Goal: Book appointment/travel/reservation

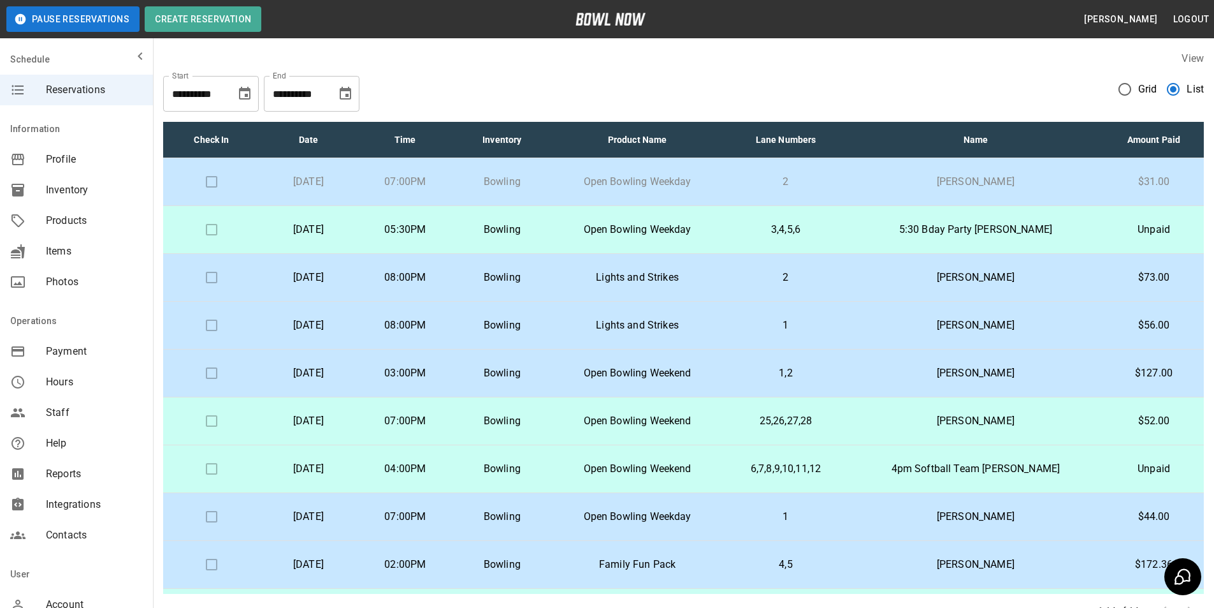
click at [249, 91] on icon "Choose date, selected date is Aug 20, 2025" at bounding box center [244, 93] width 11 height 13
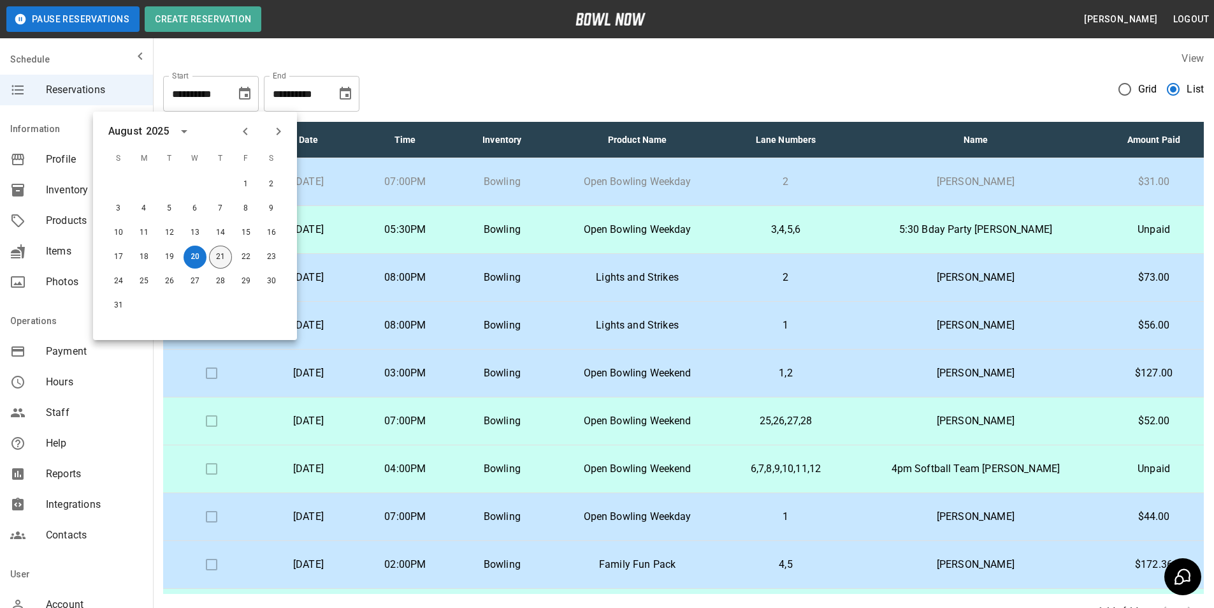
click at [219, 262] on button "21" at bounding box center [220, 256] width 23 height 23
type input "**********"
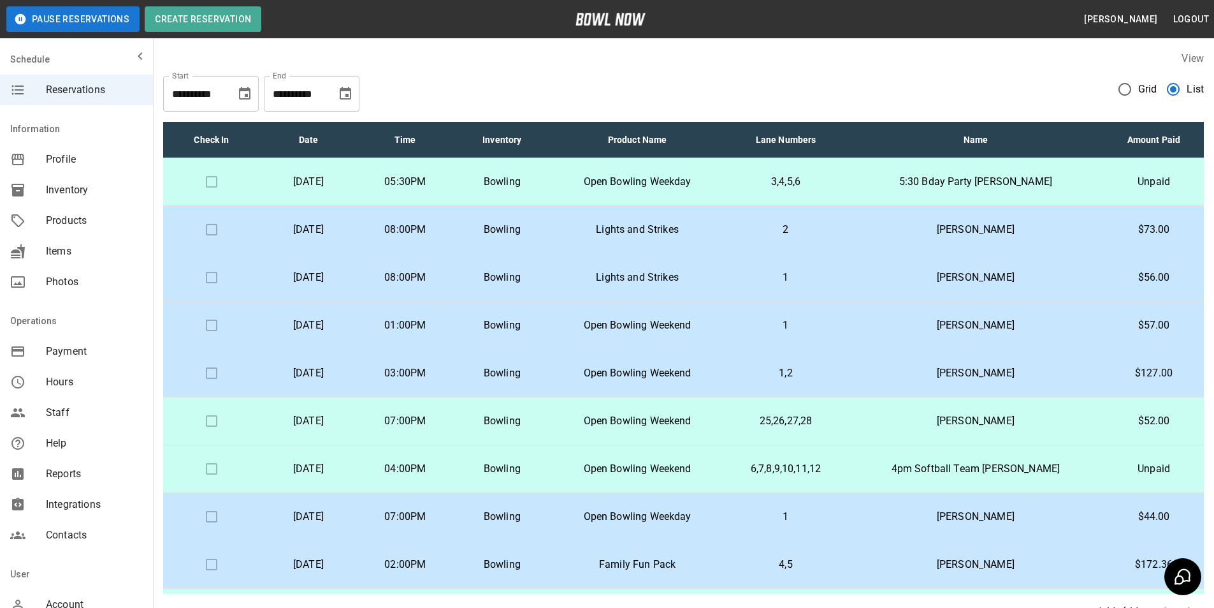
click at [344, 100] on icon "Choose date, selected date is Sep 20, 2025" at bounding box center [345, 93] width 15 height 15
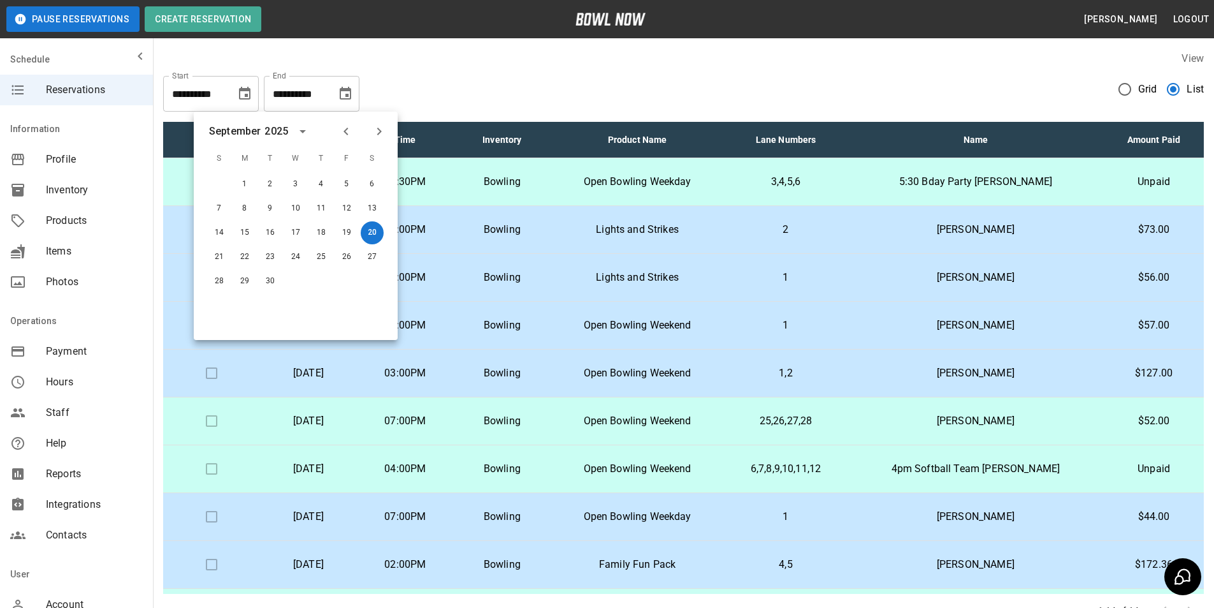
click at [350, 133] on icon "Previous month" at bounding box center [346, 131] width 15 height 15
click at [221, 290] on button "24" at bounding box center [219, 281] width 23 height 23
type input "**********"
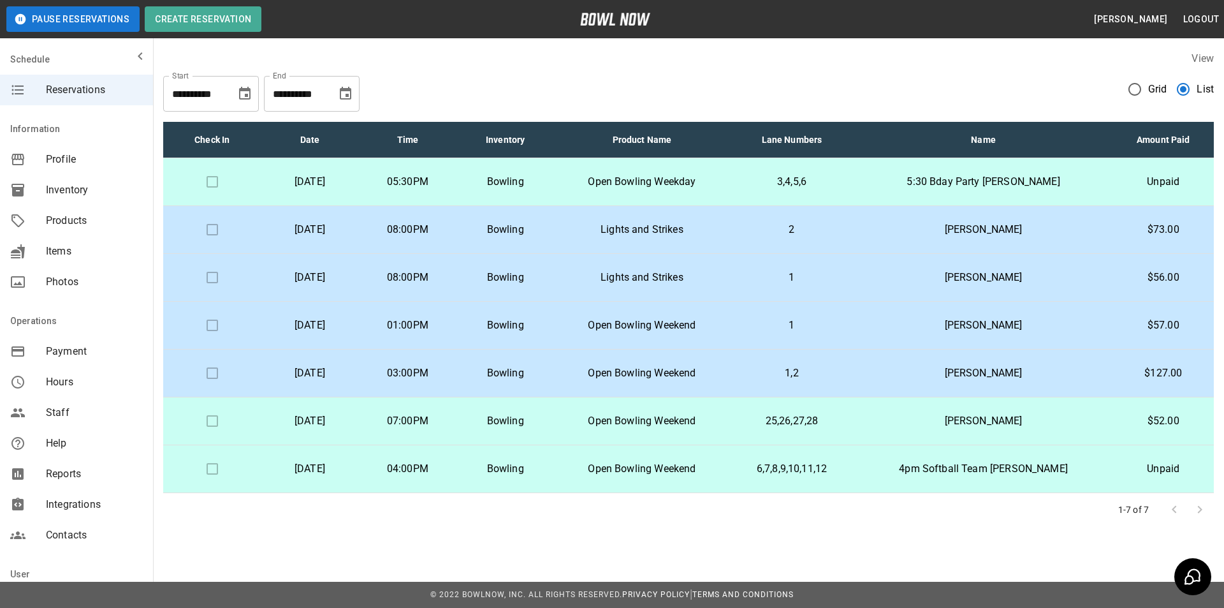
click at [719, 176] on p "Open Bowling Weekday" at bounding box center [641, 181] width 155 height 15
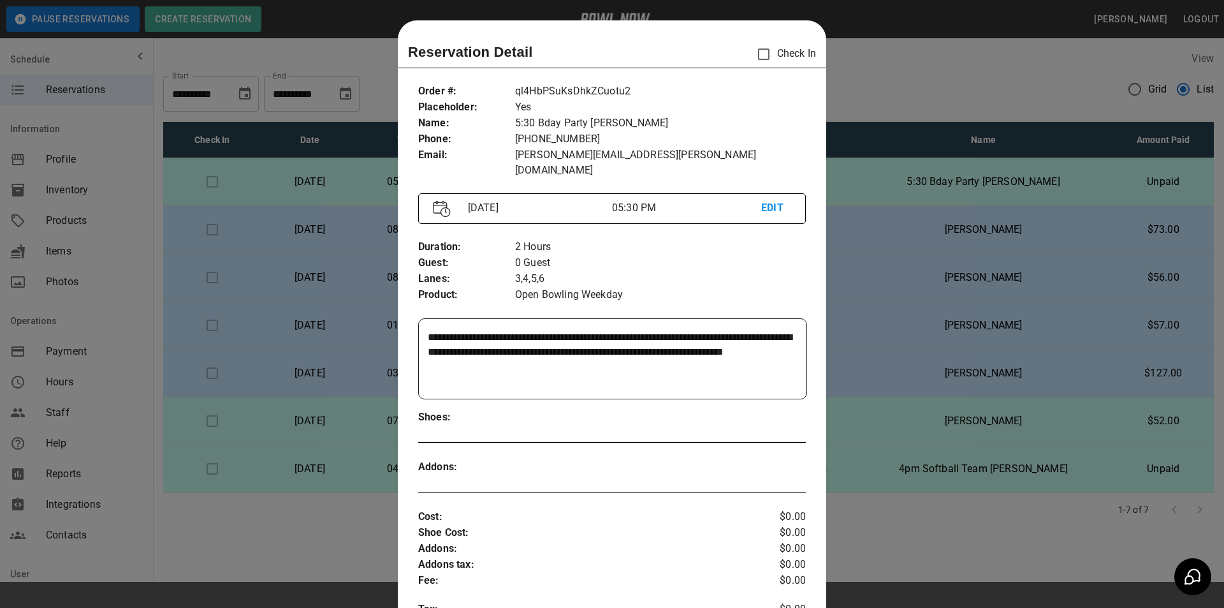
scroll to position [20, 0]
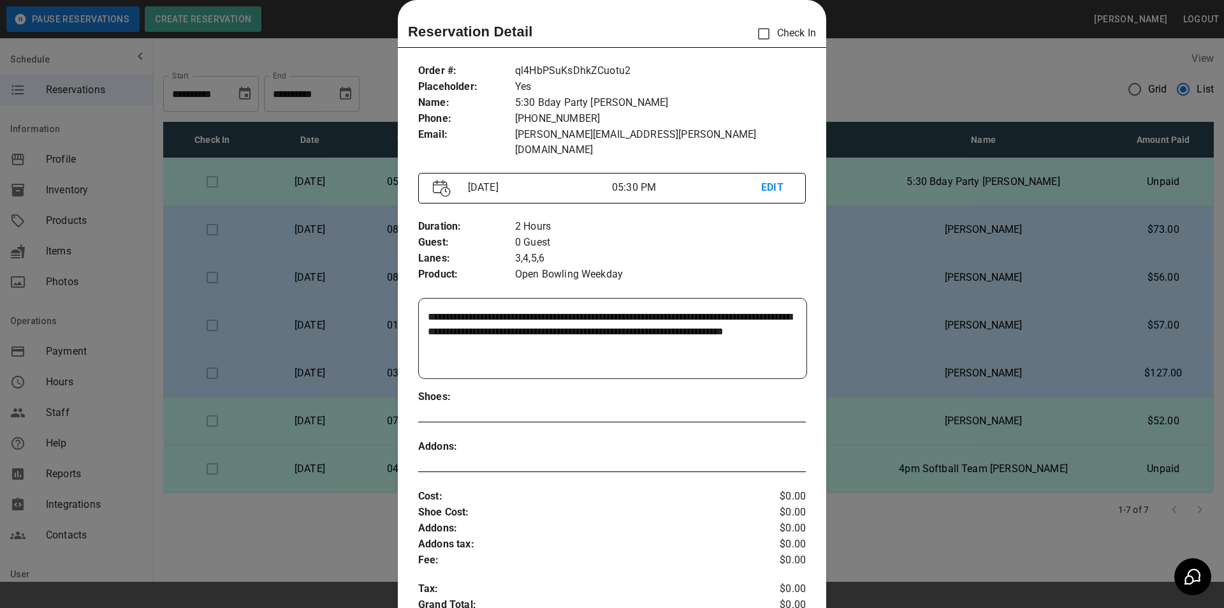
click at [975, 225] on div at bounding box center [612, 304] width 1224 height 608
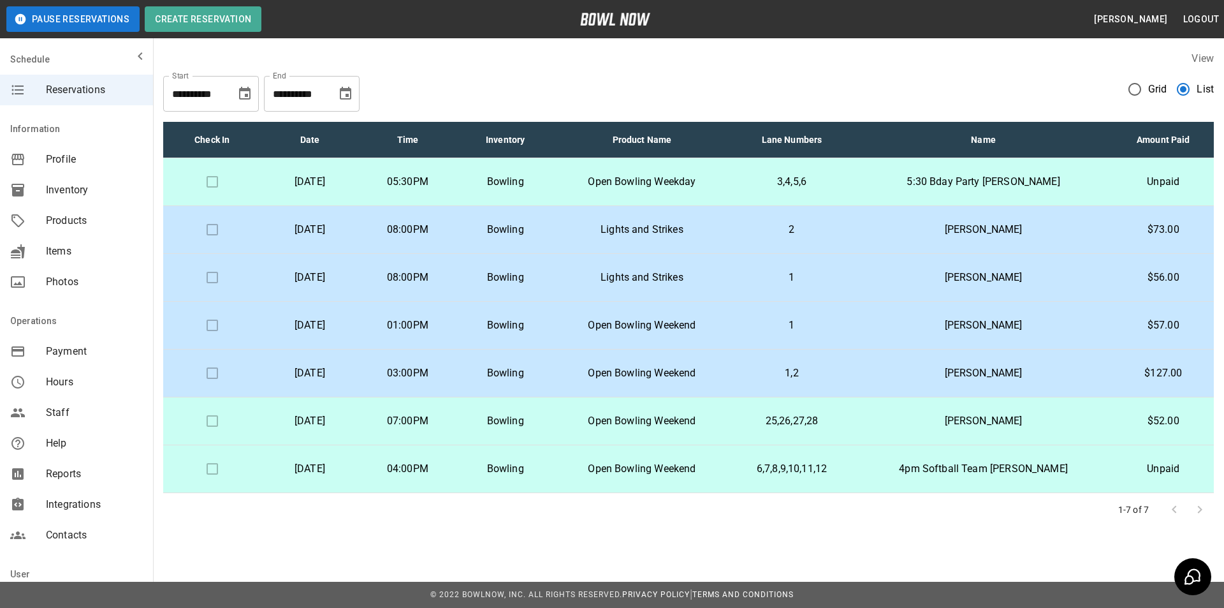
click at [971, 228] on p "[PERSON_NAME]" at bounding box center [983, 229] width 238 height 15
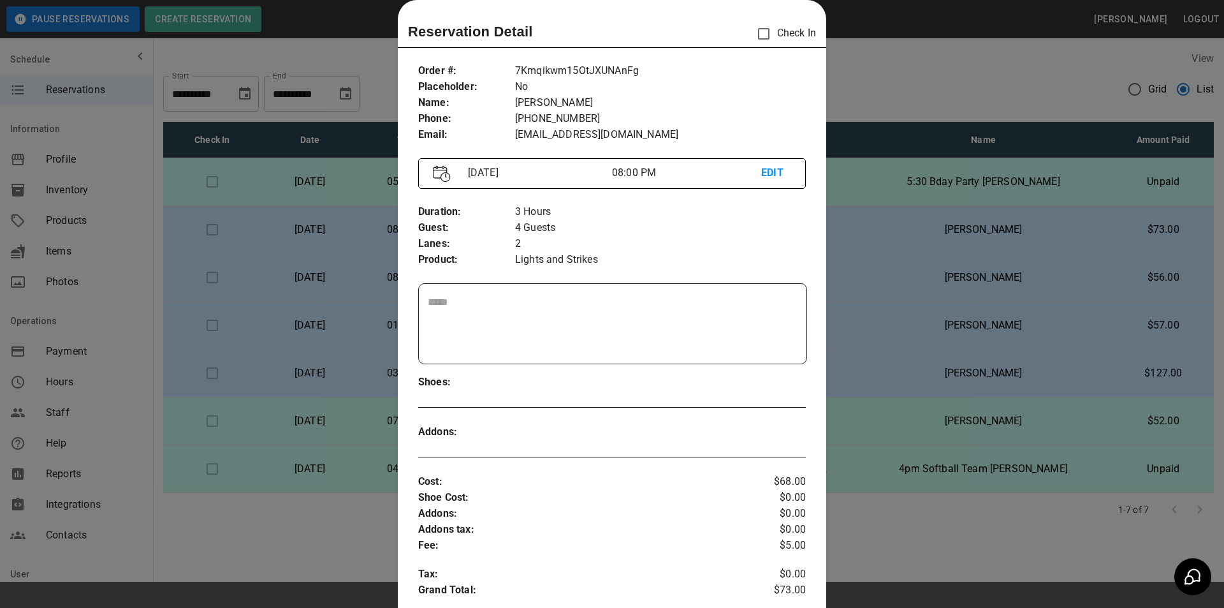
click at [971, 228] on div at bounding box center [612, 304] width 1224 height 608
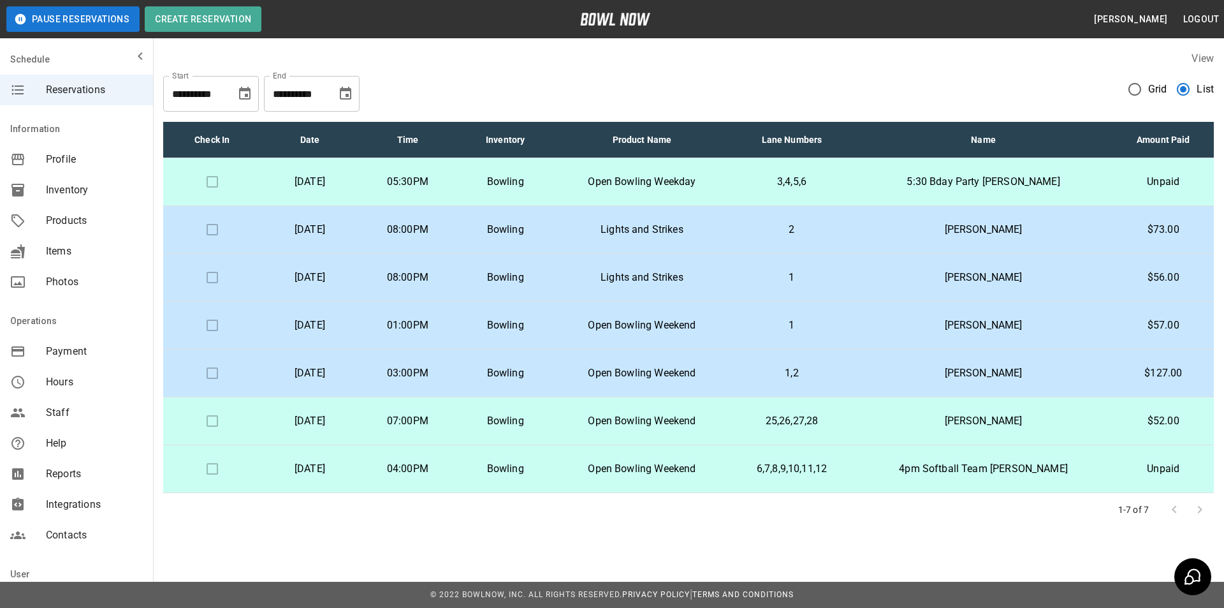
click at [938, 282] on p "[PERSON_NAME]" at bounding box center [983, 277] width 238 height 15
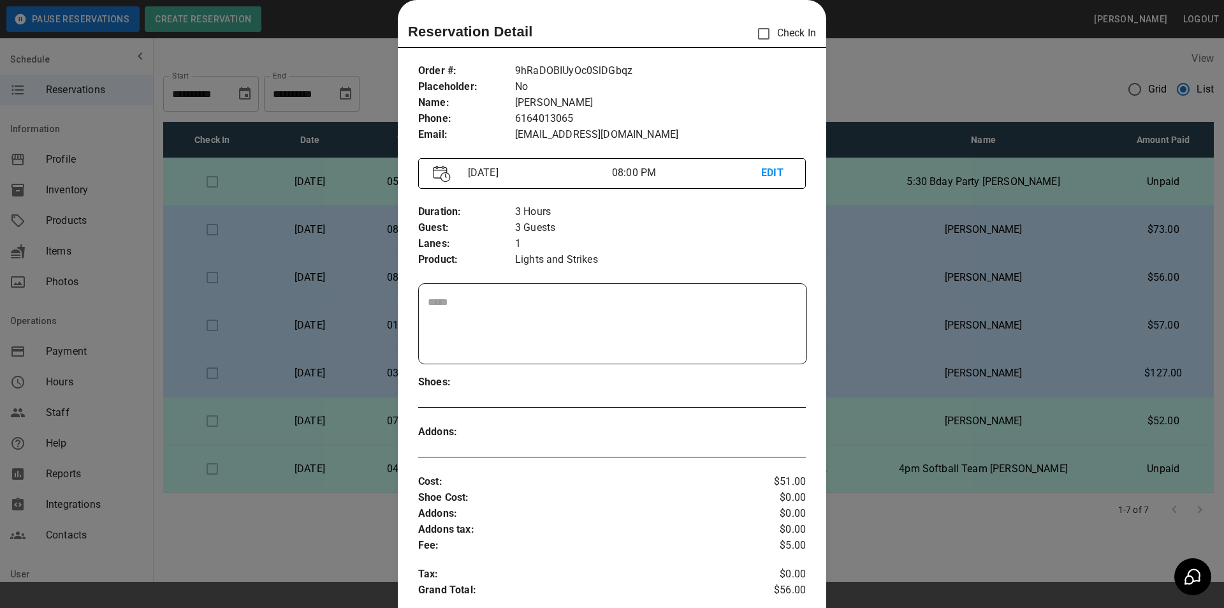
click at [938, 282] on div at bounding box center [612, 304] width 1224 height 608
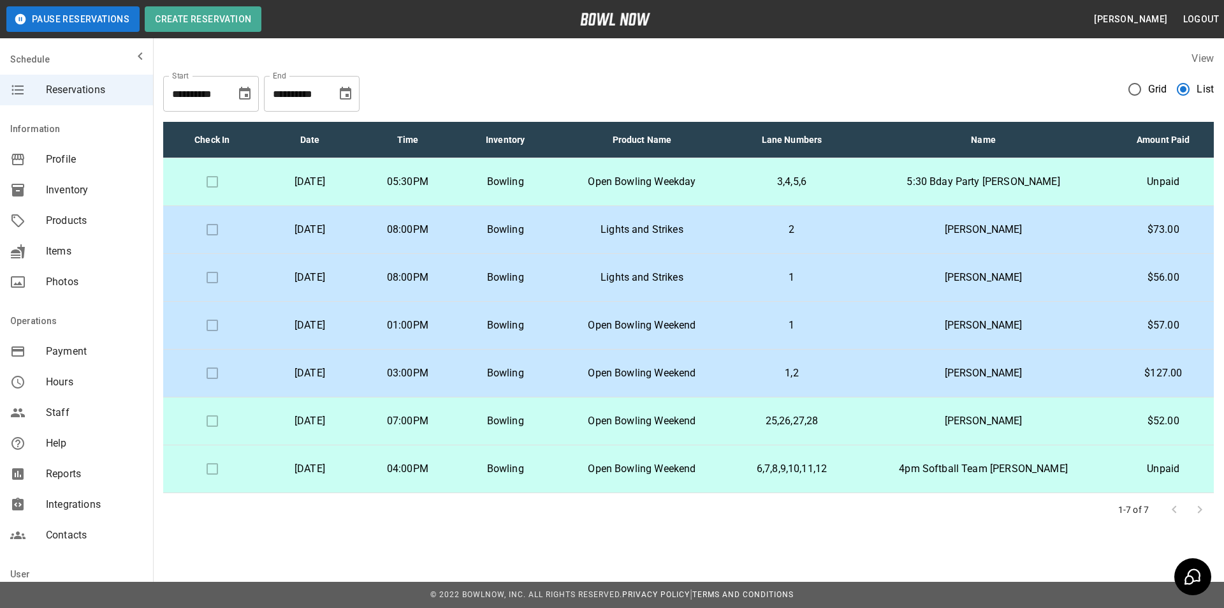
click at [854, 327] on td "1" at bounding box center [792, 326] width 124 height 48
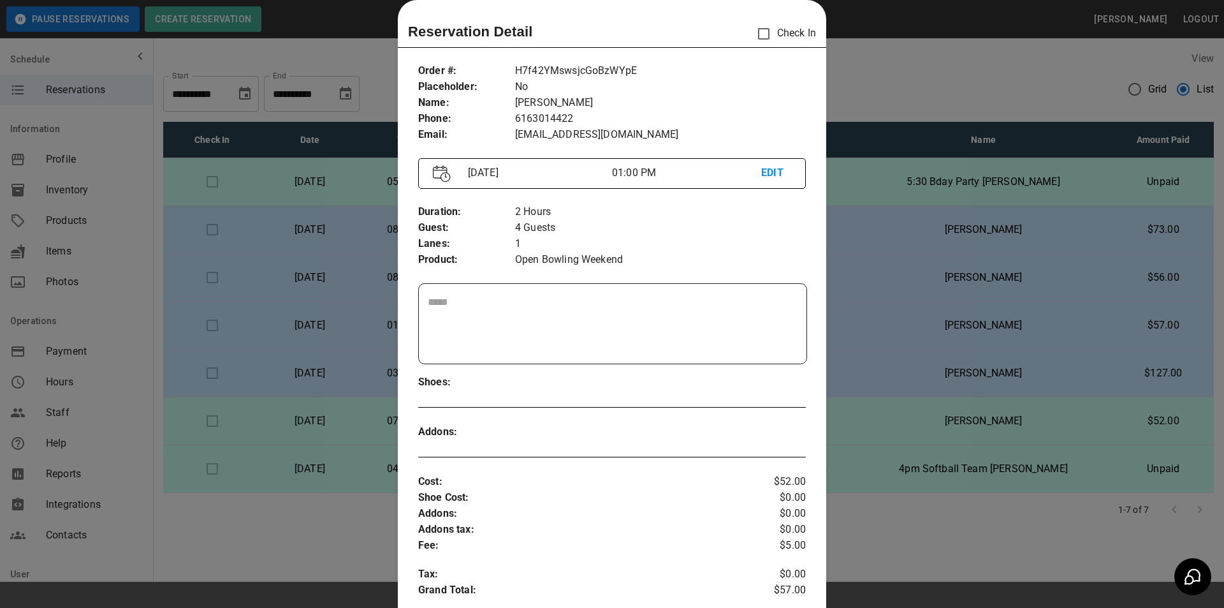
click at [883, 212] on div at bounding box center [612, 304] width 1224 height 608
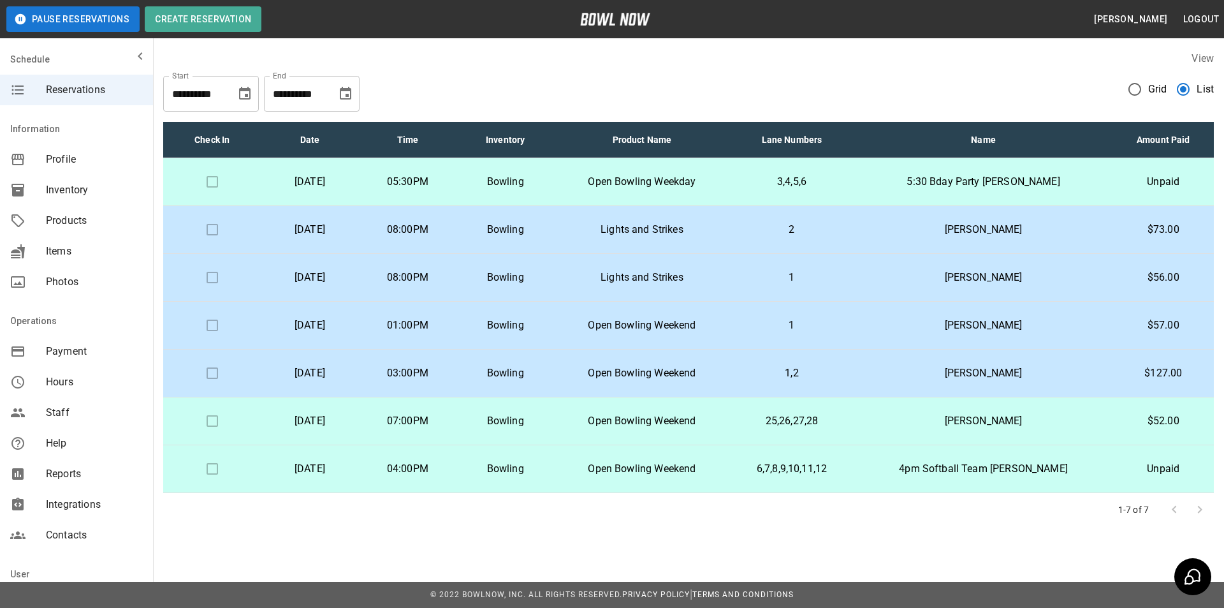
click at [910, 186] on td "5:30 Bday Party [PERSON_NAME]" at bounding box center [983, 182] width 259 height 48
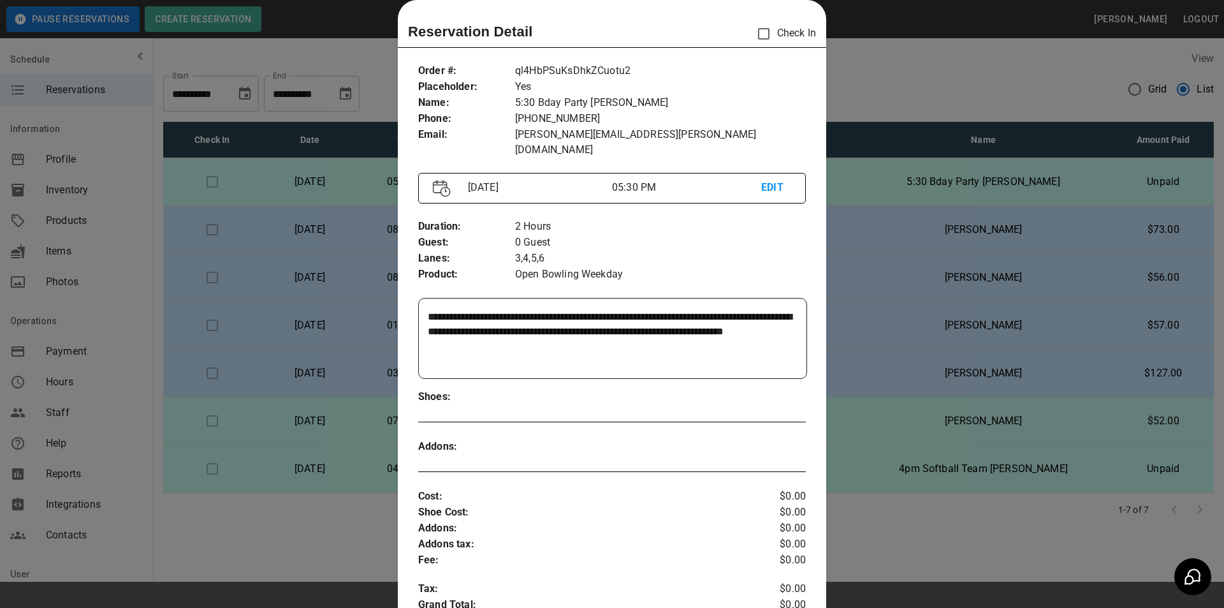
click at [894, 332] on div at bounding box center [612, 304] width 1224 height 608
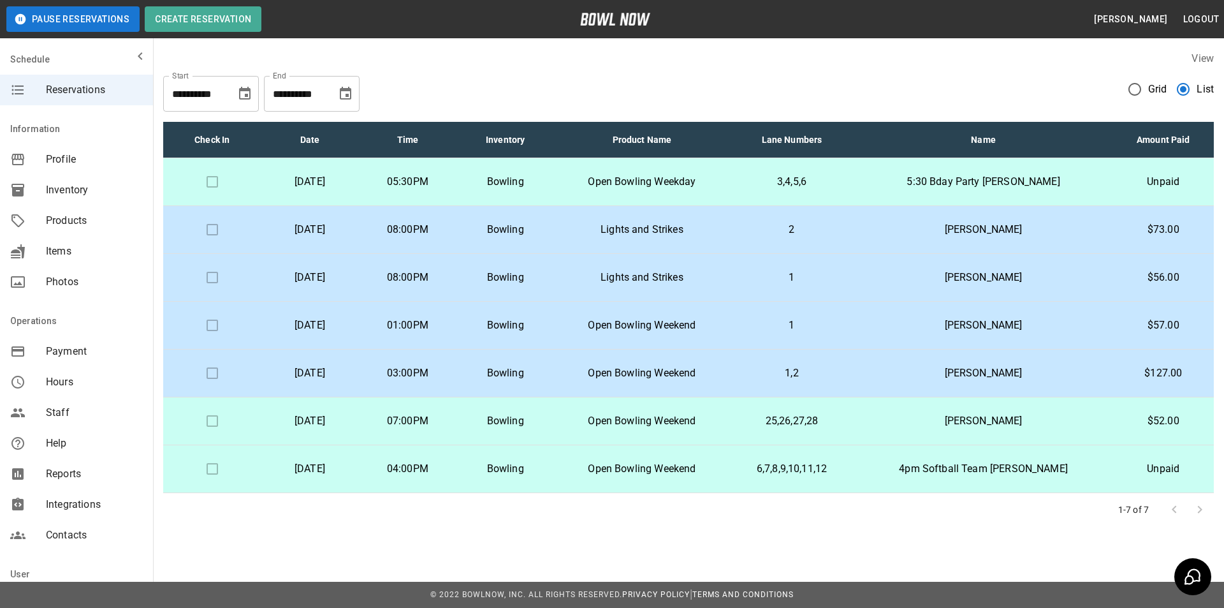
click at [944, 333] on td "[PERSON_NAME]" at bounding box center [983, 326] width 259 height 48
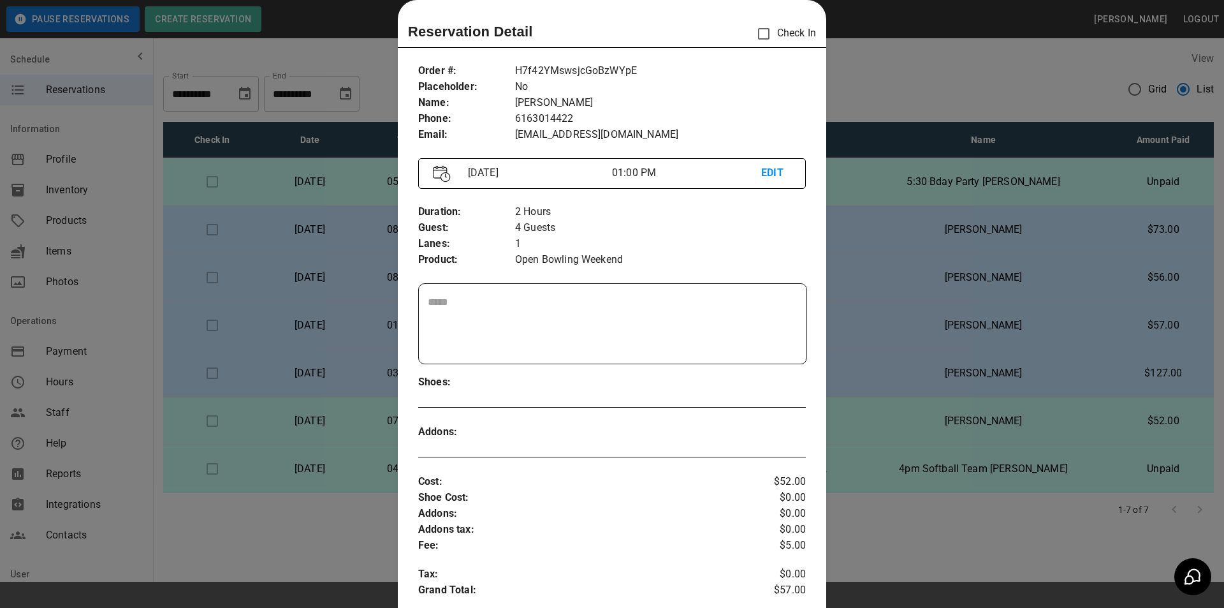
click at [944, 331] on div at bounding box center [612, 304] width 1224 height 608
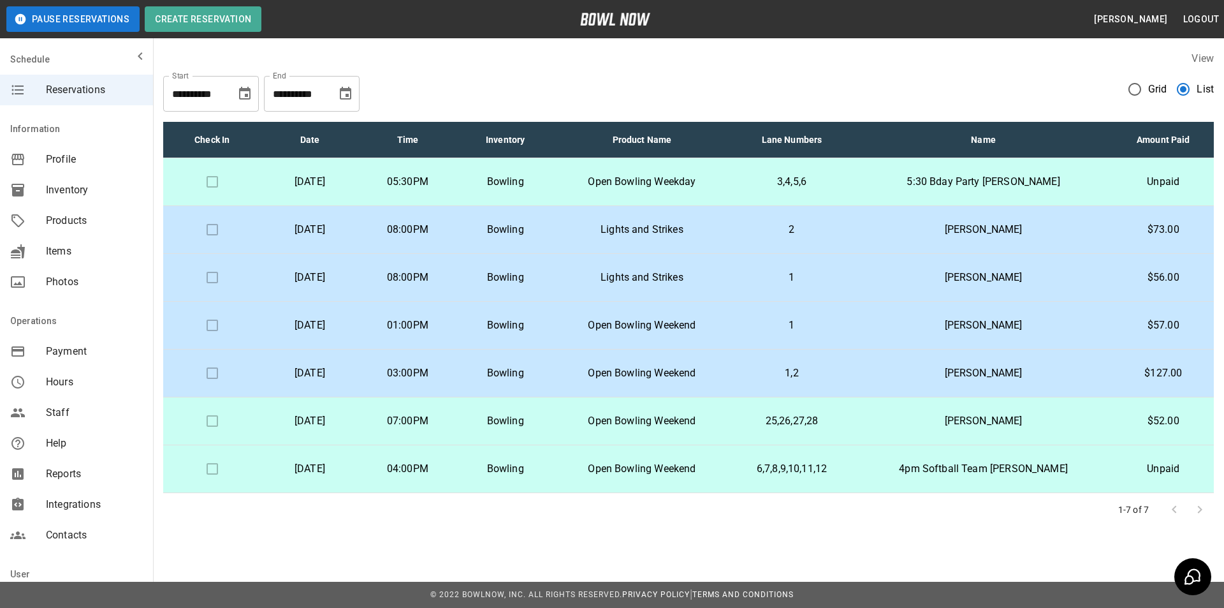
click at [944, 331] on p "[PERSON_NAME]" at bounding box center [983, 324] width 238 height 15
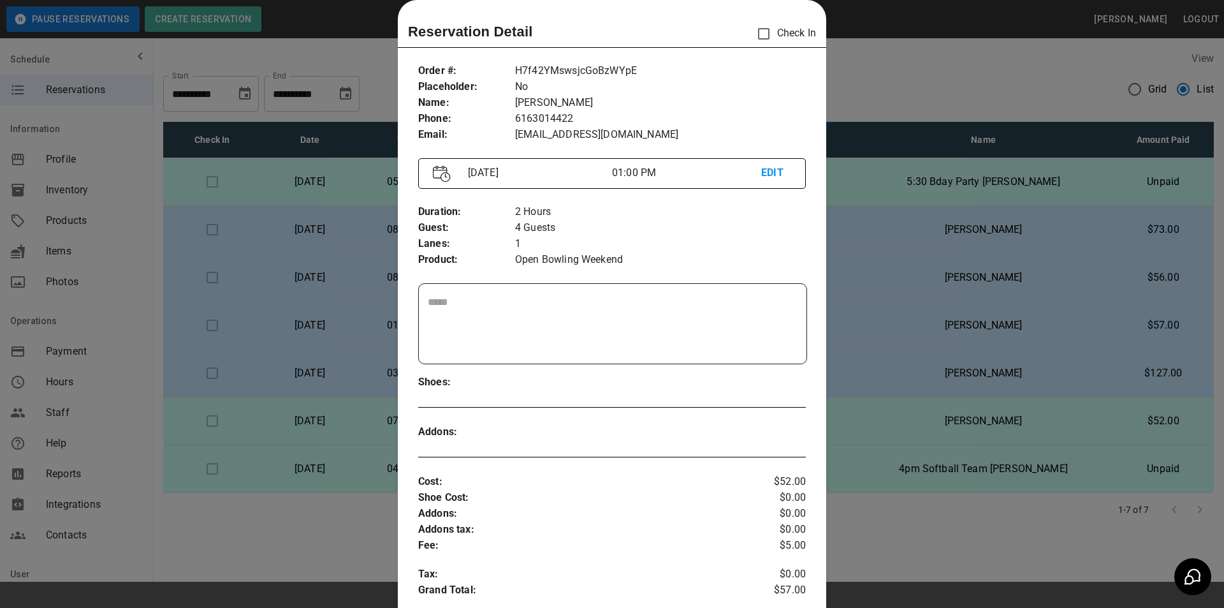
click at [944, 331] on div at bounding box center [612, 304] width 1224 height 608
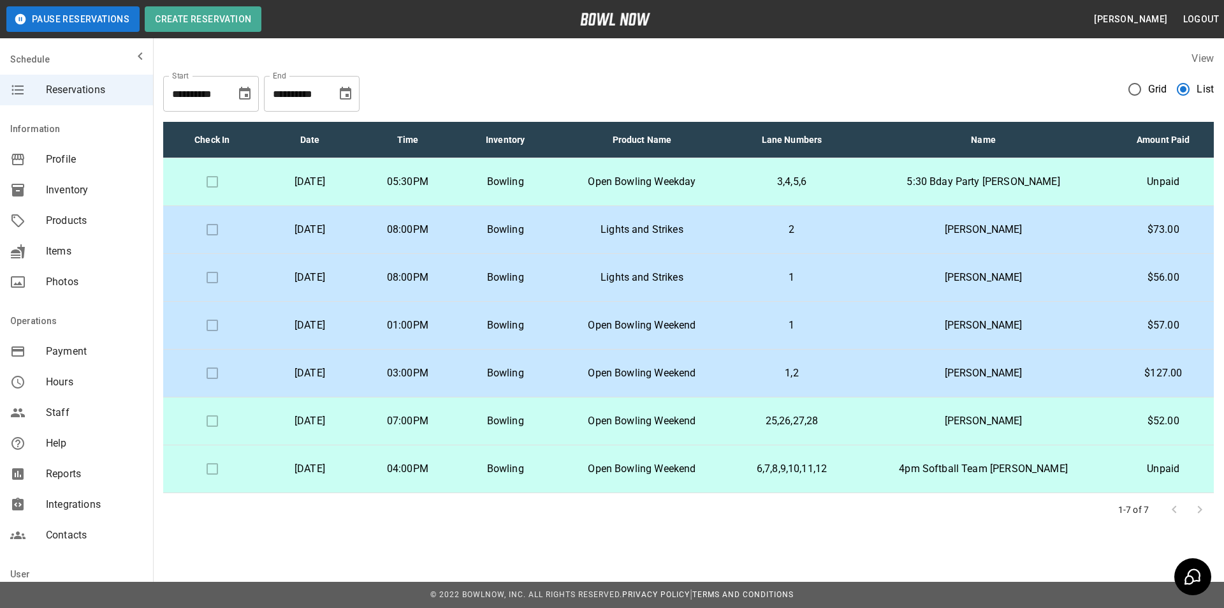
click at [944, 331] on p "[PERSON_NAME]" at bounding box center [983, 324] width 238 height 15
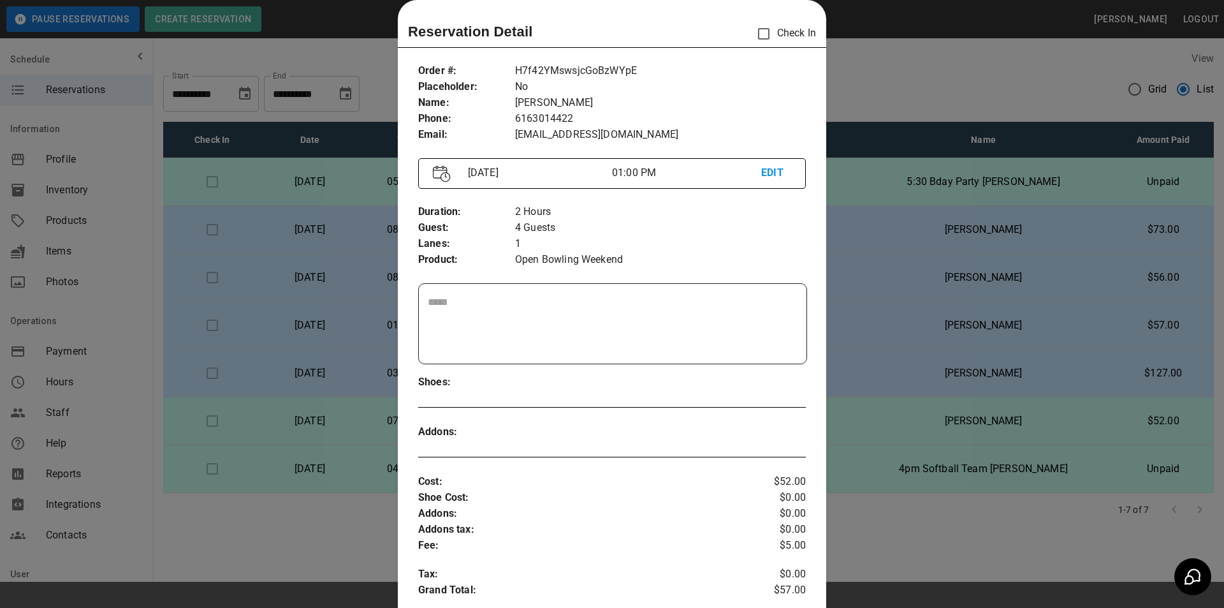
click at [933, 327] on div at bounding box center [612, 304] width 1224 height 608
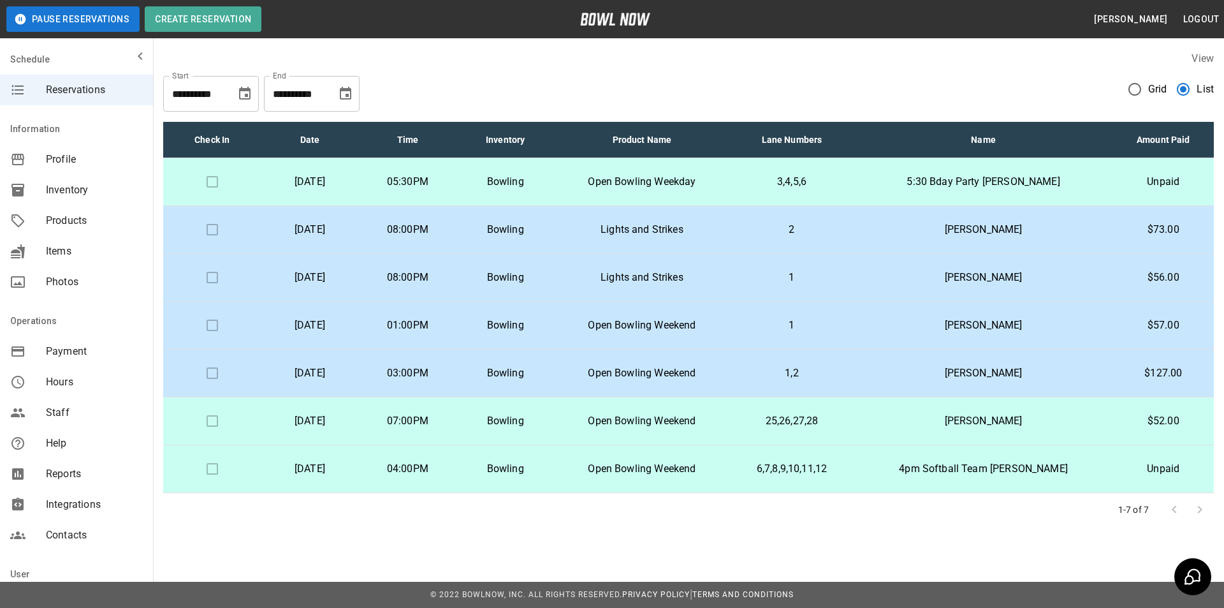
click at [784, 358] on td "1,2" at bounding box center [792, 373] width 124 height 48
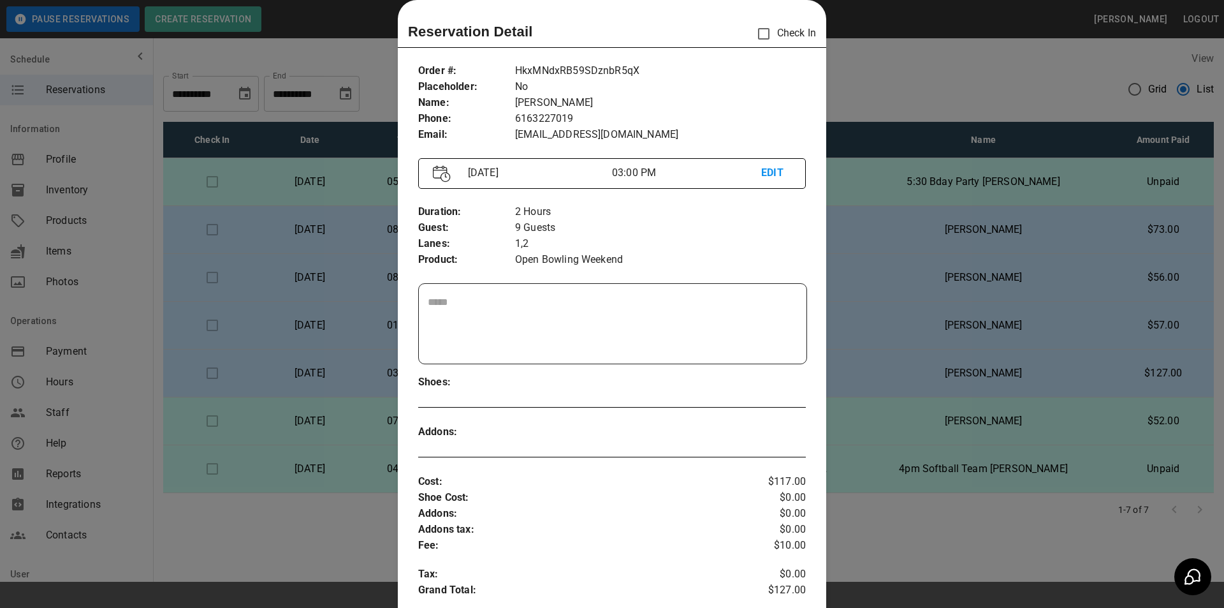
click at [828, 369] on div at bounding box center [612, 304] width 1224 height 608
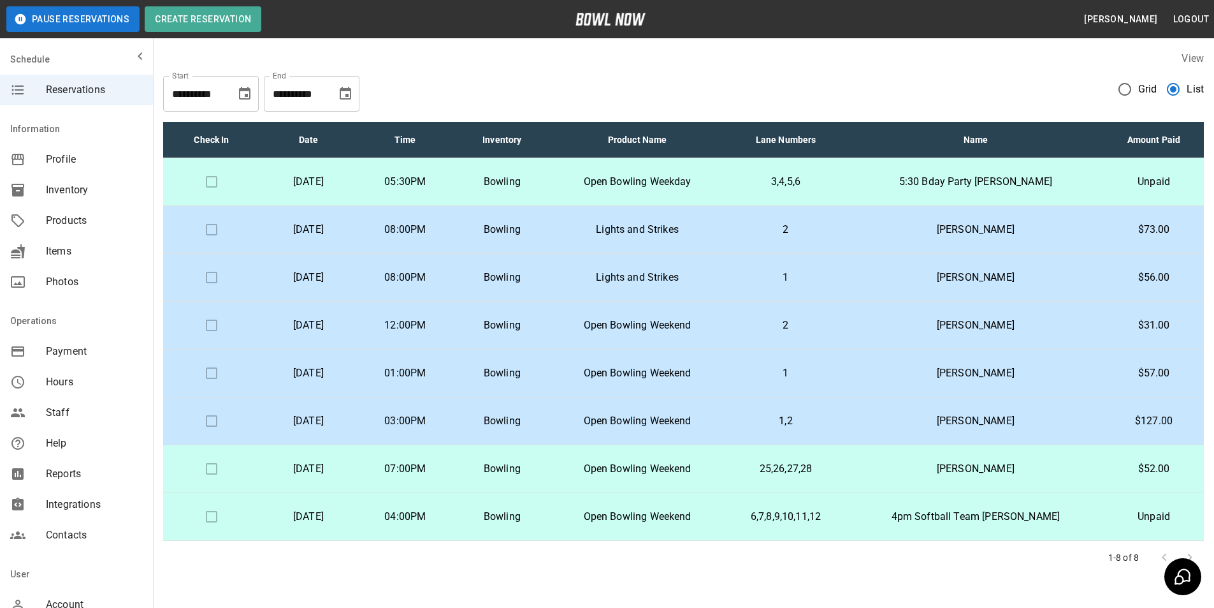
click at [247, 95] on icon "Choose date, selected date is Aug 21, 2025" at bounding box center [244, 93] width 11 height 13
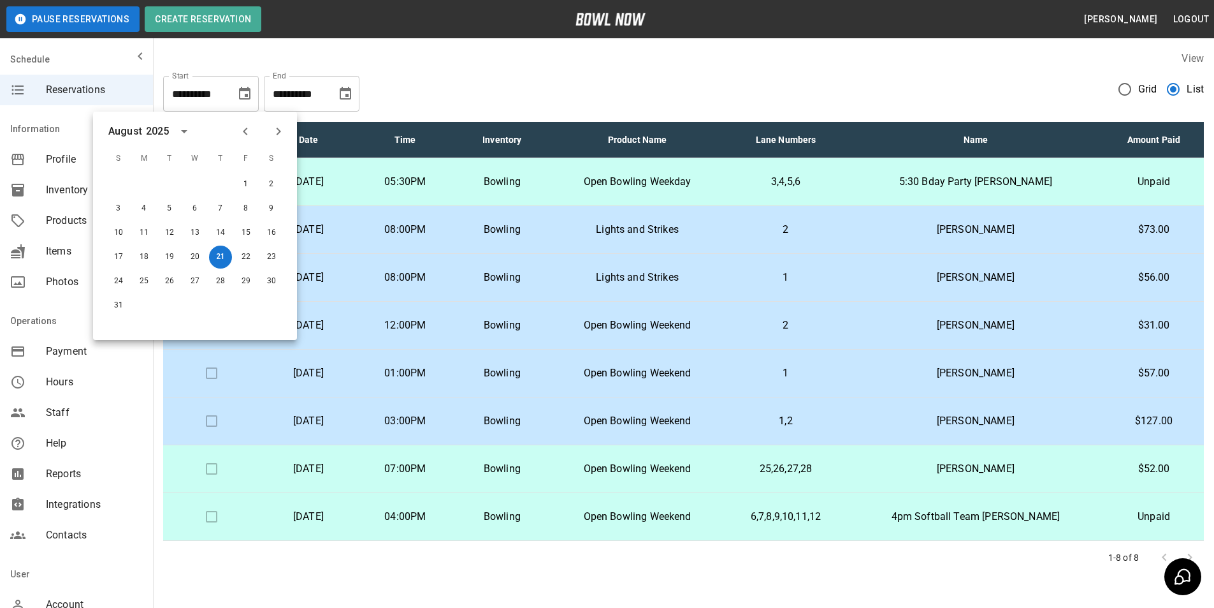
click at [277, 131] on icon "Next month" at bounding box center [278, 131] width 15 height 15
click at [243, 131] on icon "Previous month" at bounding box center [245, 132] width 4 height 8
click at [224, 203] on button "11" at bounding box center [220, 208] width 23 height 23
type input "**********"
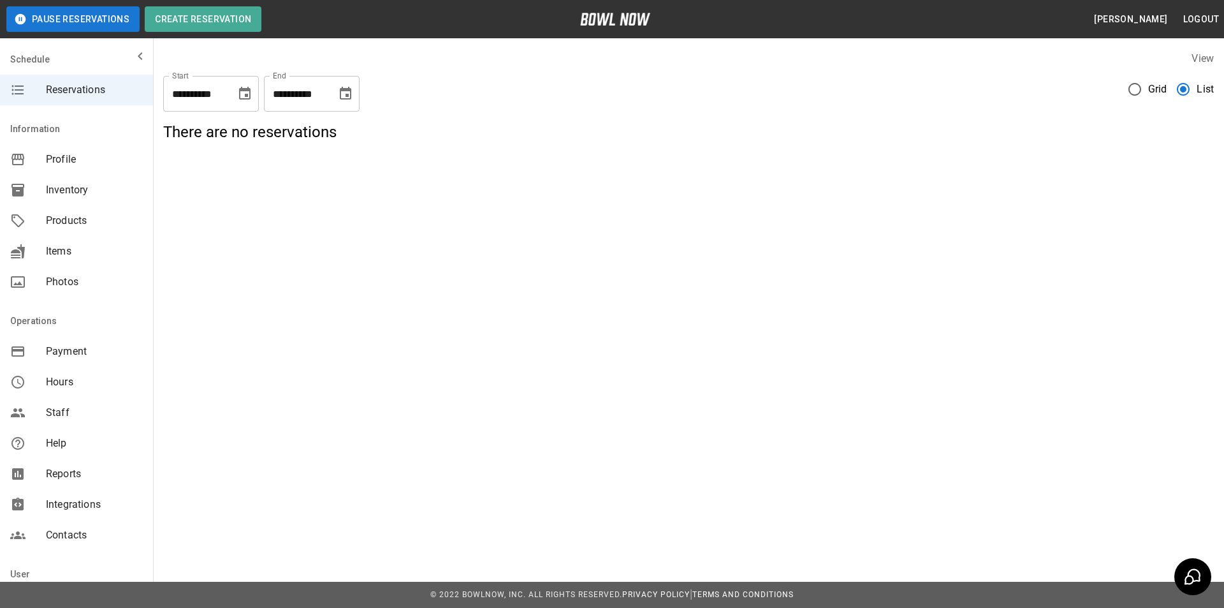
click at [341, 101] on icon "Choose date, selected date is Aug 24, 2025" at bounding box center [345, 93] width 15 height 15
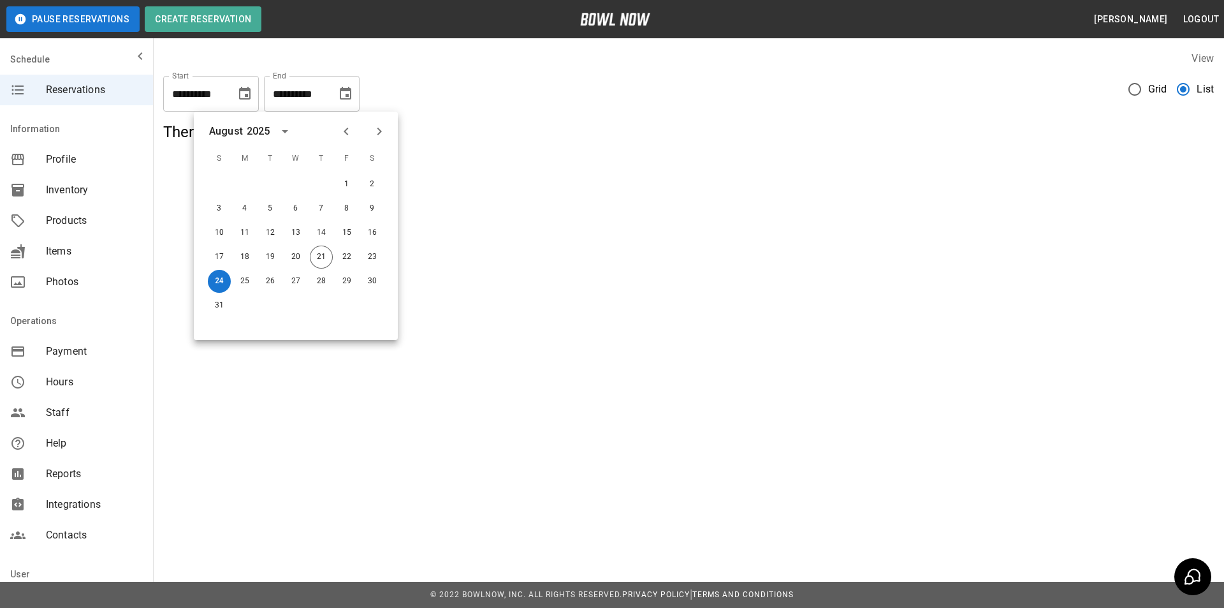
click at [382, 123] on button "Next month" at bounding box center [379, 131] width 22 height 22
click at [322, 208] on button "11" at bounding box center [321, 208] width 23 height 23
type input "**********"
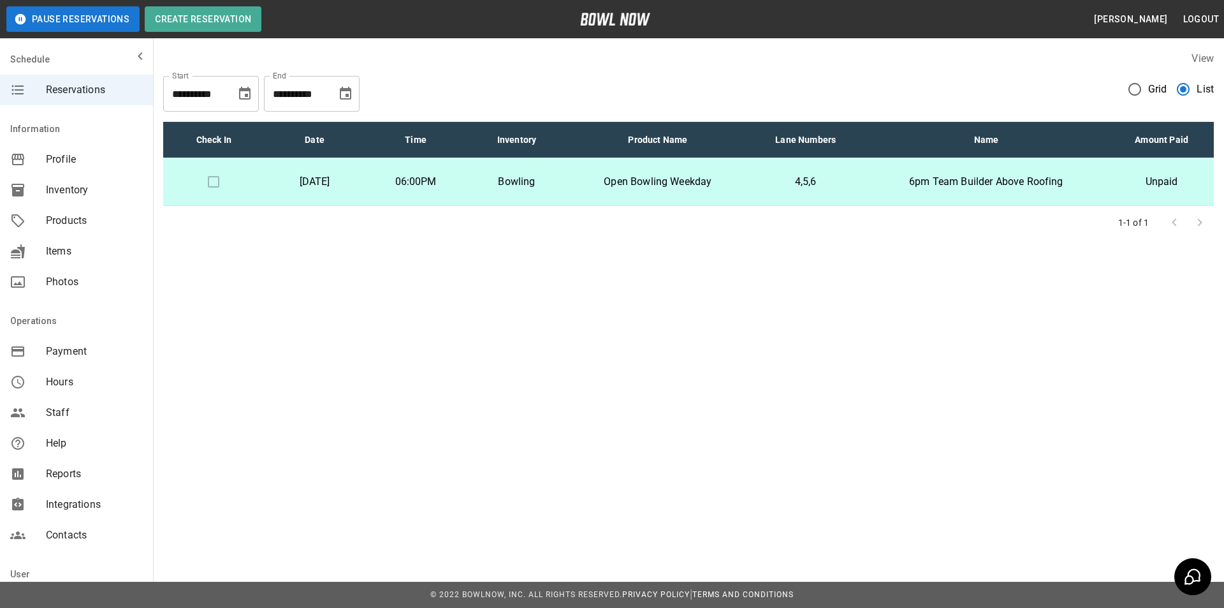
click at [456, 184] on p "06:00PM" at bounding box center [415, 181] width 80 height 15
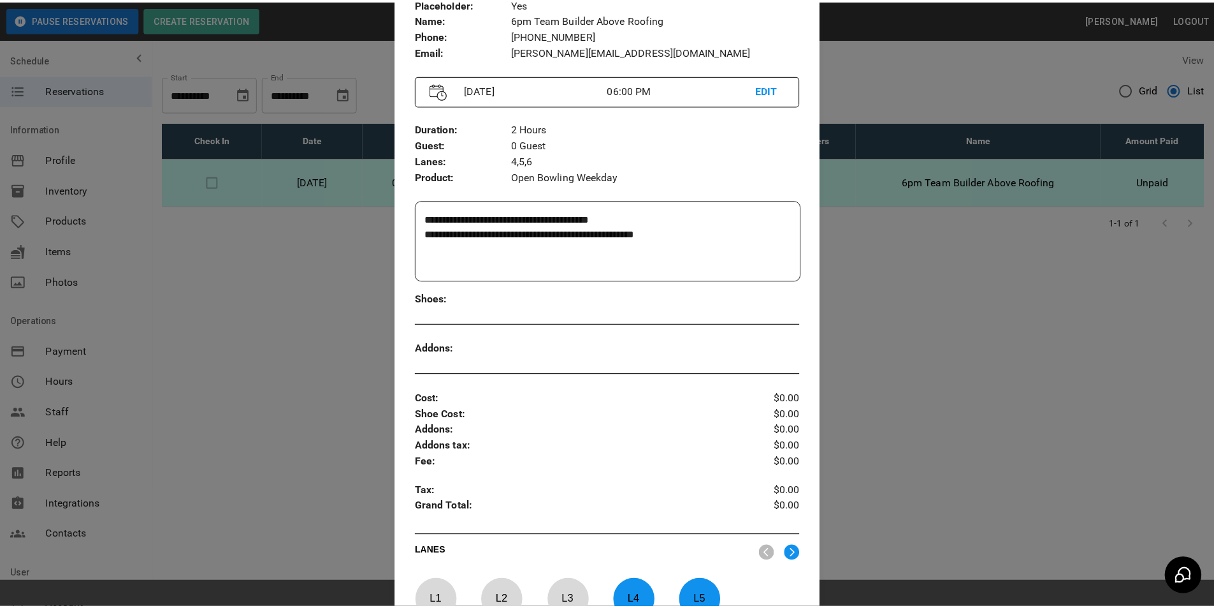
scroll to position [400, 0]
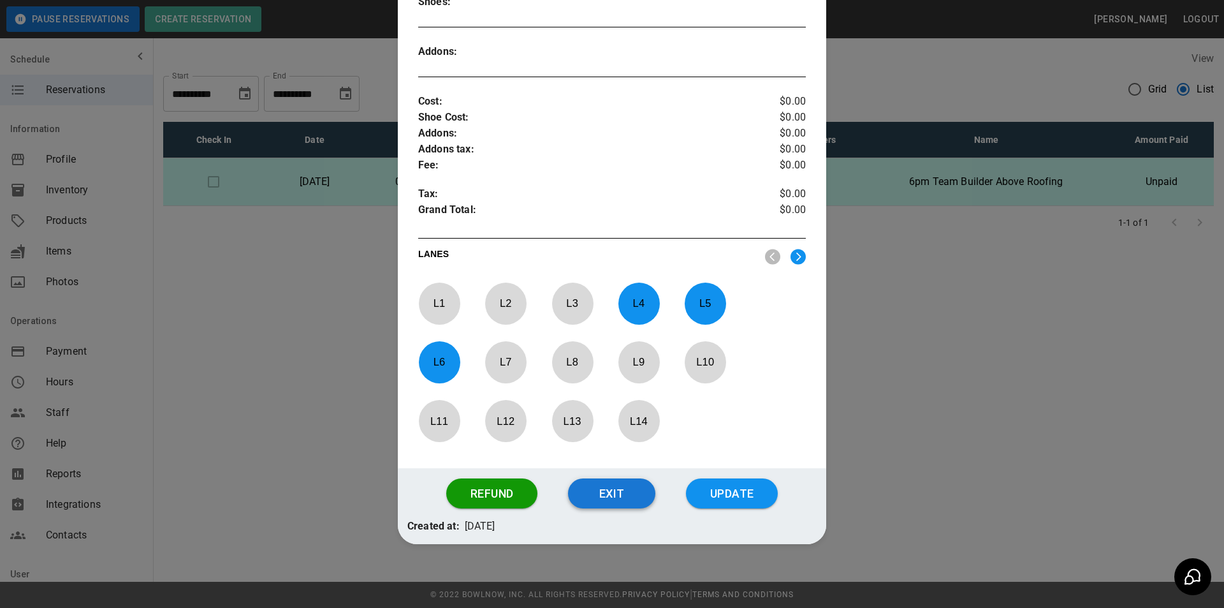
click at [606, 497] on button "Exit" at bounding box center [611, 493] width 87 height 31
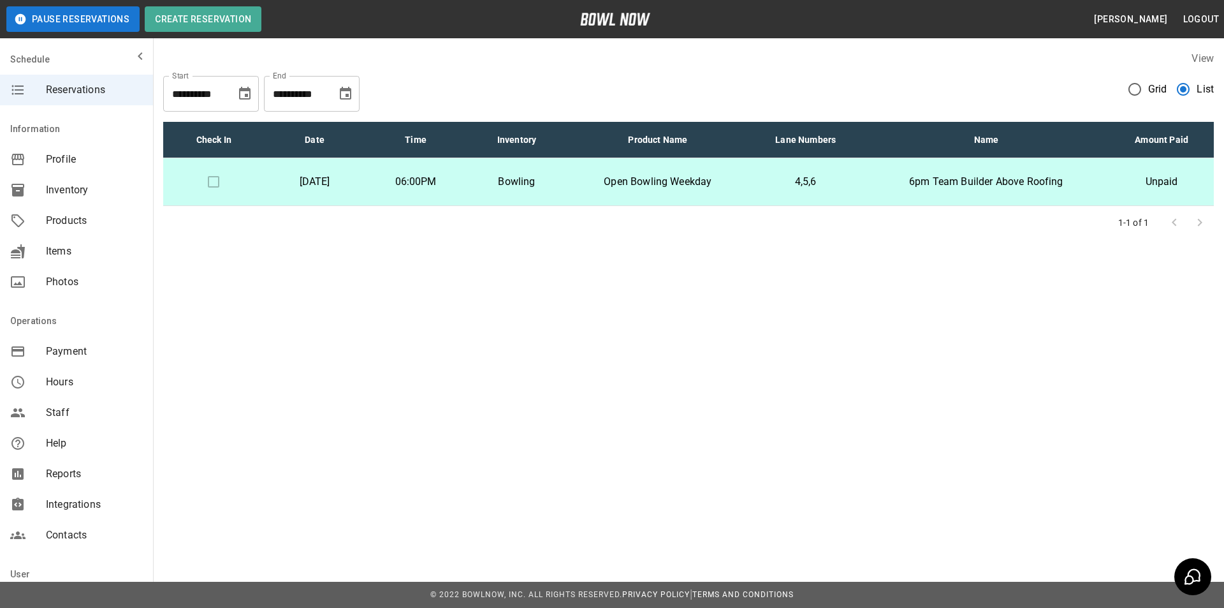
click at [252, 92] on button "Choose date, selected date is Sep 11, 2025" at bounding box center [245, 94] width 26 height 26
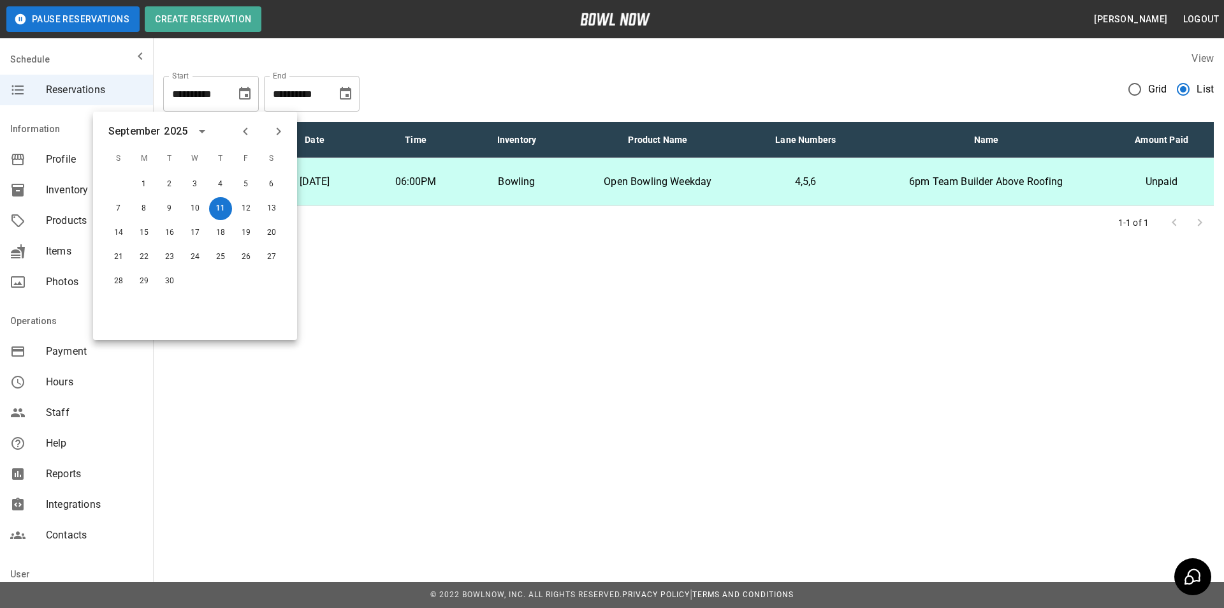
click at [244, 92] on icon "Choose date, selected date is Sep 11, 2025" at bounding box center [244, 93] width 15 height 15
click at [249, 131] on icon "Previous month" at bounding box center [245, 131] width 15 height 15
click at [221, 257] on button "21" at bounding box center [220, 256] width 23 height 23
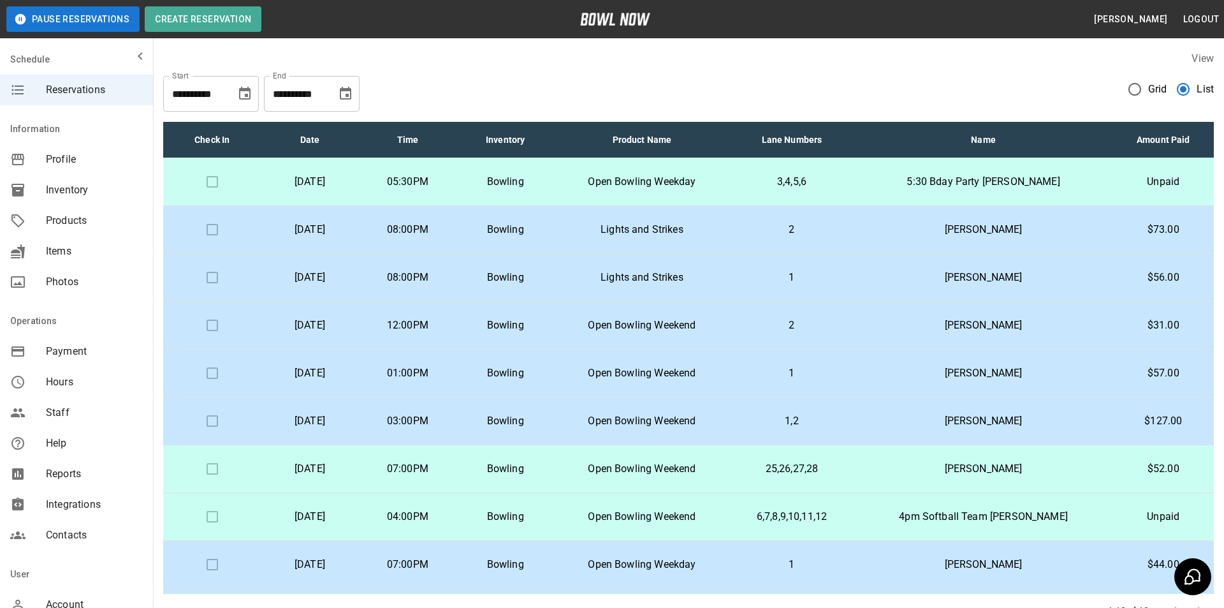
type input "**********"
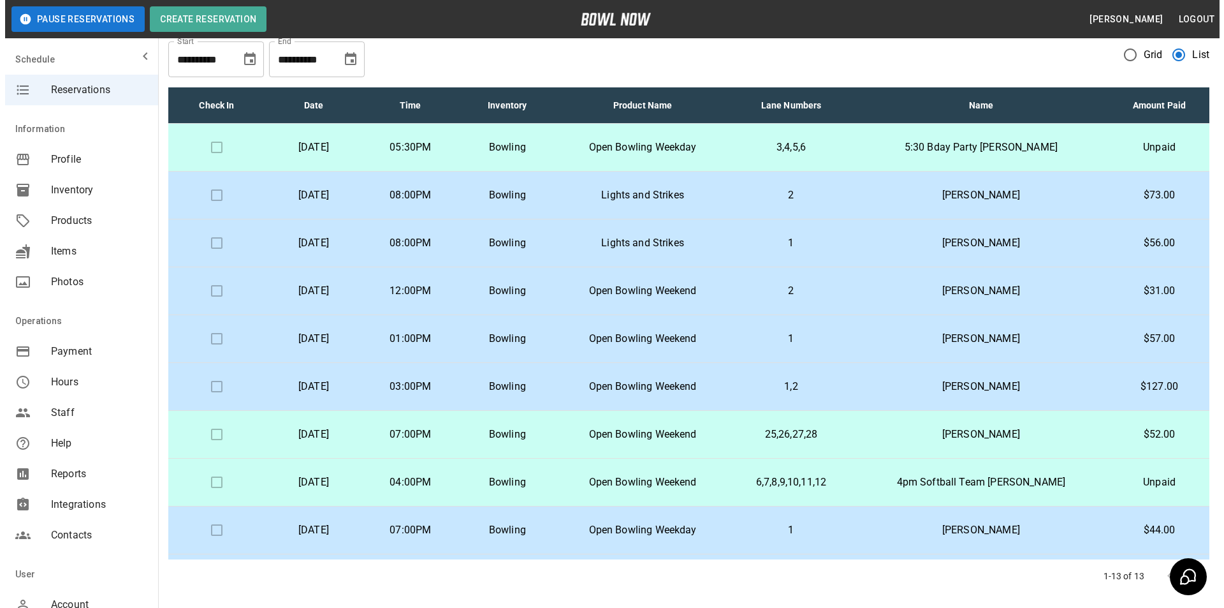
scroll to position [64, 0]
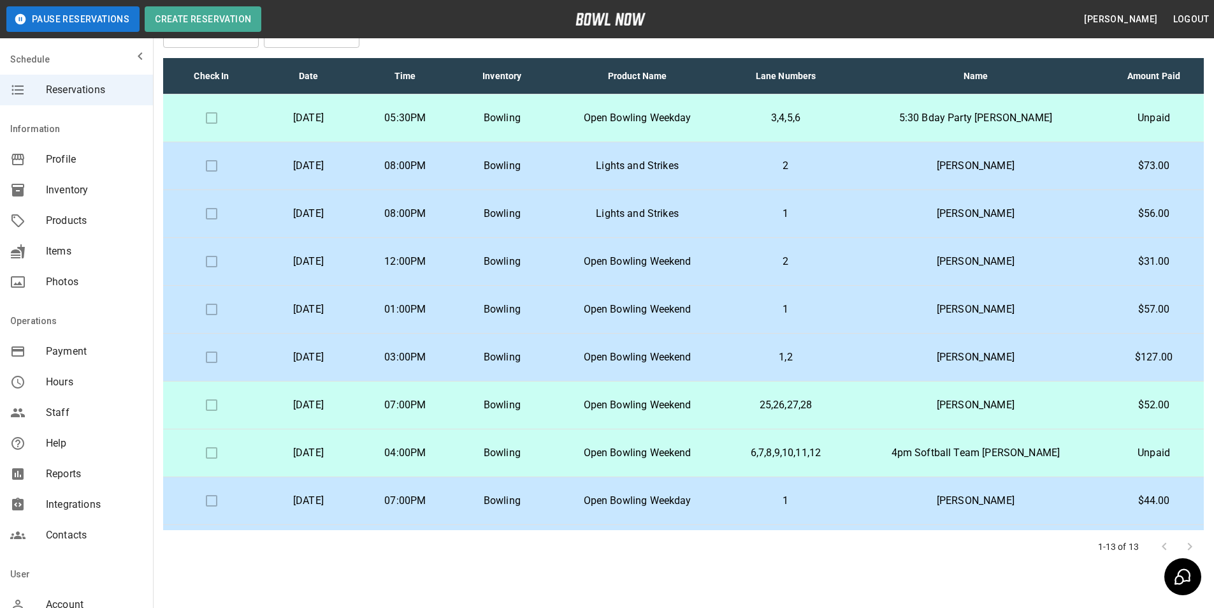
click at [900, 441] on td "4pm Softball Team [PERSON_NAME]" at bounding box center [976, 453] width 256 height 48
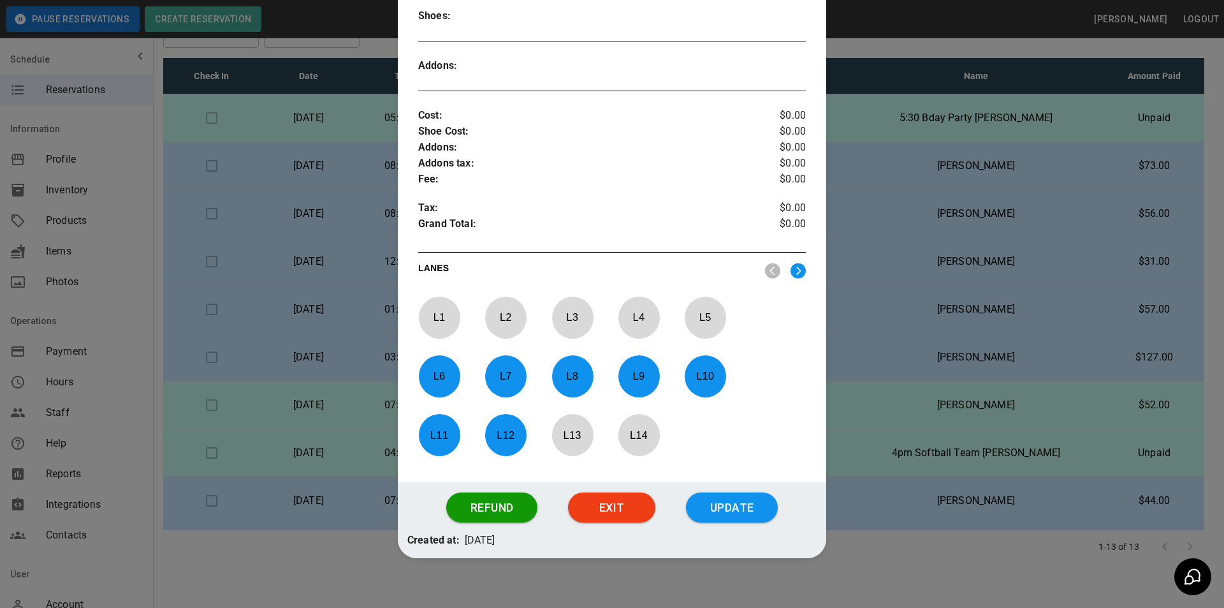
scroll to position [400, 0]
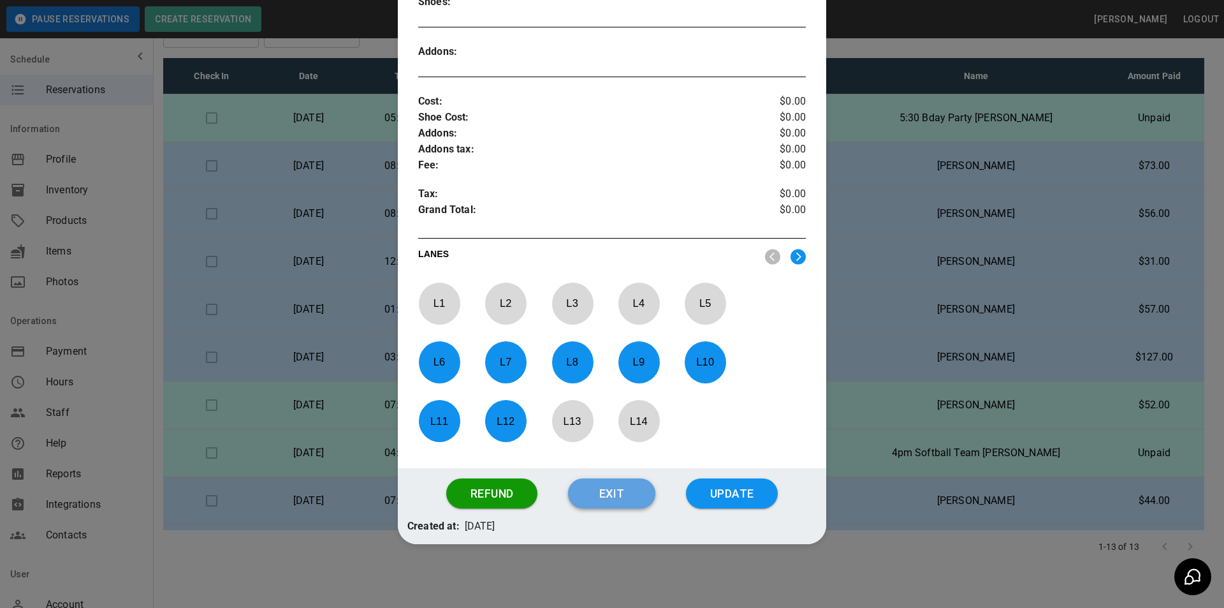
click at [579, 487] on button "Exit" at bounding box center [611, 493] width 87 height 31
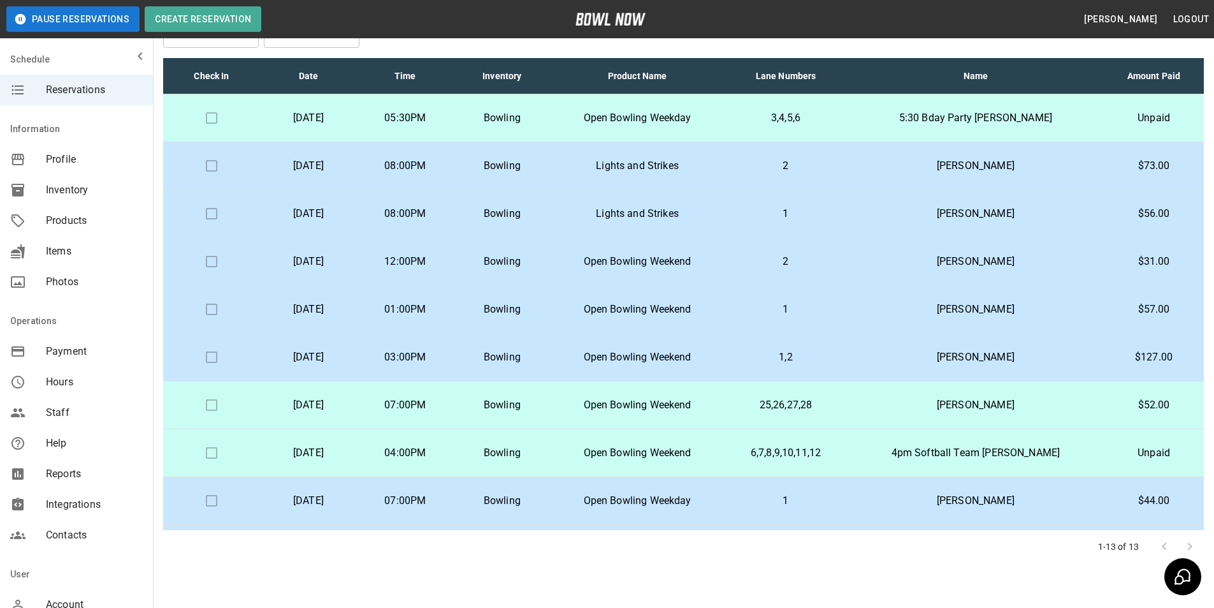
click at [725, 411] on td "Open Bowling Weekend" at bounding box center [638, 405] width 174 height 48
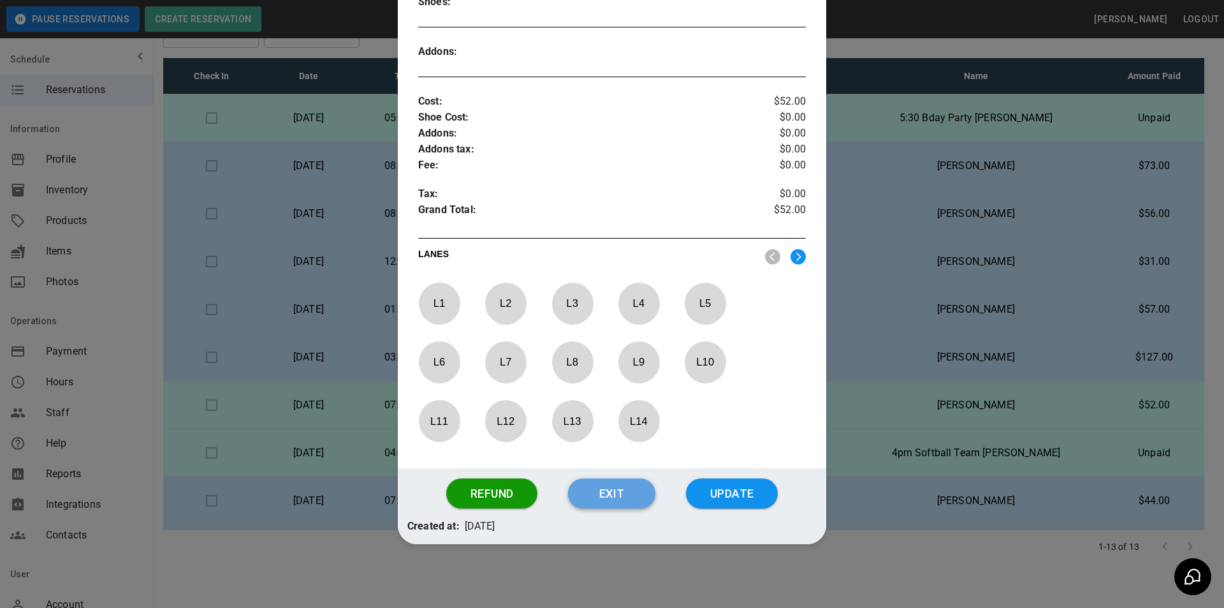
click at [596, 488] on button "Exit" at bounding box center [611, 493] width 87 height 31
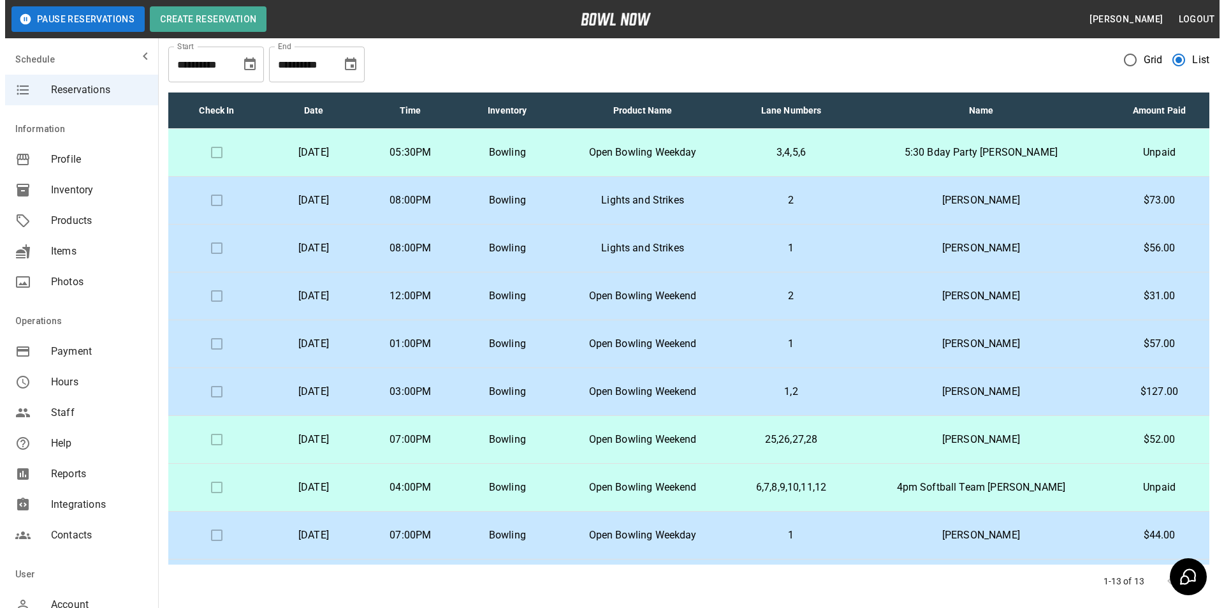
scroll to position [0, 0]
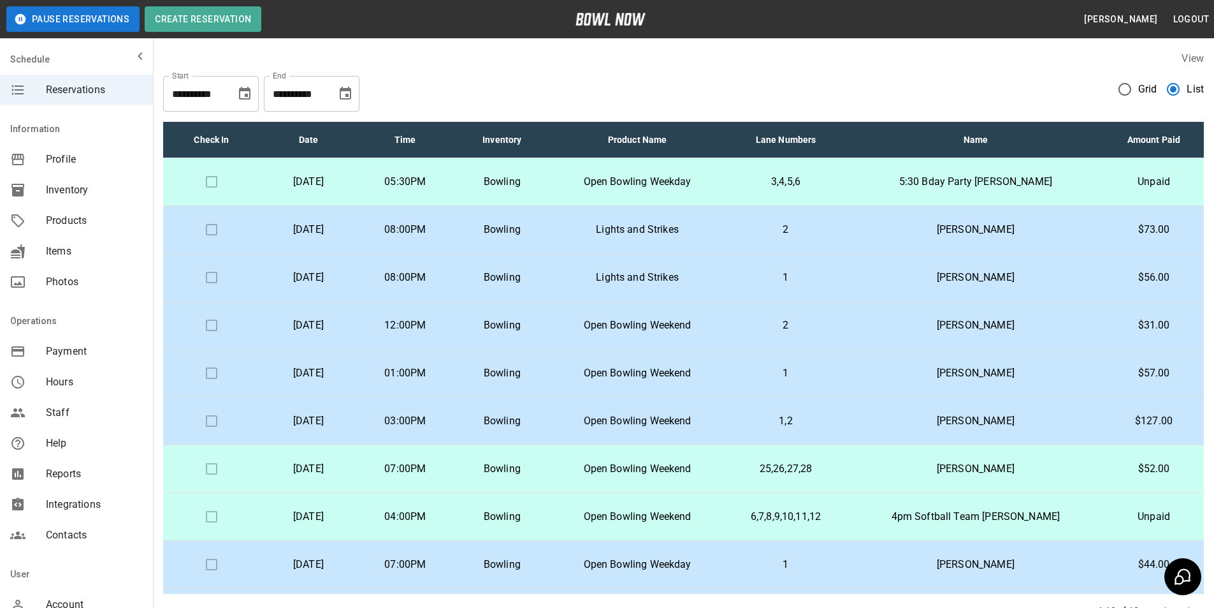
click at [805, 181] on p "3,4,5,6" at bounding box center [785, 181] width 103 height 15
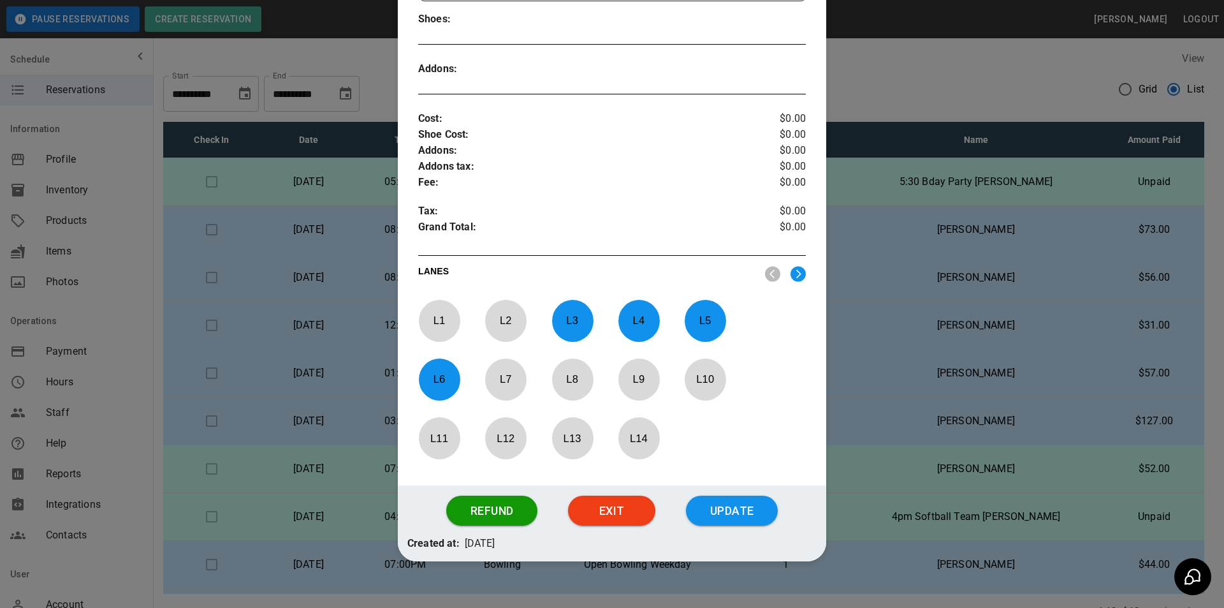
scroll to position [400, 0]
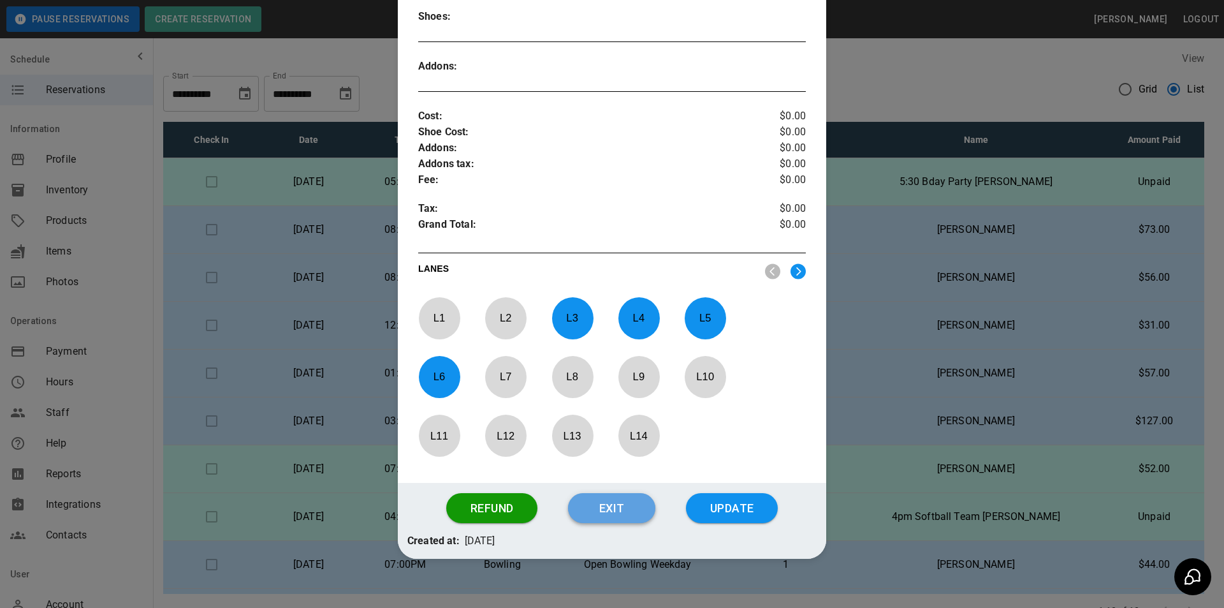
click at [587, 495] on button "Exit" at bounding box center [611, 508] width 87 height 31
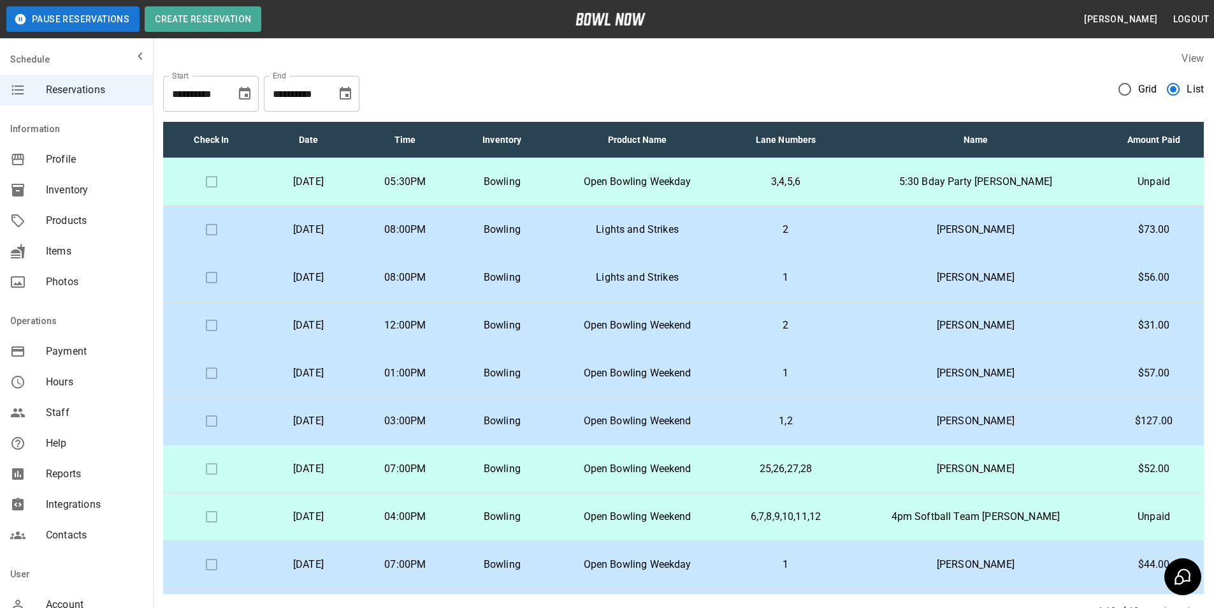
click at [347, 101] on icon "Choose date, selected date is Sep 11, 2025" at bounding box center [345, 93] width 15 height 15
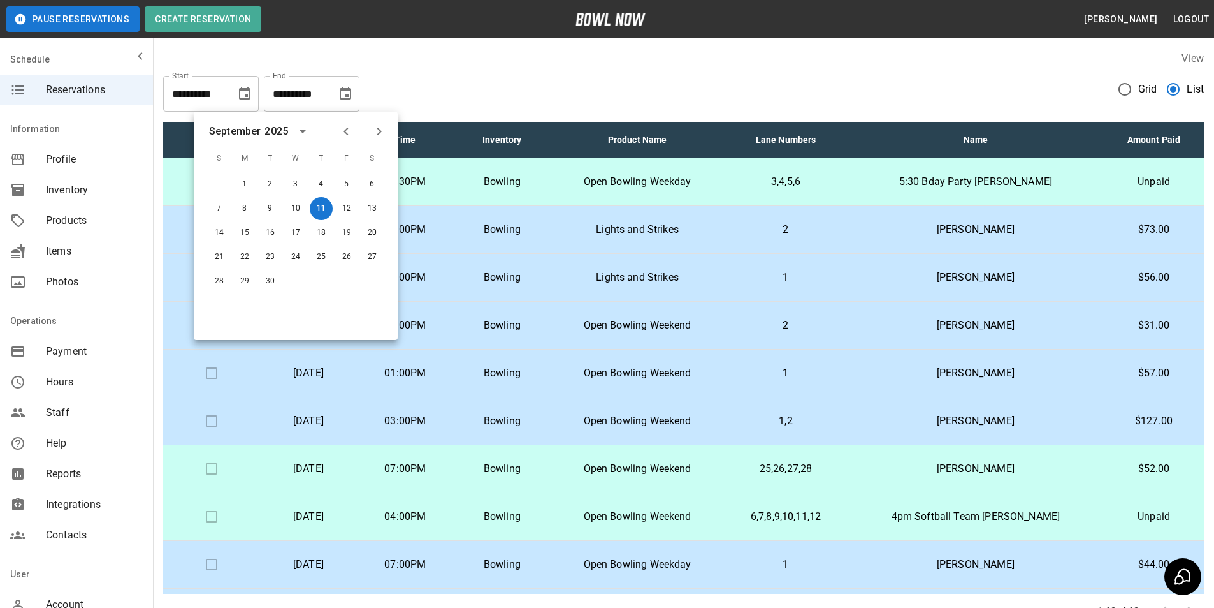
click at [347, 134] on icon "Previous month" at bounding box center [346, 132] width 4 height 8
click at [219, 275] on button "24" at bounding box center [219, 281] width 23 height 23
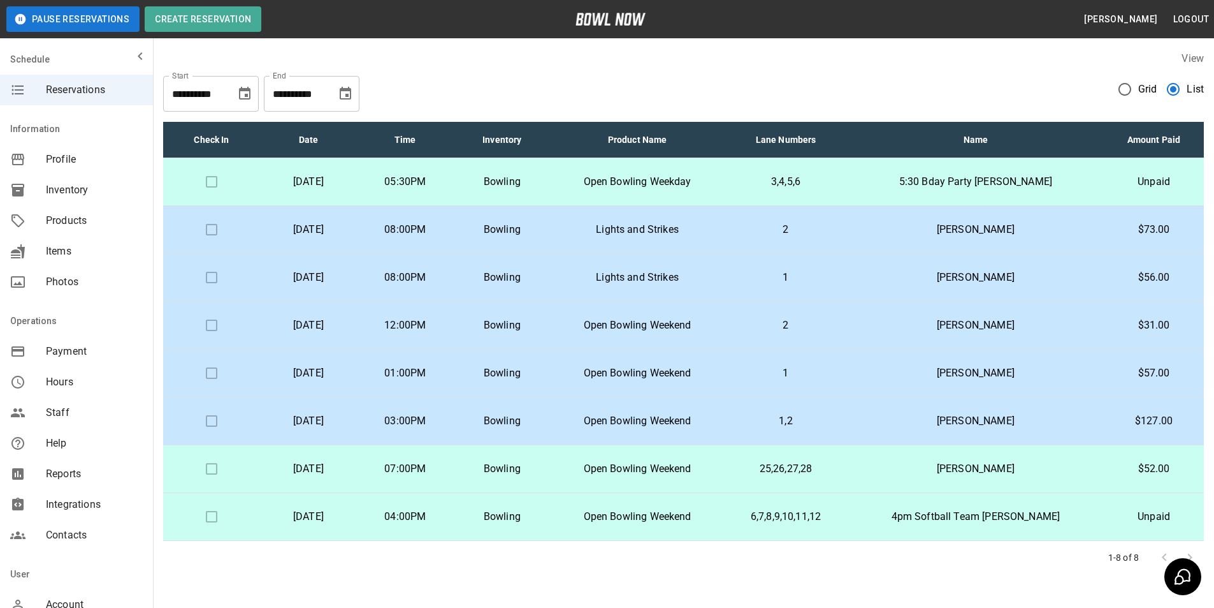
click at [841, 434] on td "1,2" at bounding box center [785, 421] width 123 height 48
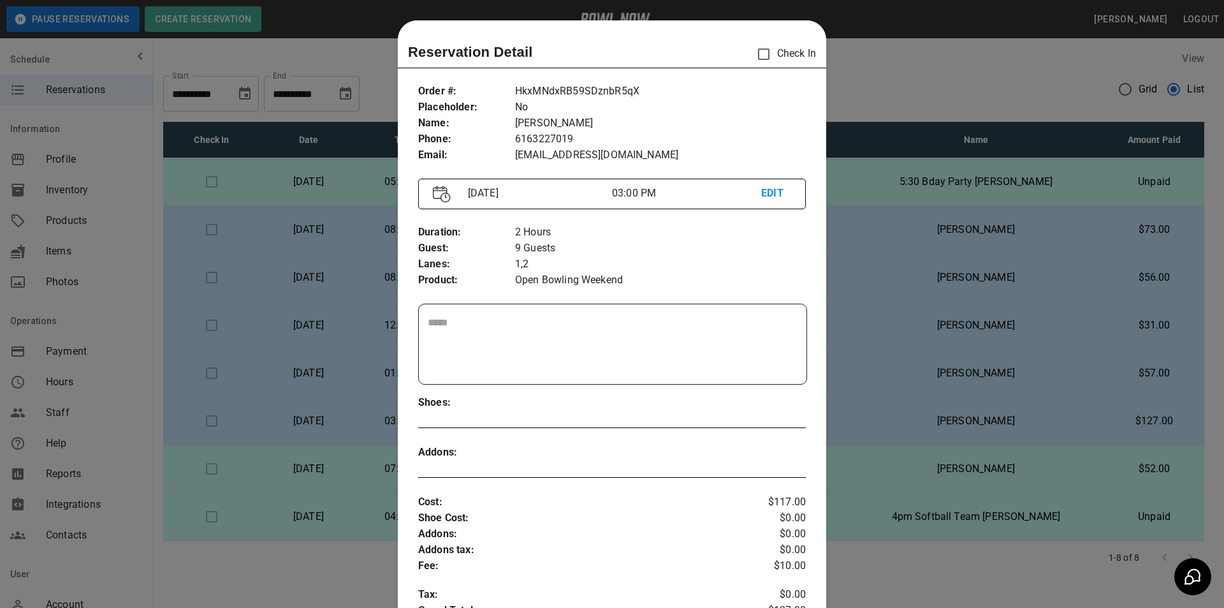
scroll to position [20, 0]
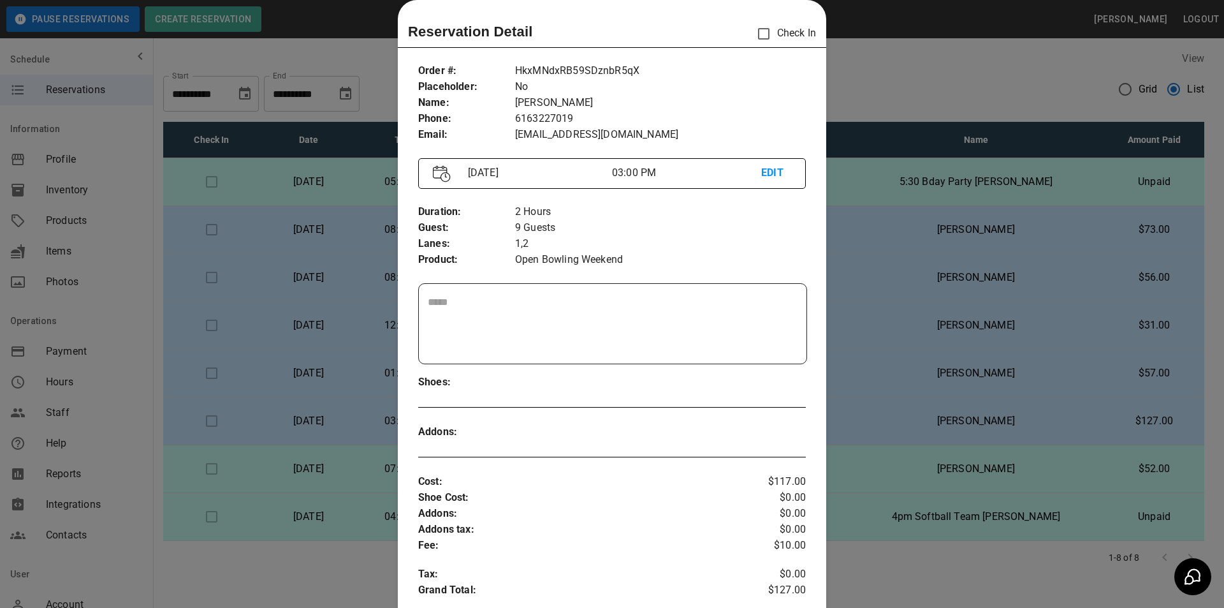
click at [889, 418] on div at bounding box center [612, 304] width 1224 height 608
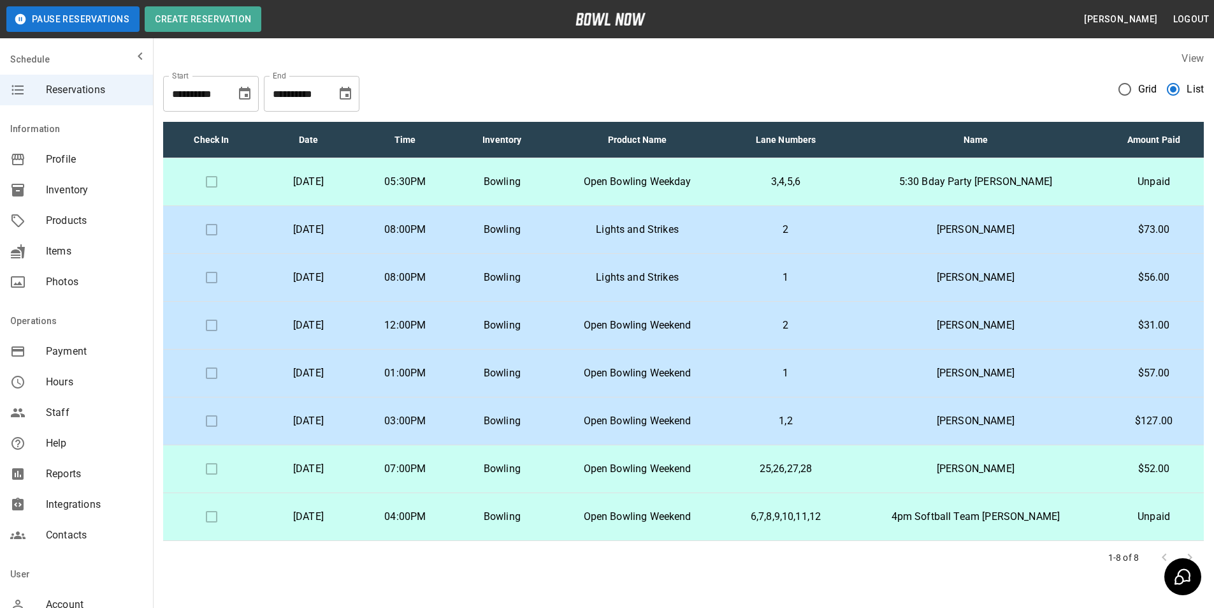
click at [541, 462] on p "Bowling" at bounding box center [502, 468] width 77 height 15
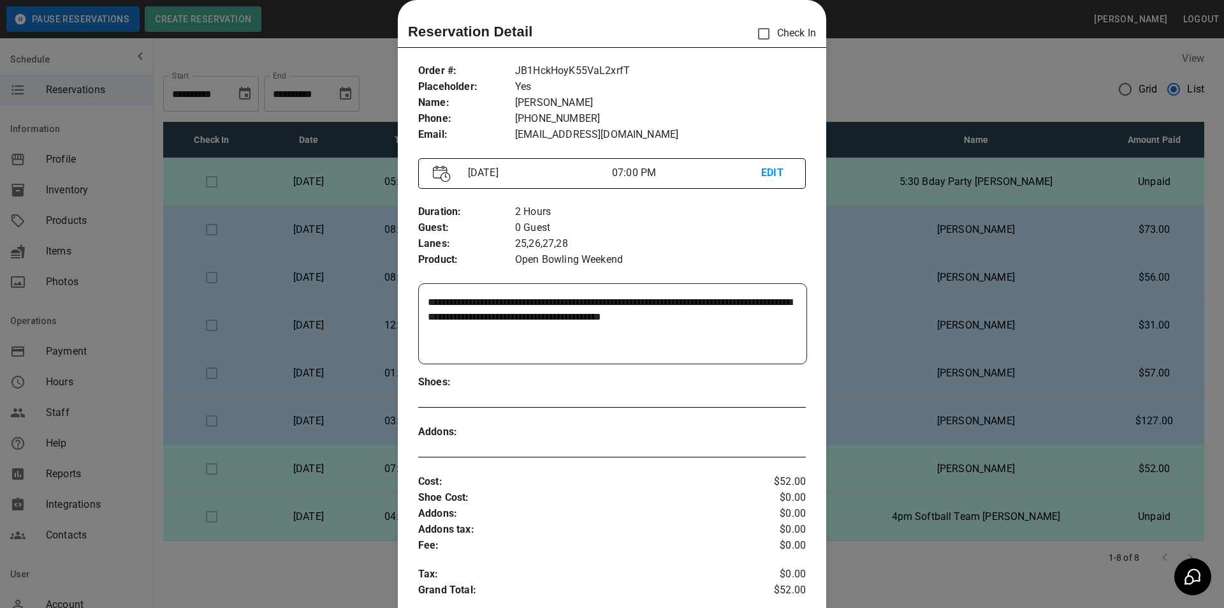
click at [857, 475] on div at bounding box center [612, 304] width 1224 height 608
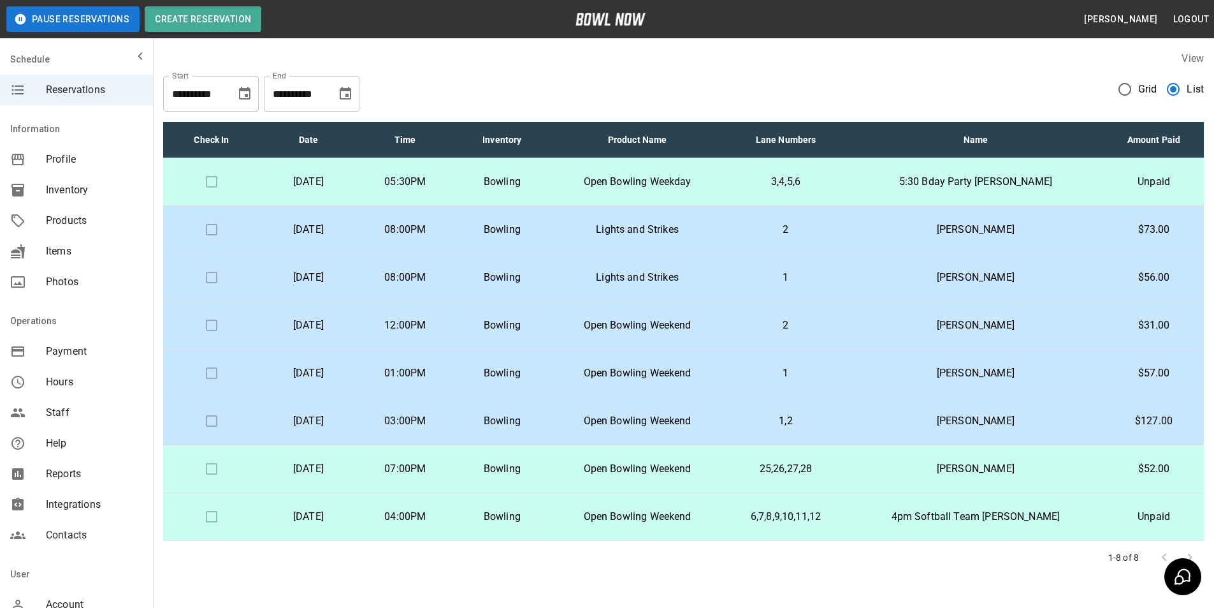
click at [818, 537] on td "6,7,8,9,10,11,12" at bounding box center [785, 517] width 123 height 48
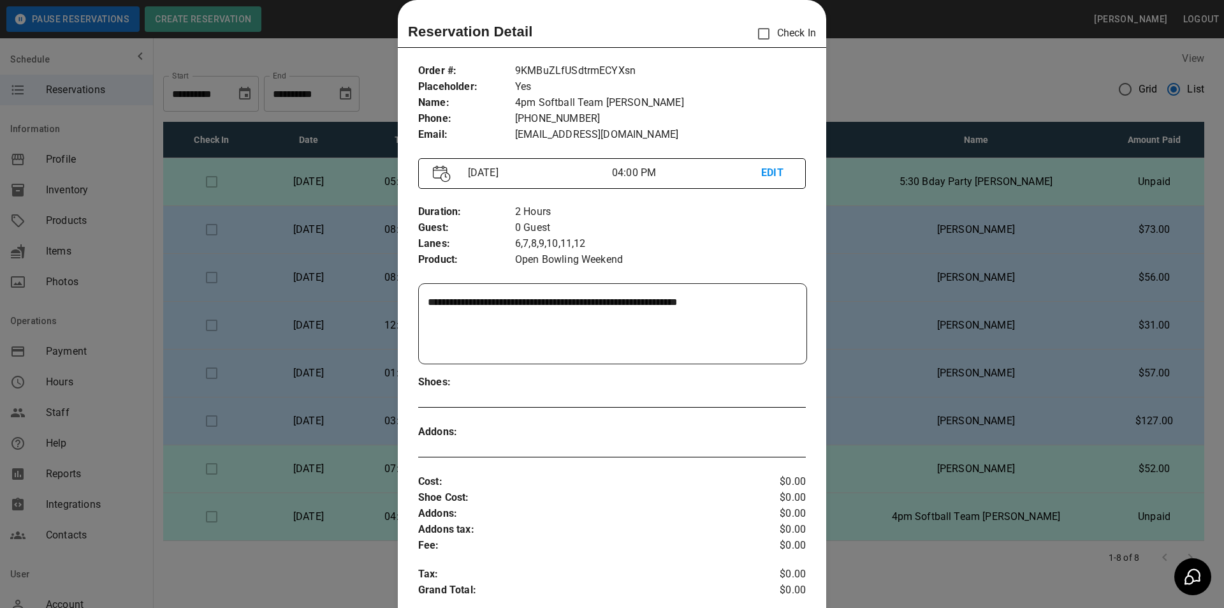
click at [864, 527] on div at bounding box center [612, 304] width 1224 height 608
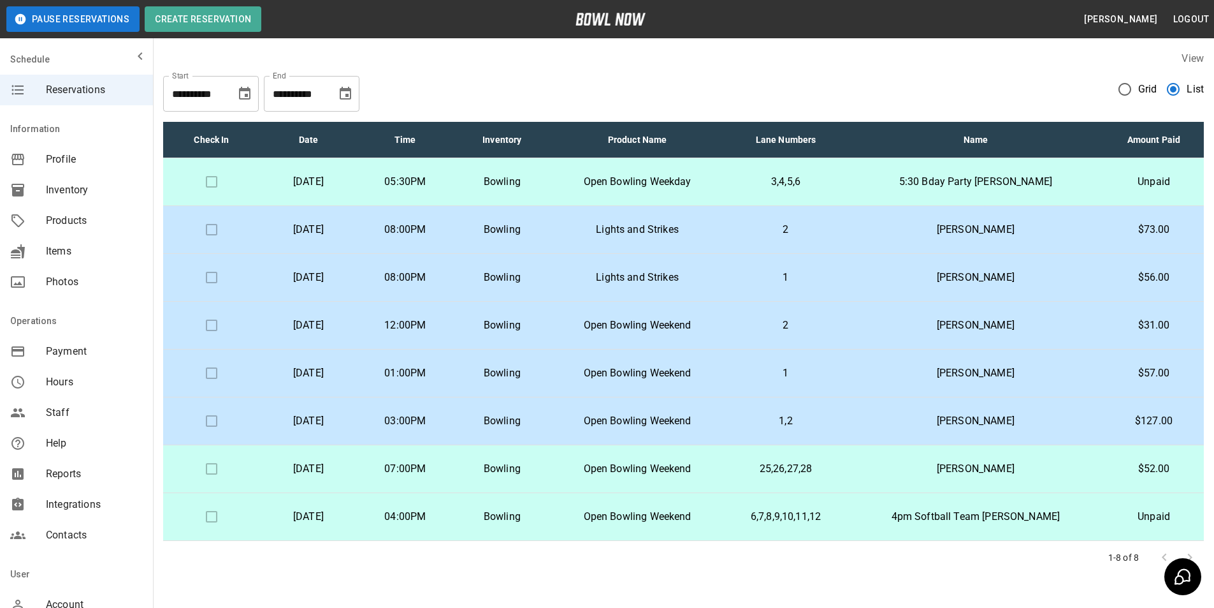
click at [847, 527] on td "6,7,8,9,10,11,12" at bounding box center [785, 517] width 123 height 48
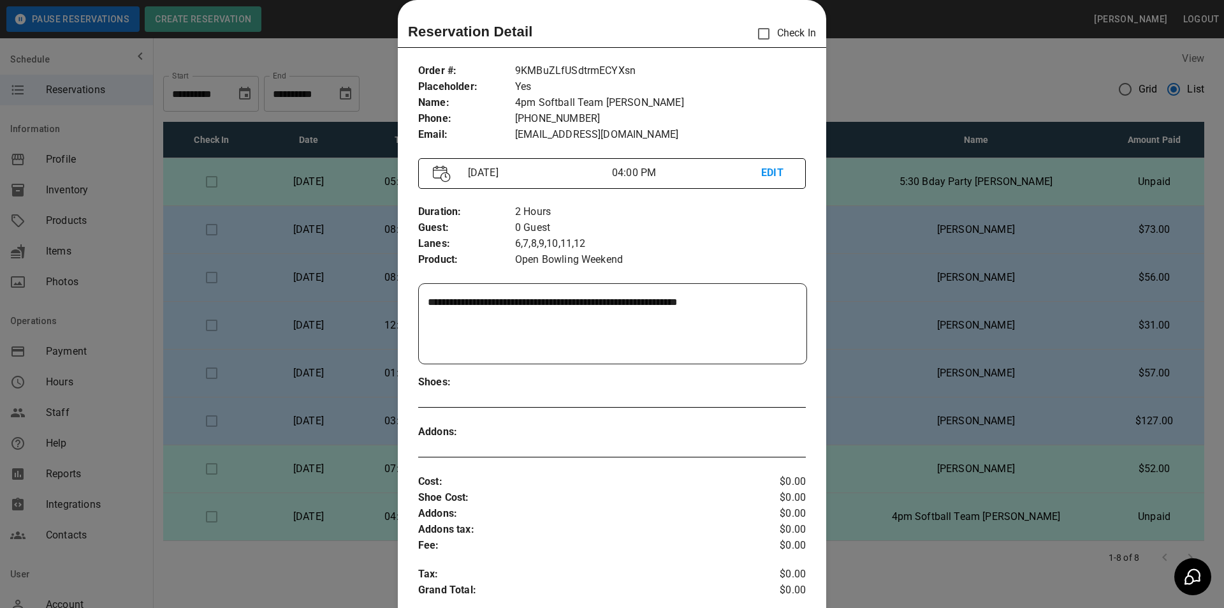
click at [954, 58] on div at bounding box center [612, 304] width 1224 height 608
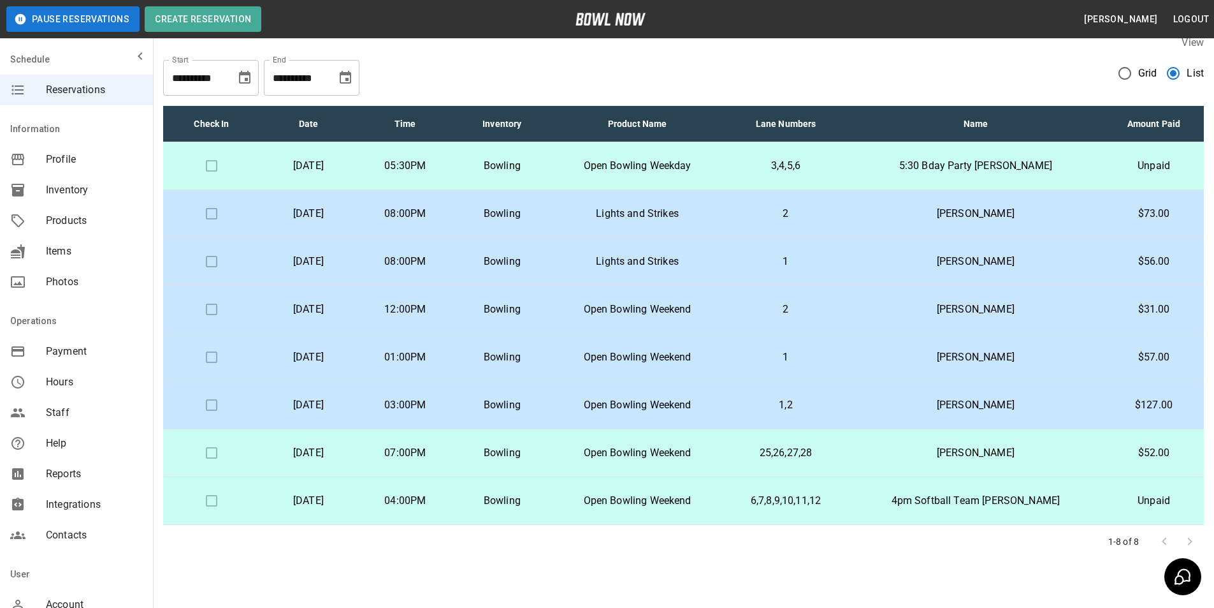
scroll to position [0, 0]
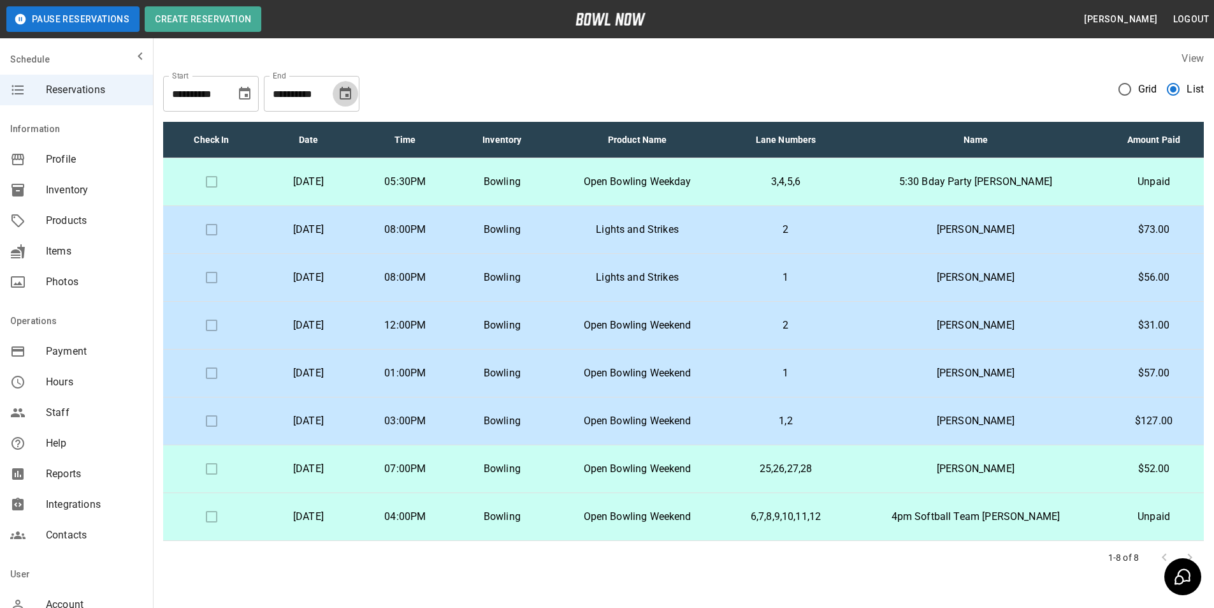
click at [344, 92] on icon "Choose date, selected date is Aug 24, 2025" at bounding box center [345, 93] width 15 height 15
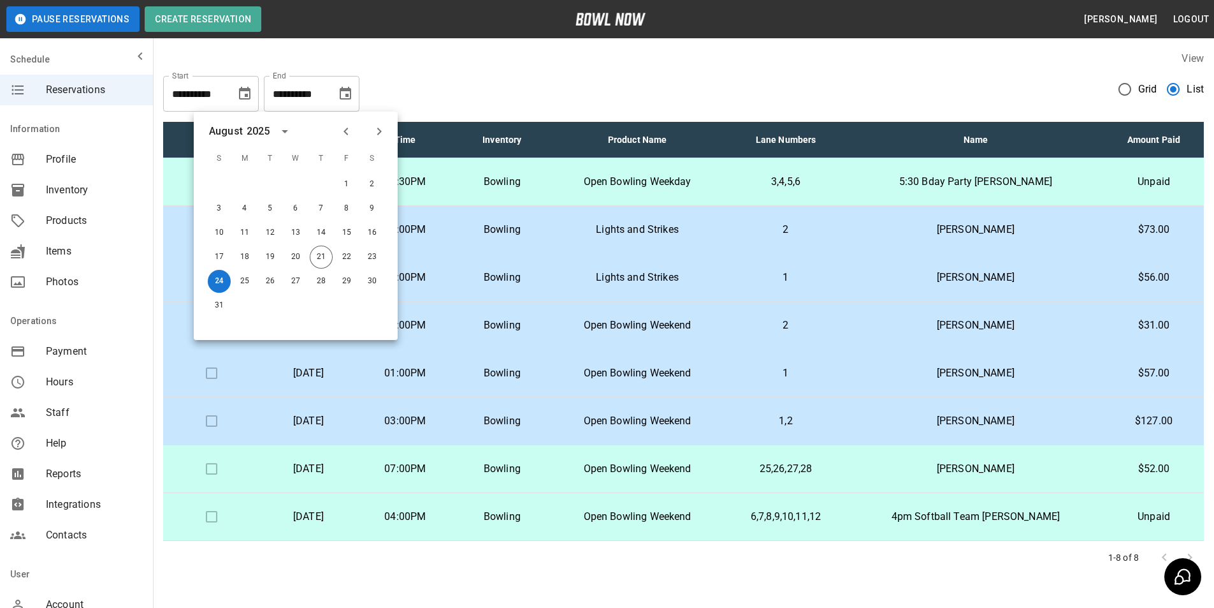
click at [375, 138] on icon "Next month" at bounding box center [379, 131] width 15 height 15
click at [267, 279] on button "30" at bounding box center [270, 281] width 23 height 23
type input "**********"
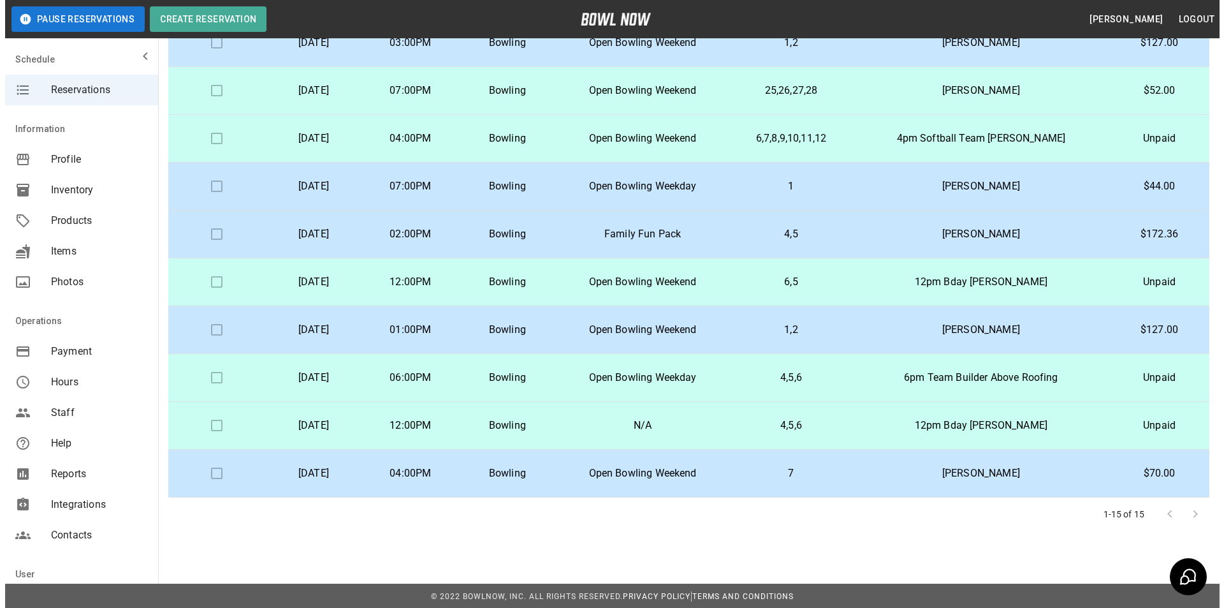
scroll to position [98, 0]
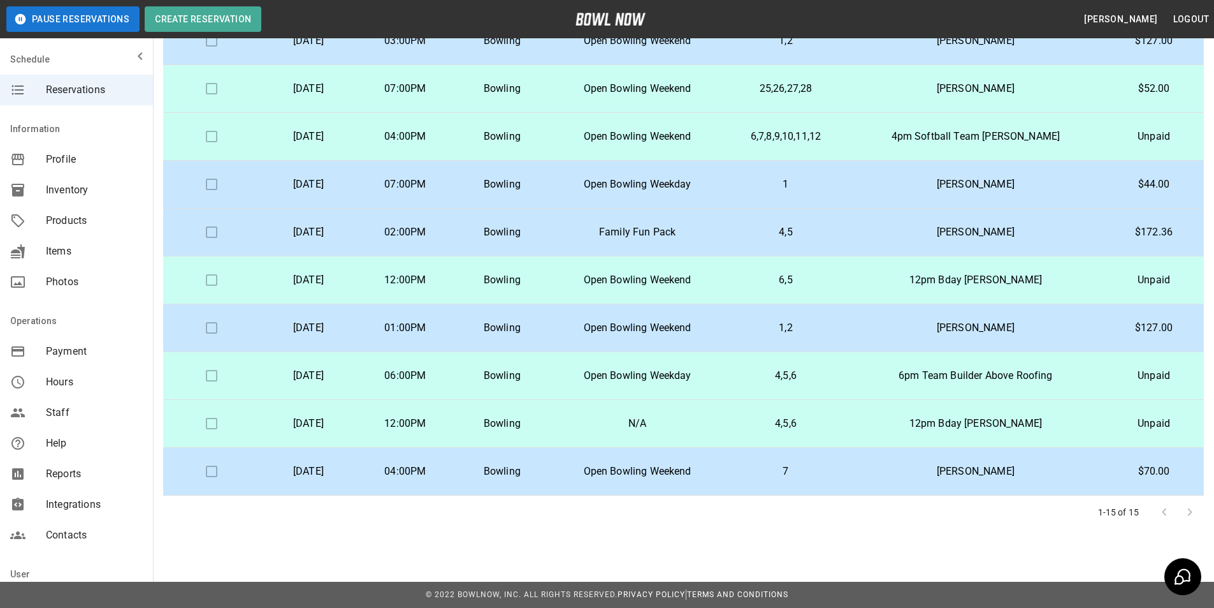
click at [901, 284] on p "12pm Bday [PERSON_NAME]" at bounding box center [976, 279] width 236 height 15
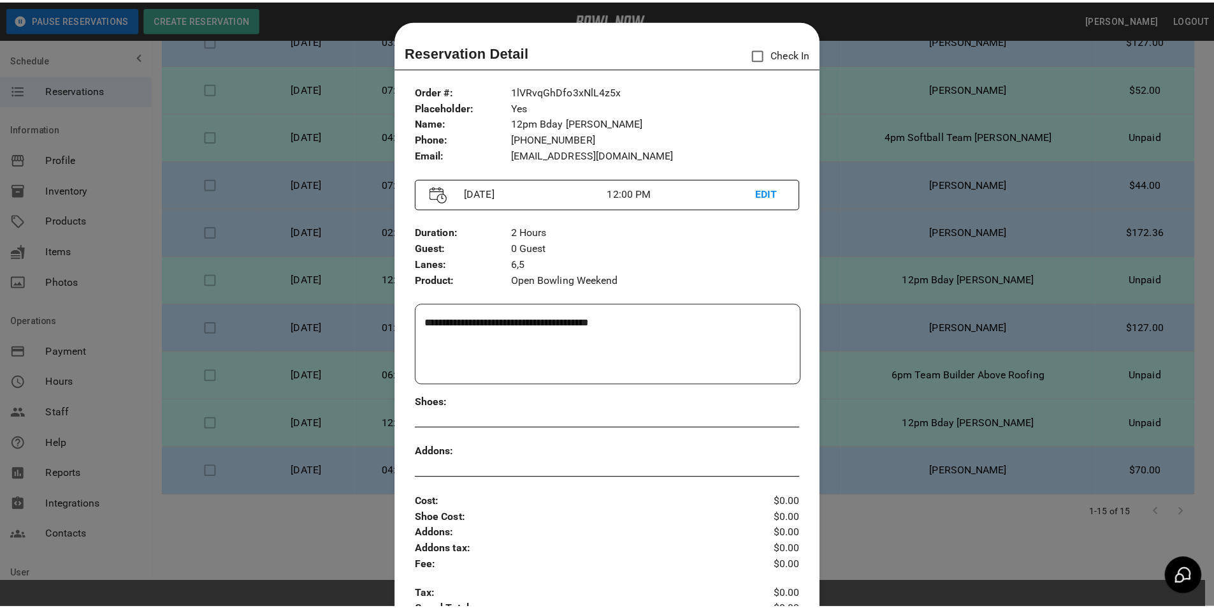
scroll to position [20, 0]
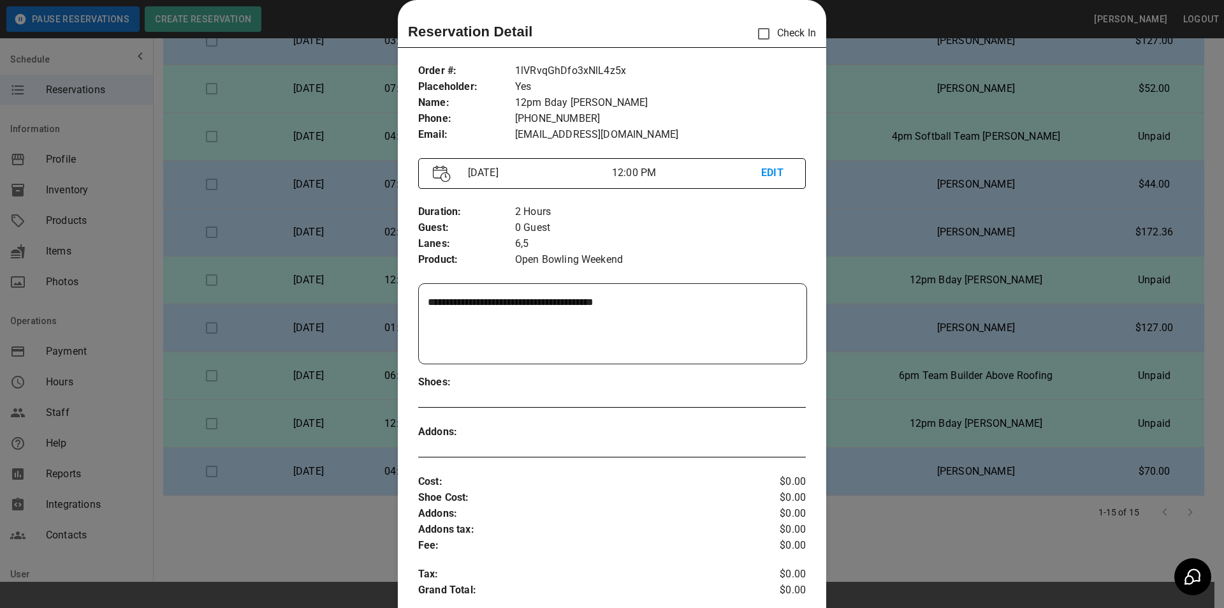
click at [878, 78] on div at bounding box center [612, 304] width 1224 height 608
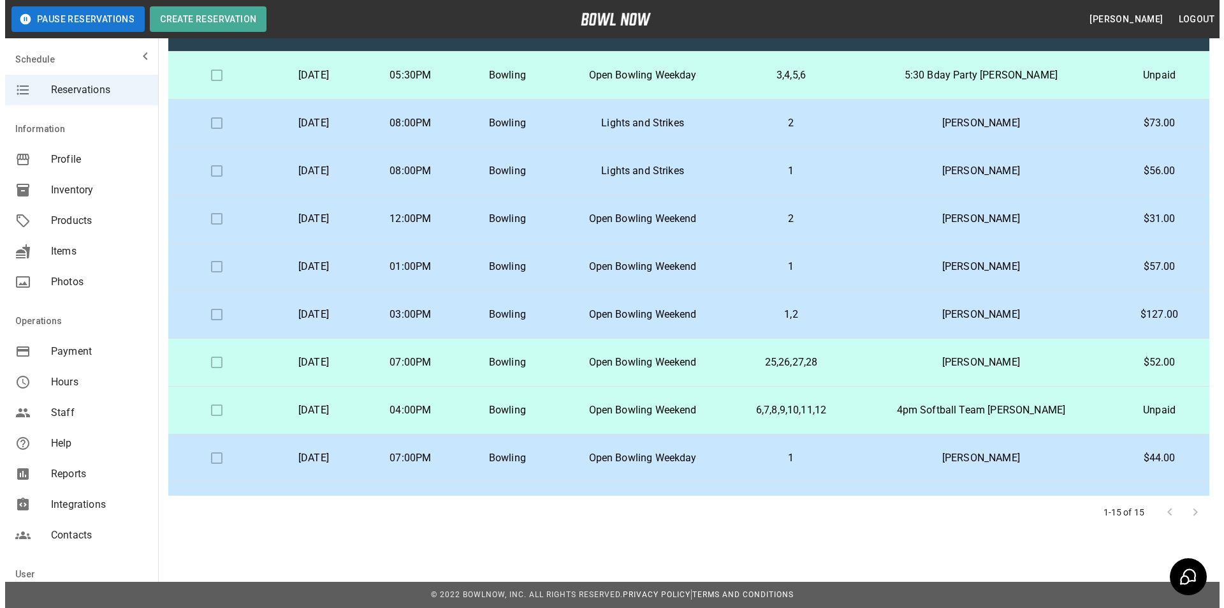
scroll to position [0, 0]
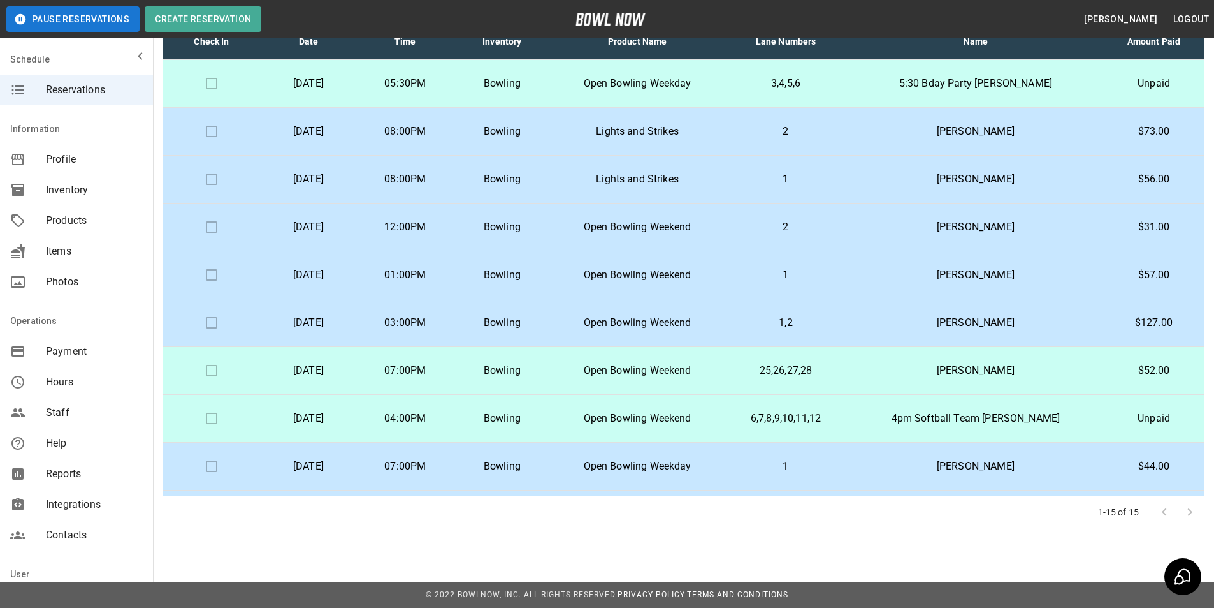
click at [901, 98] on td "5:30 Bday Party [PERSON_NAME]" at bounding box center [976, 84] width 256 height 48
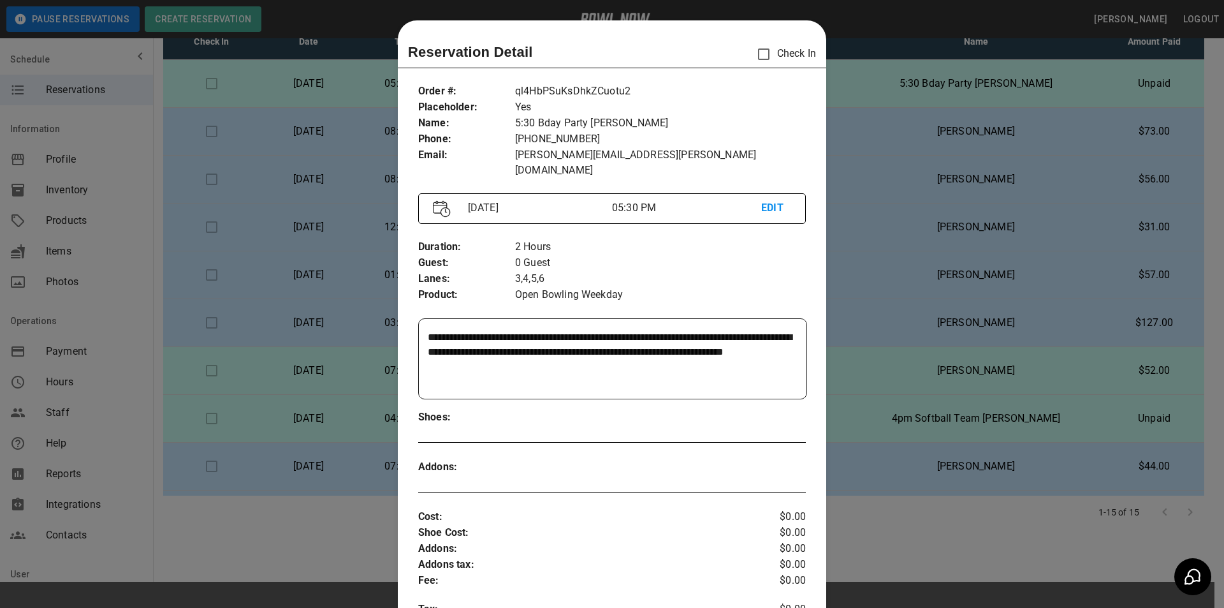
scroll to position [20, 0]
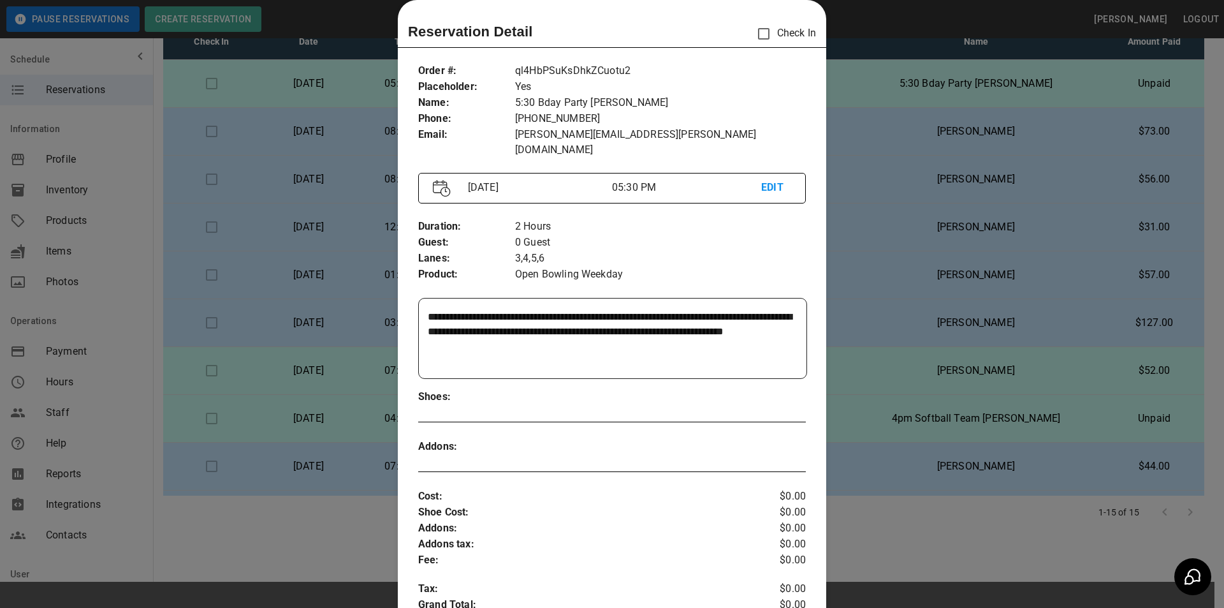
click at [929, 97] on div at bounding box center [612, 304] width 1224 height 608
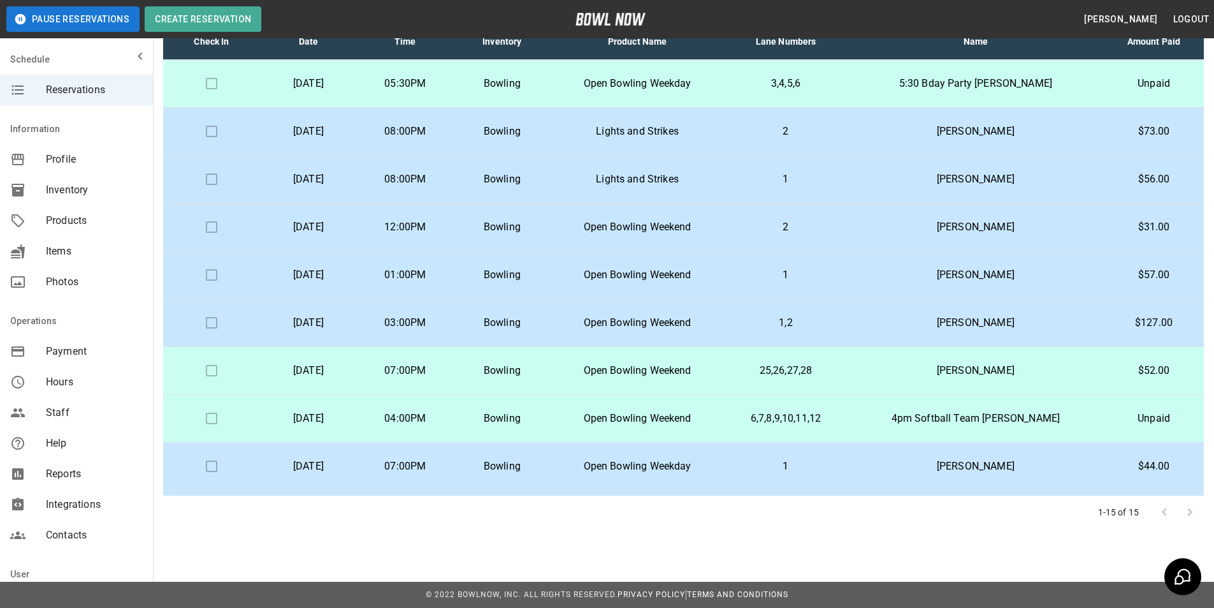
click at [897, 418] on p "4pm Softball Team [PERSON_NAME]" at bounding box center [976, 418] width 236 height 15
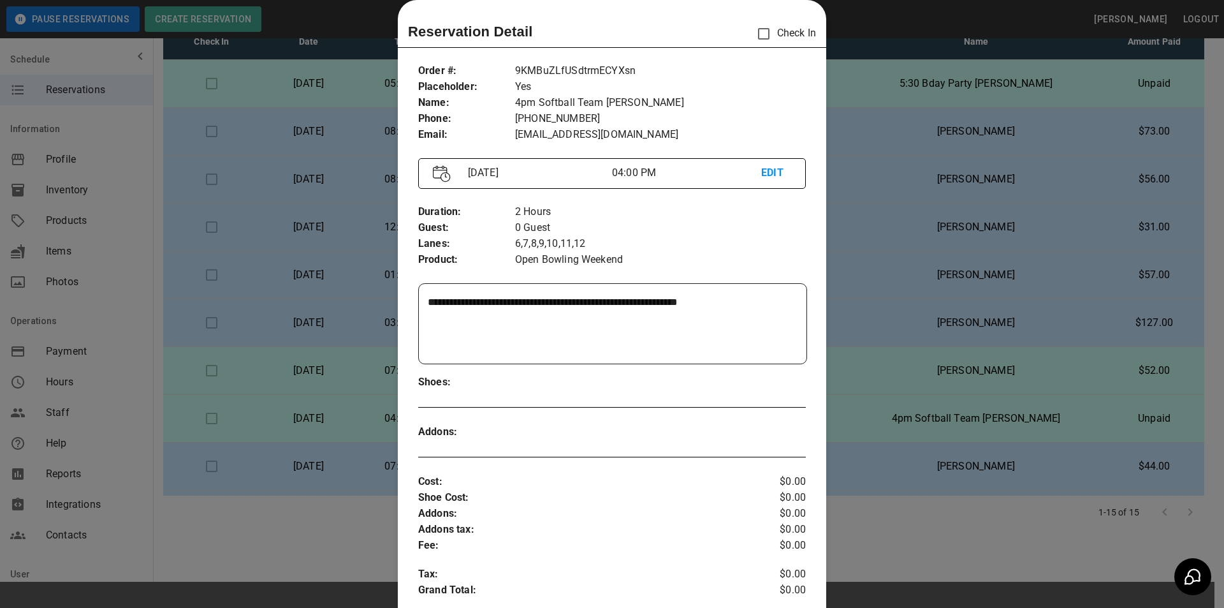
click at [884, 376] on div at bounding box center [612, 304] width 1224 height 608
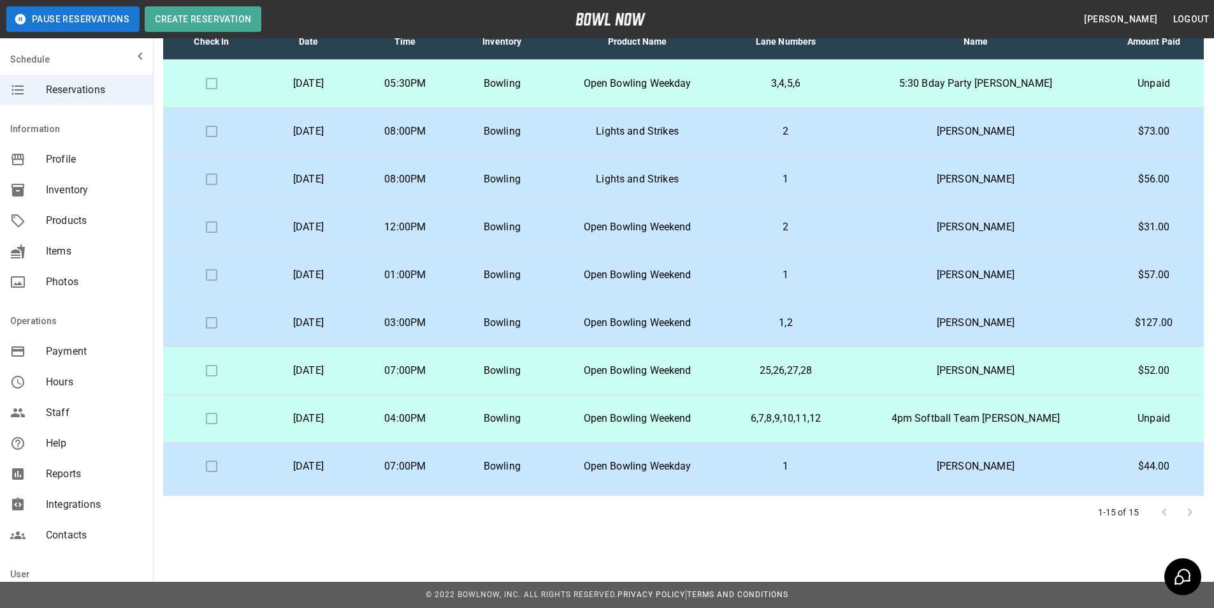
click at [884, 368] on td "[PERSON_NAME]" at bounding box center [976, 371] width 256 height 48
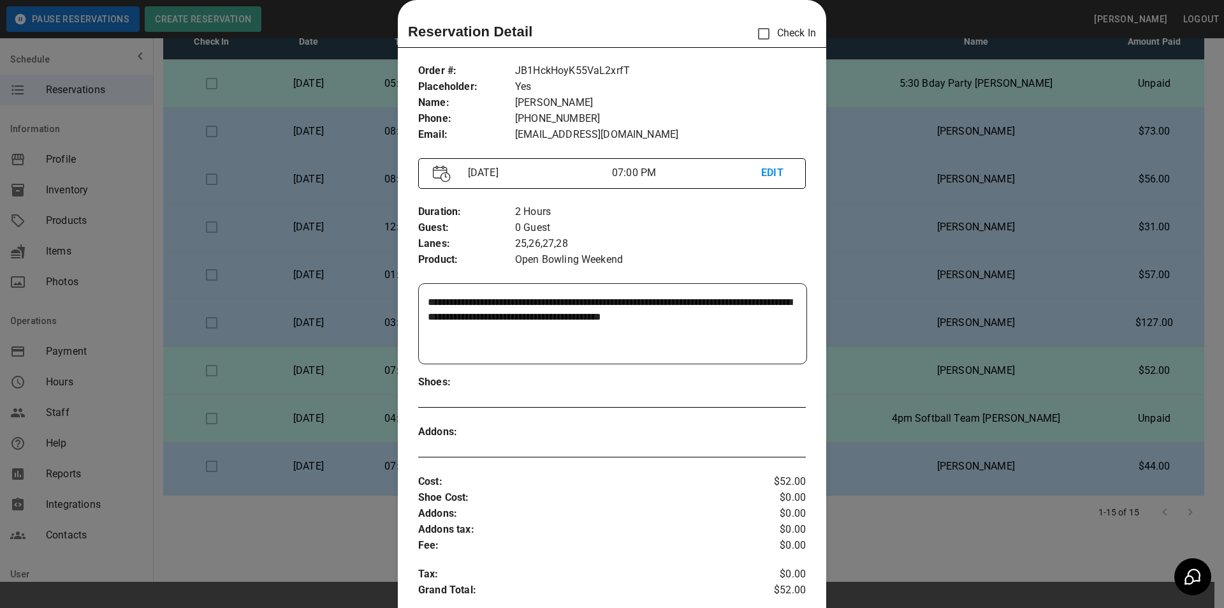
click at [886, 375] on div at bounding box center [612, 304] width 1224 height 608
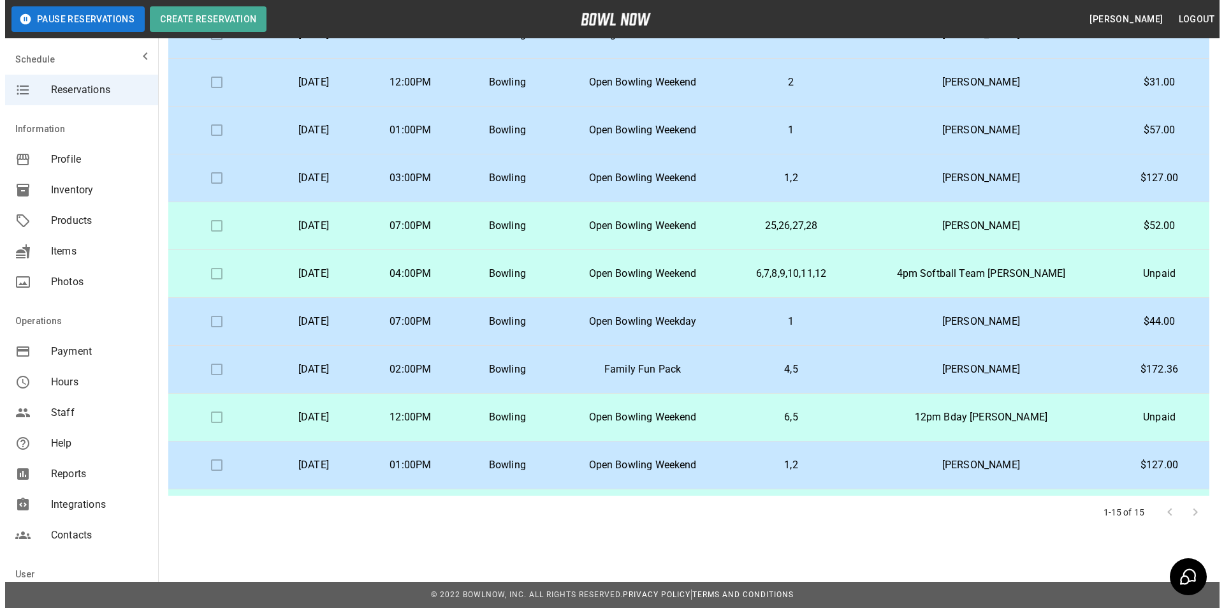
scroll to position [191, 0]
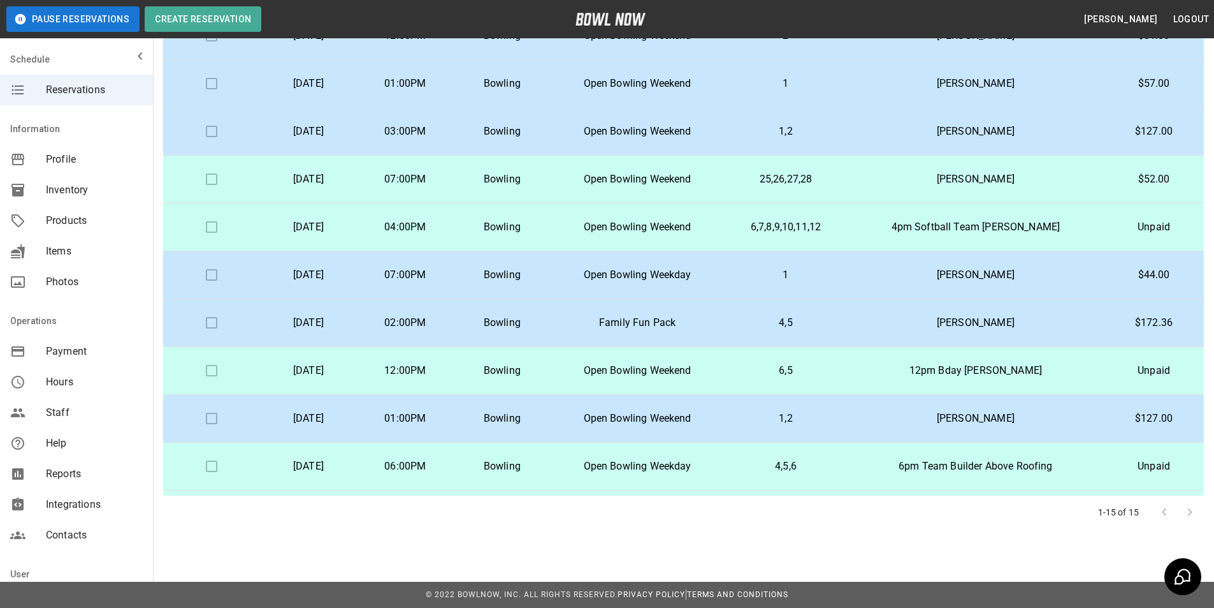
click at [895, 374] on p "12pm Bday [PERSON_NAME]" at bounding box center [976, 370] width 236 height 15
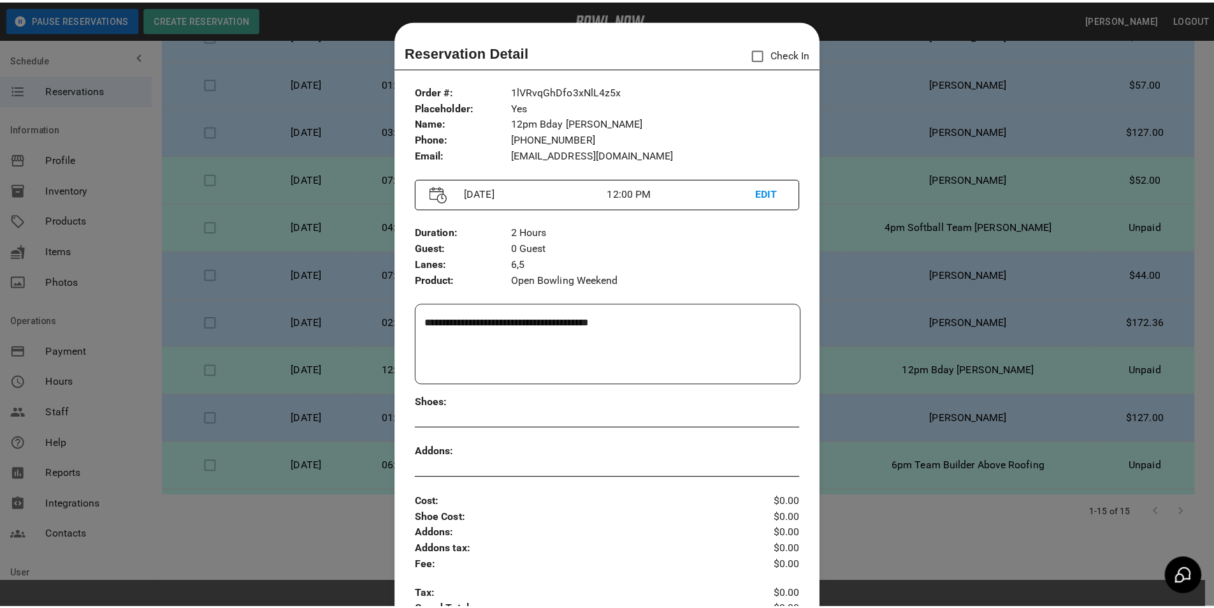
scroll to position [20, 0]
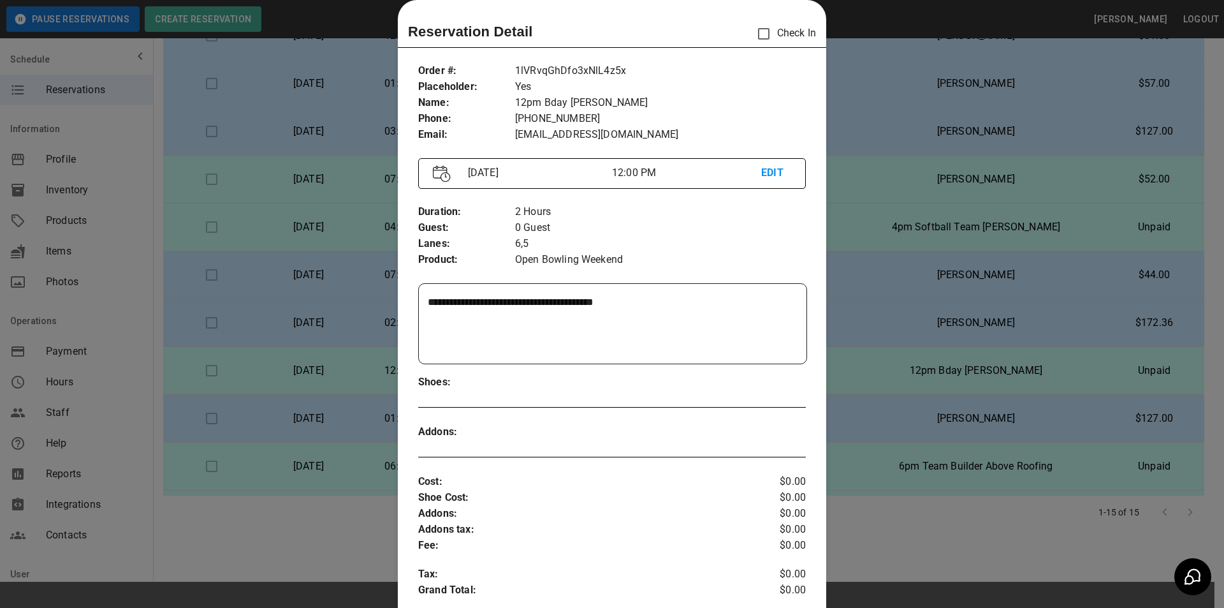
click at [903, 446] on div at bounding box center [612, 304] width 1224 height 608
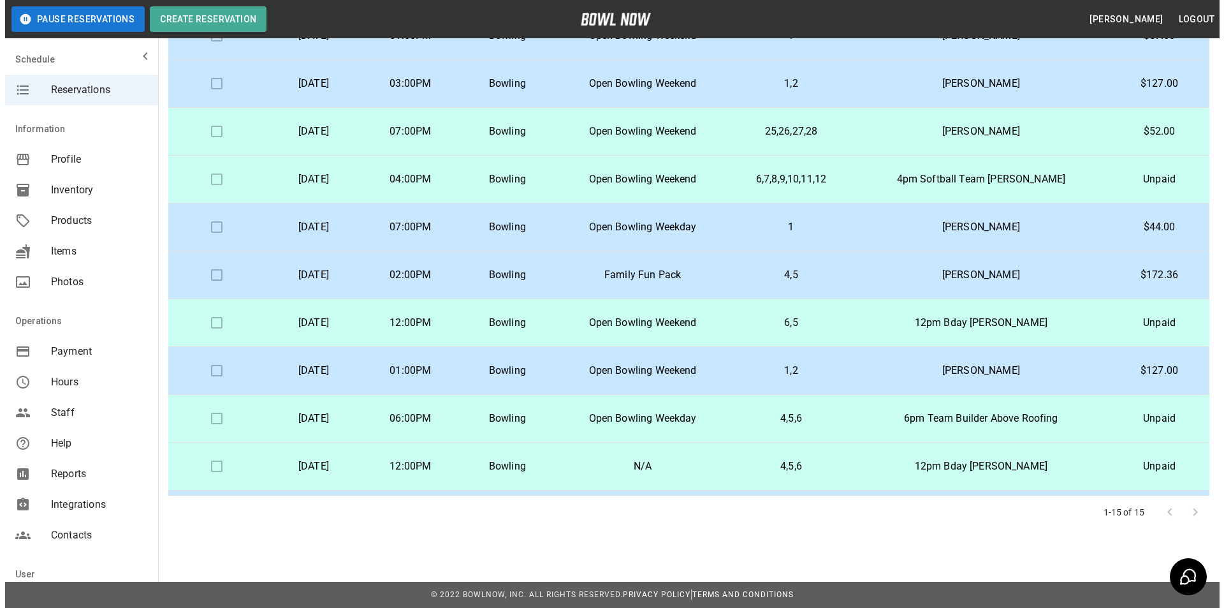
scroll to position [282, 0]
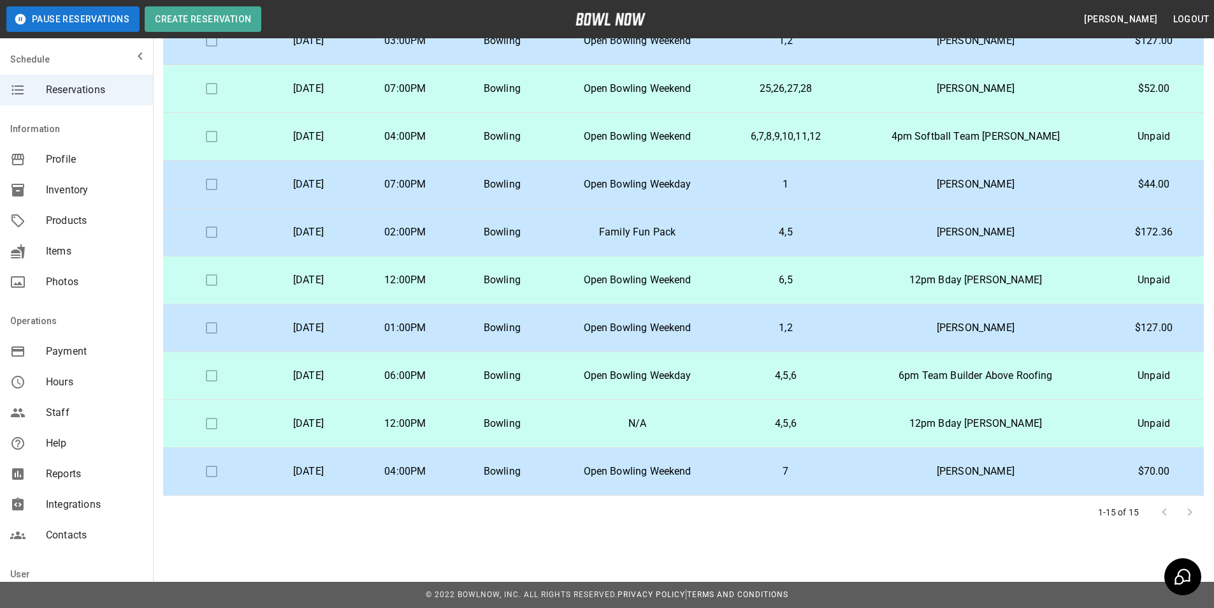
click at [847, 428] on td "4,5,6" at bounding box center [785, 424] width 123 height 48
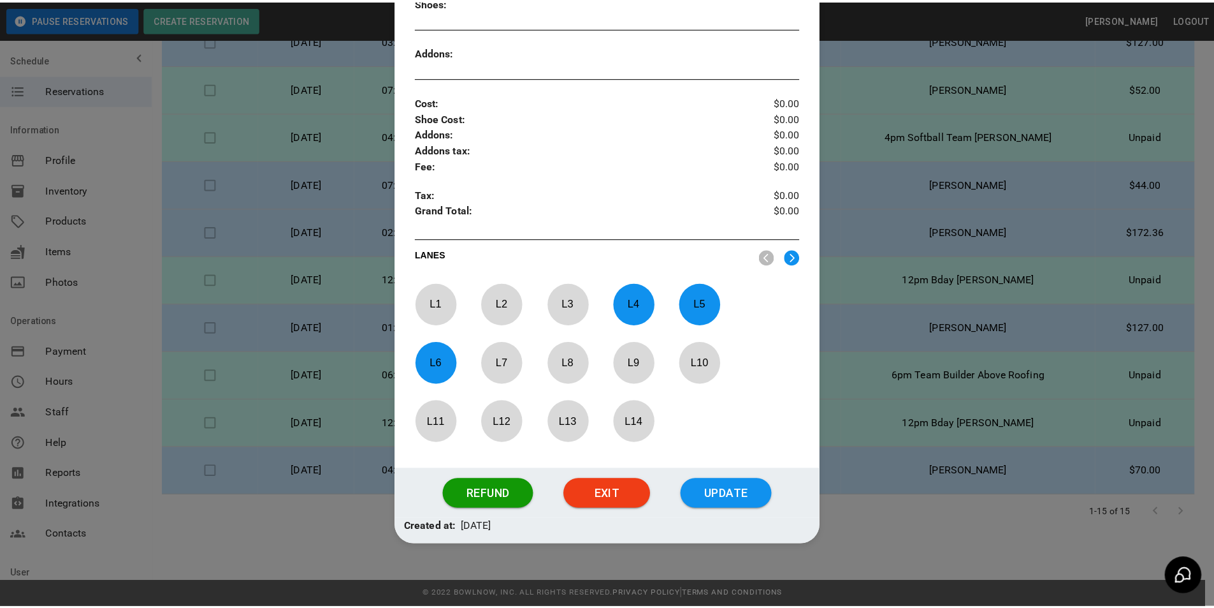
scroll to position [400, 0]
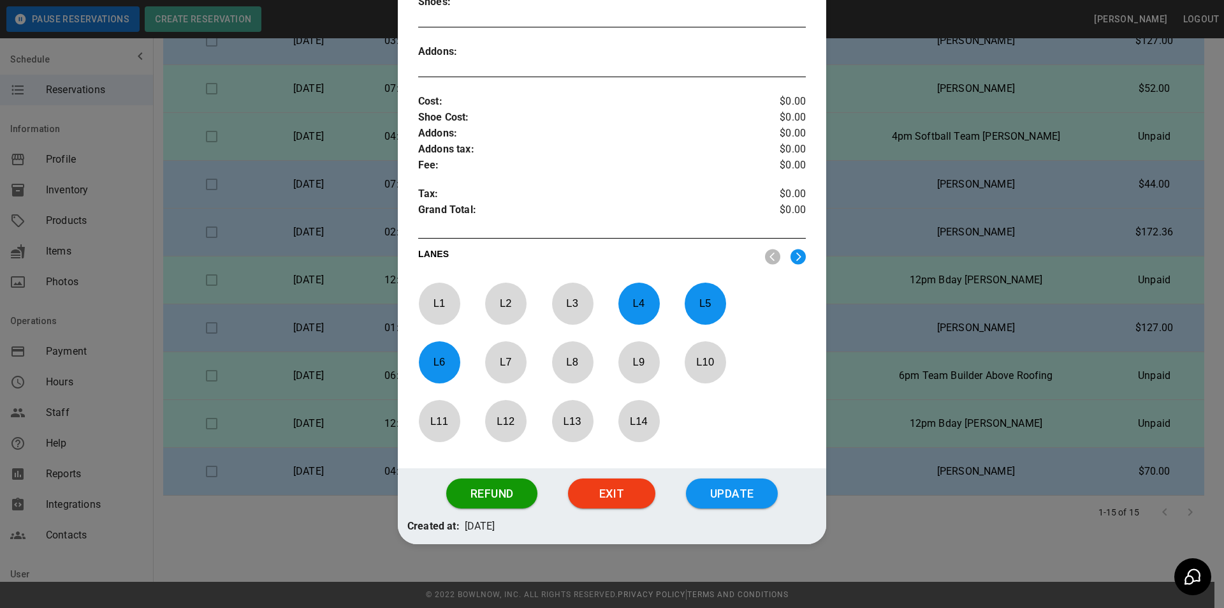
click at [870, 354] on div at bounding box center [612, 304] width 1224 height 608
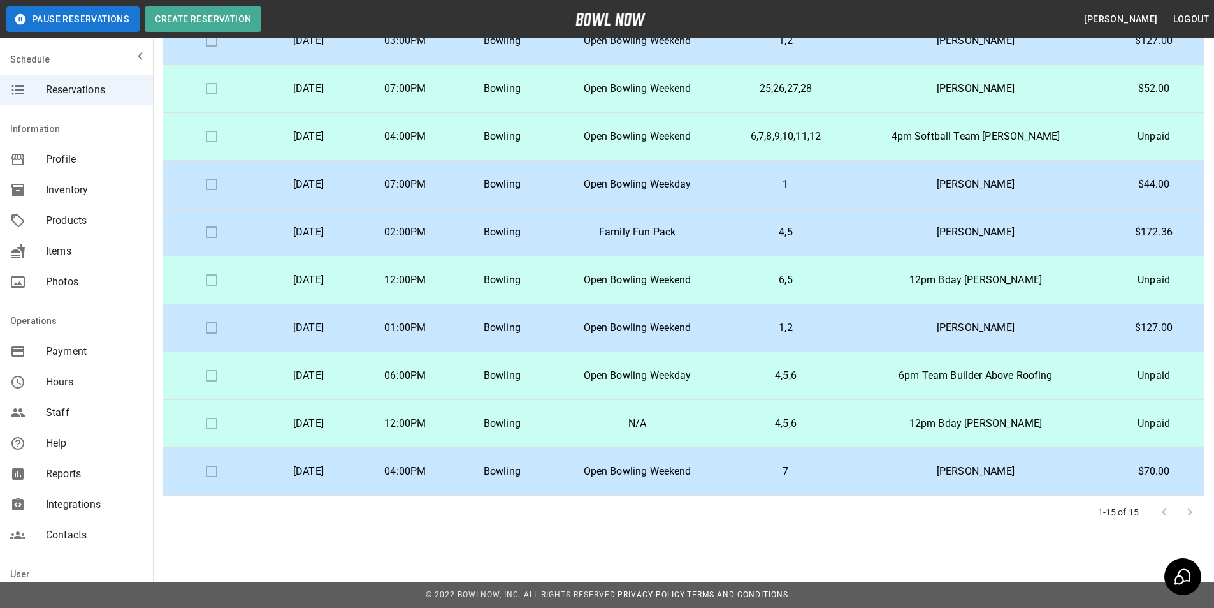
click at [902, 278] on p "12pm Bday [PERSON_NAME]" at bounding box center [976, 279] width 236 height 15
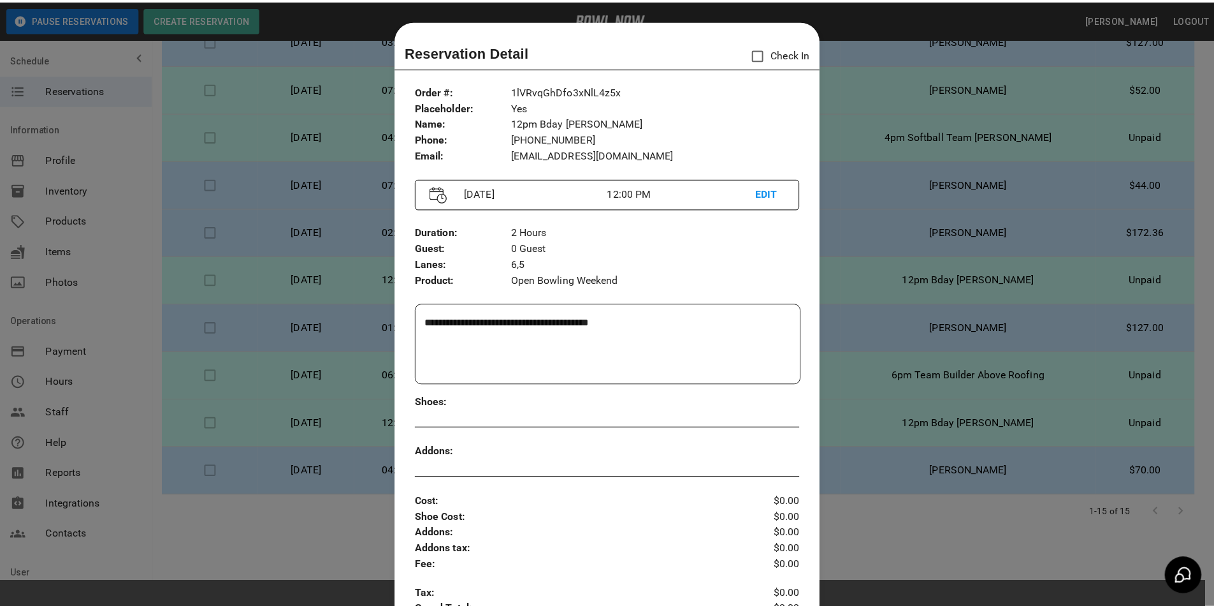
scroll to position [20, 0]
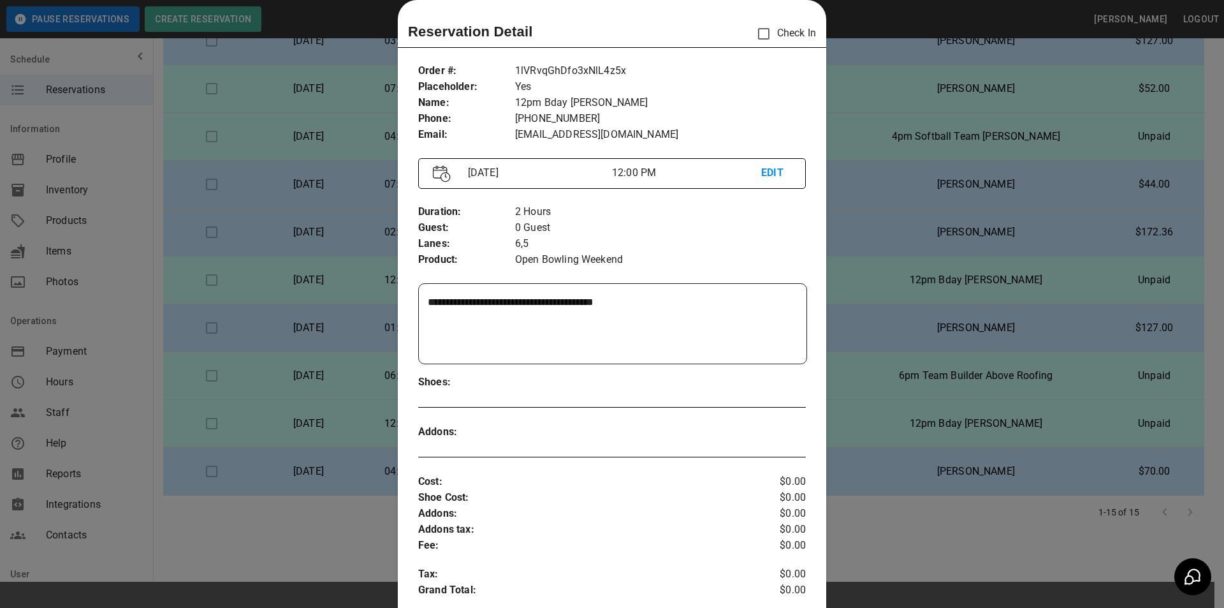
click at [861, 333] on div at bounding box center [612, 304] width 1224 height 608
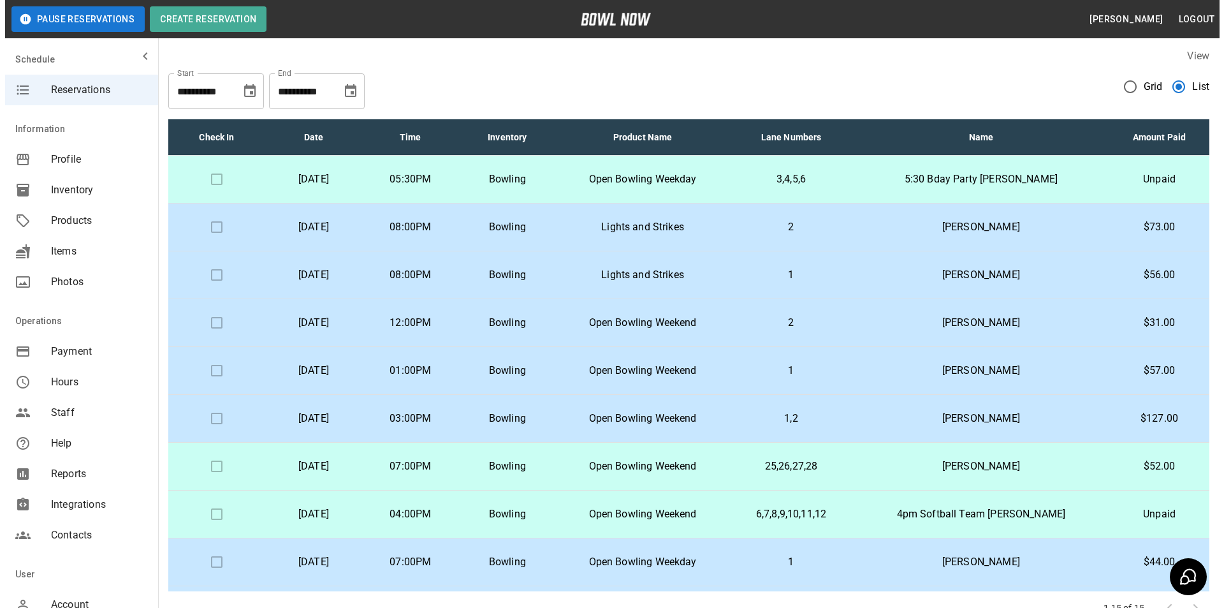
scroll to position [0, 0]
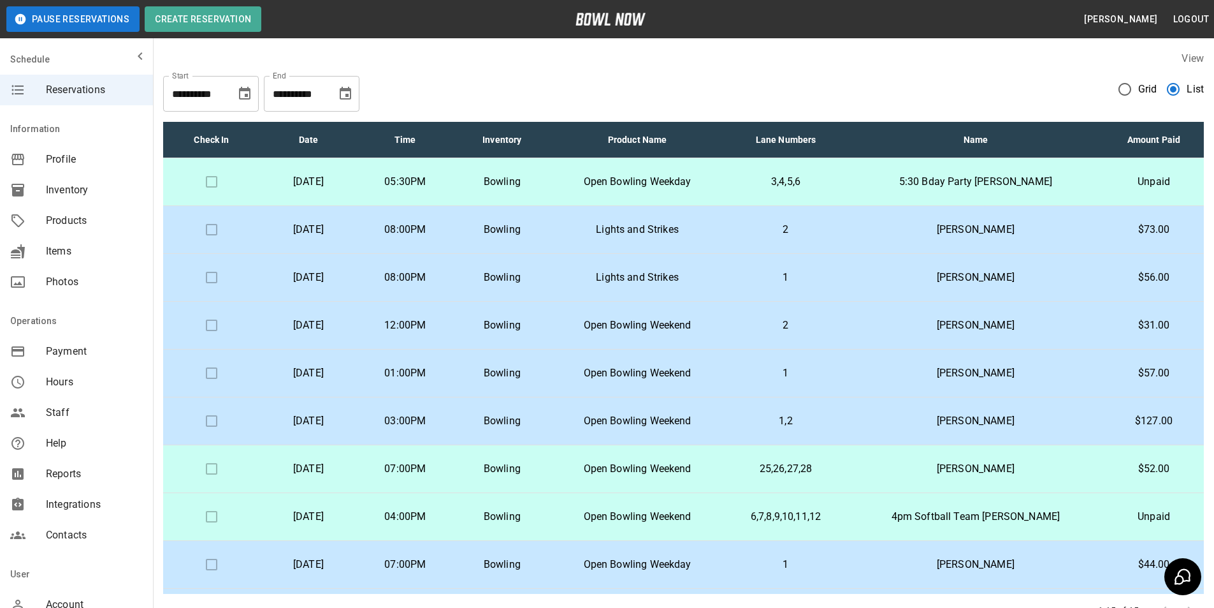
click at [847, 178] on td "3,4,5,6" at bounding box center [785, 182] width 123 height 48
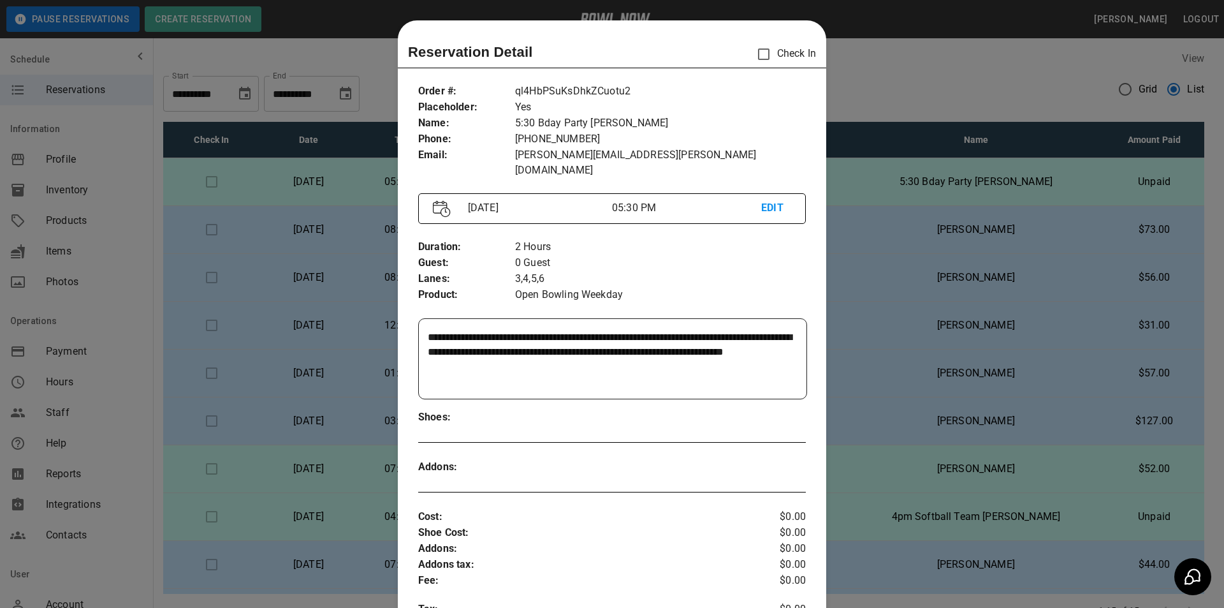
scroll to position [20, 0]
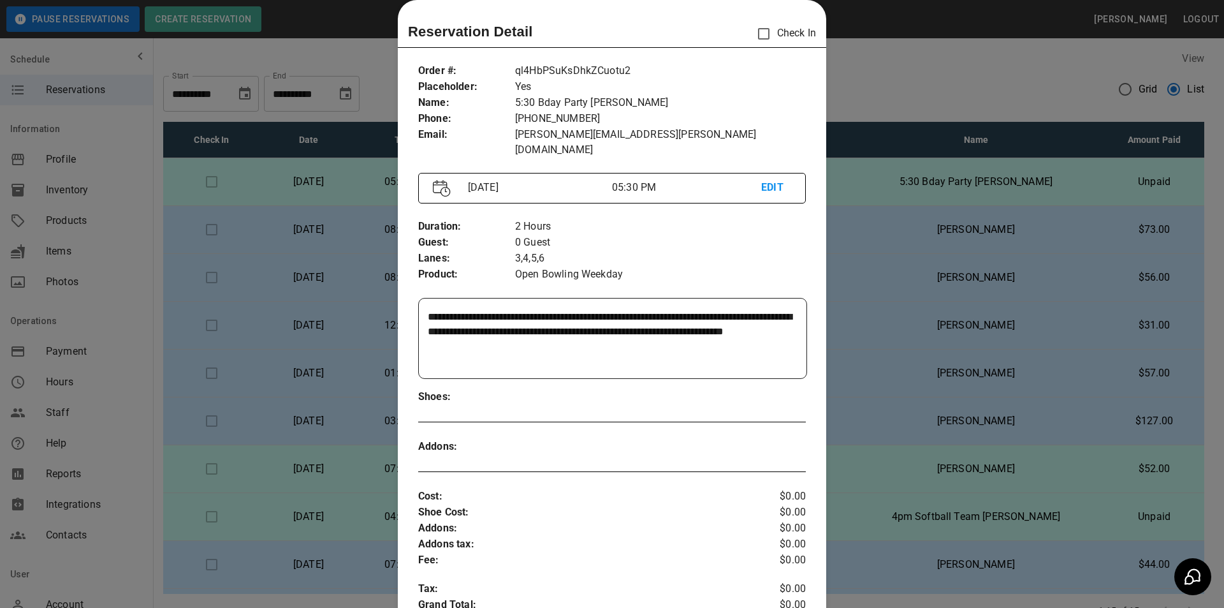
click at [965, 66] on div at bounding box center [612, 304] width 1224 height 608
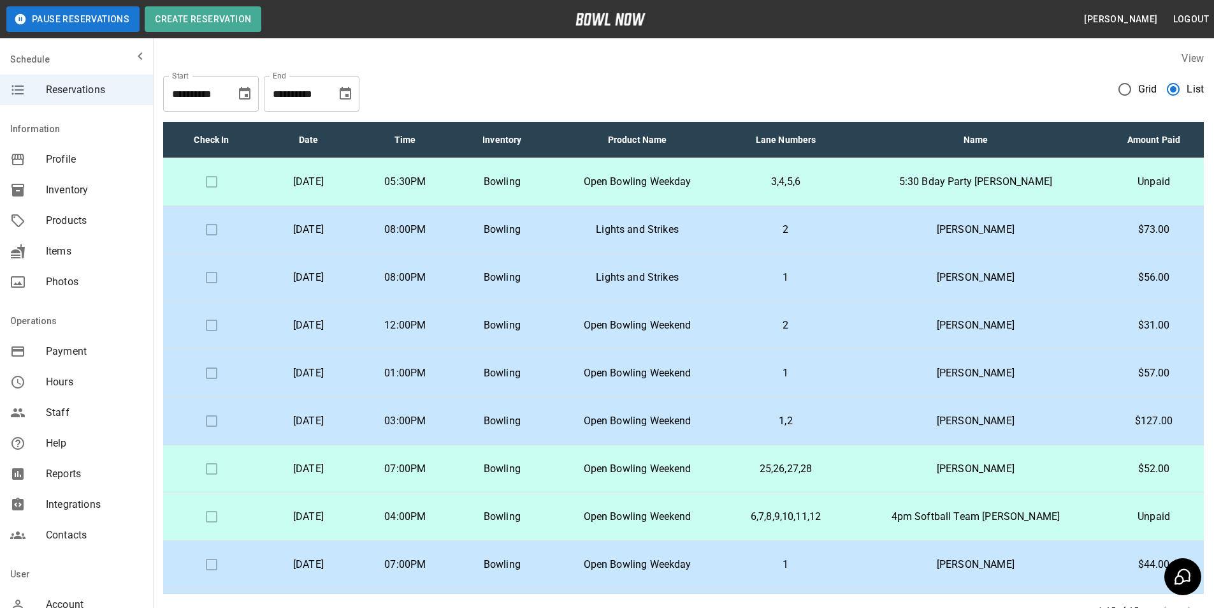
click at [837, 178] on p "3,4,5,6" at bounding box center [785, 181] width 103 height 15
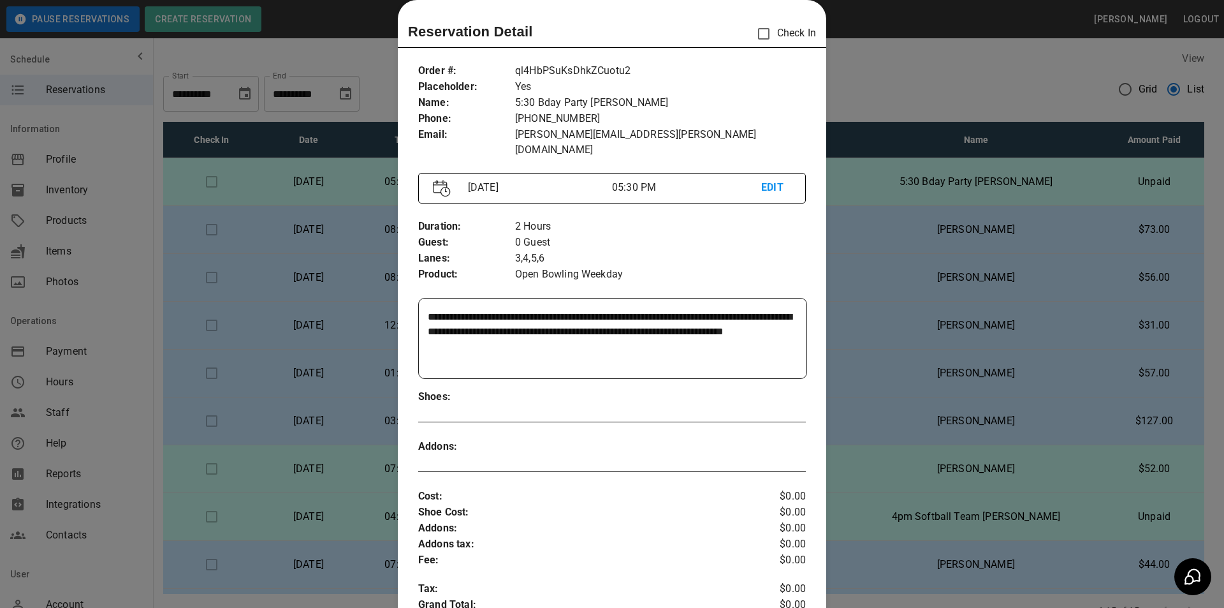
drag, startPoint x: 460, startPoint y: 330, endPoint x: 555, endPoint y: 330, distance: 95.0
click at [555, 330] on textarea "**********" at bounding box center [611, 338] width 367 height 59
click at [886, 98] on div at bounding box center [612, 304] width 1224 height 608
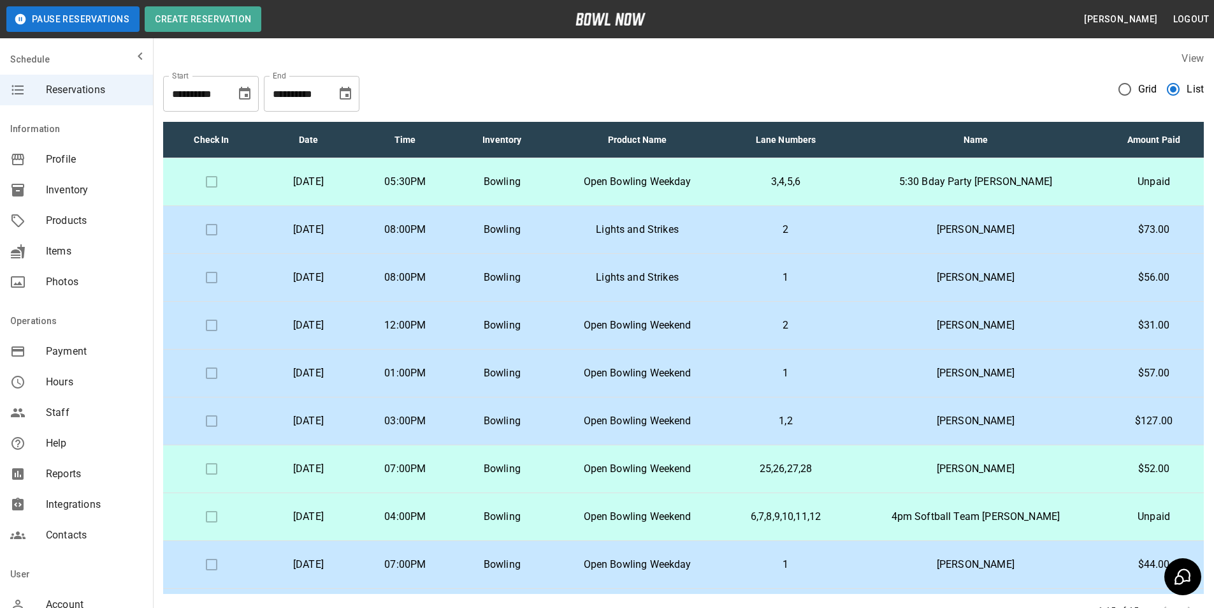
click at [837, 183] on p "3,4,5,6" at bounding box center [785, 181] width 103 height 15
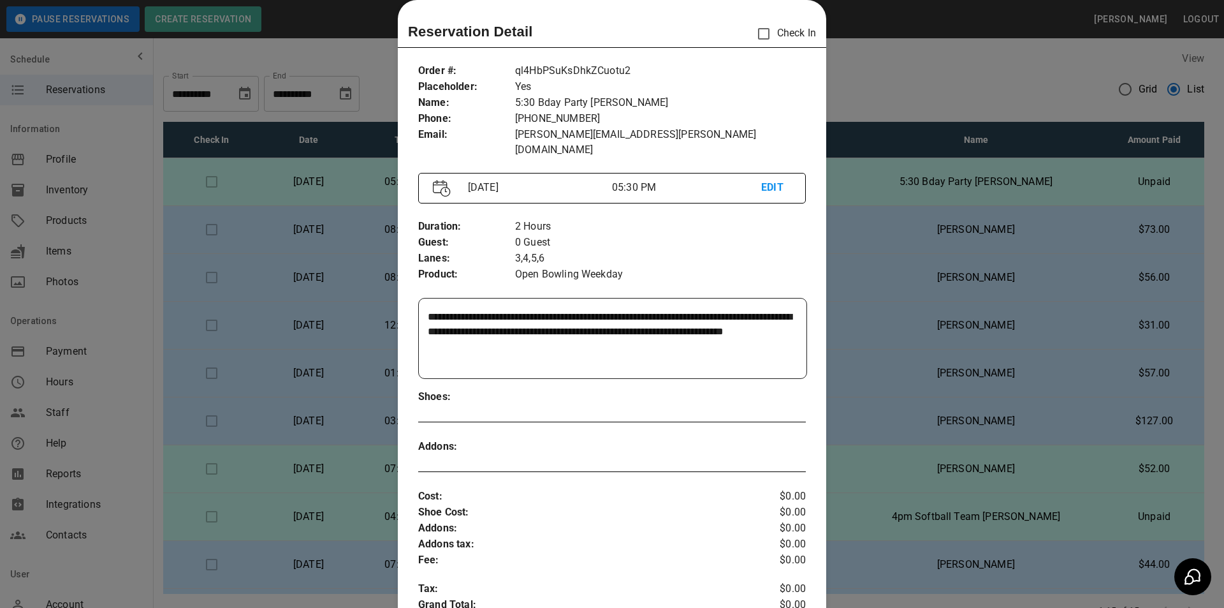
click at [942, 87] on div at bounding box center [612, 304] width 1224 height 608
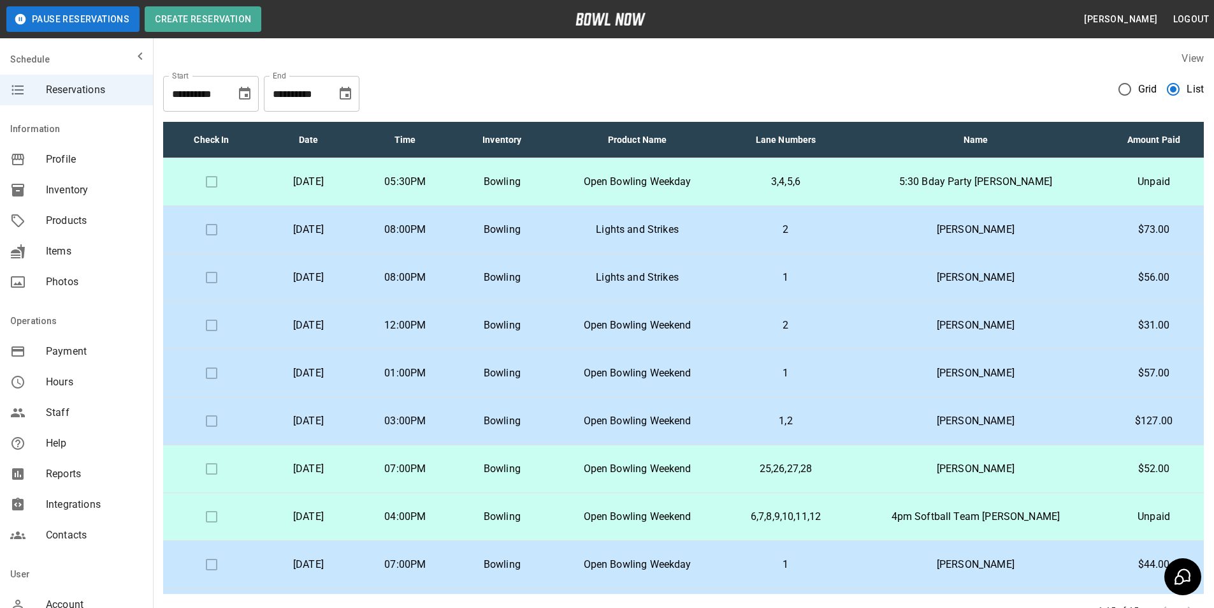
click at [1025, 508] on td "4pm Softball Team [PERSON_NAME]" at bounding box center [976, 517] width 256 height 48
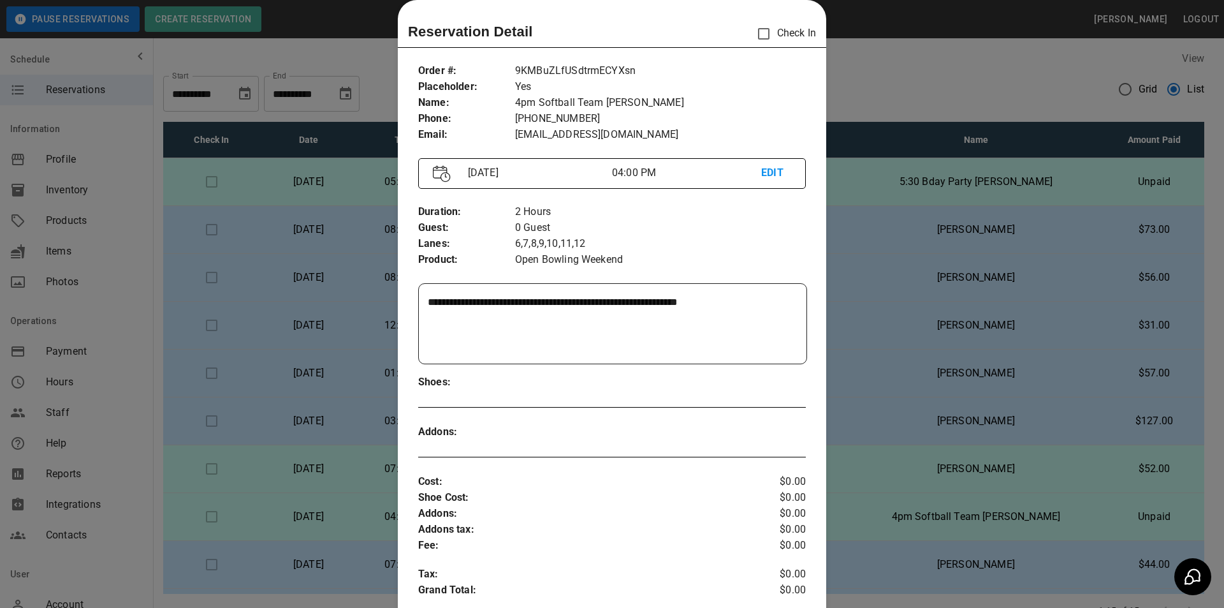
click at [1049, 75] on div at bounding box center [612, 304] width 1224 height 608
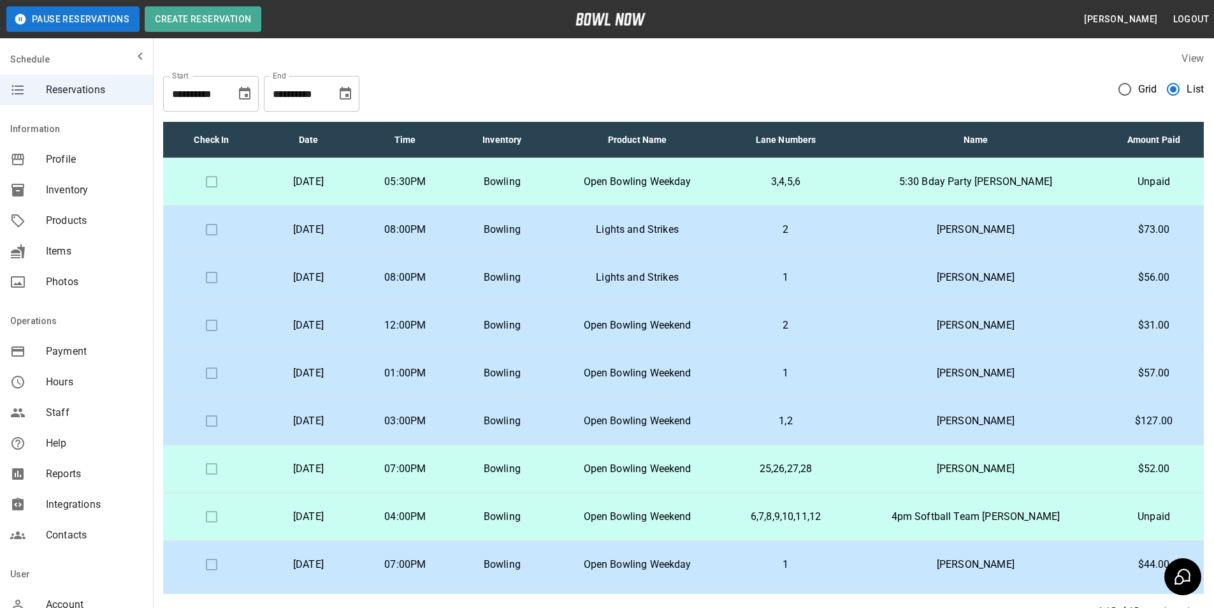
click at [1030, 201] on td "5:30 Bday Party [PERSON_NAME]" at bounding box center [976, 182] width 256 height 48
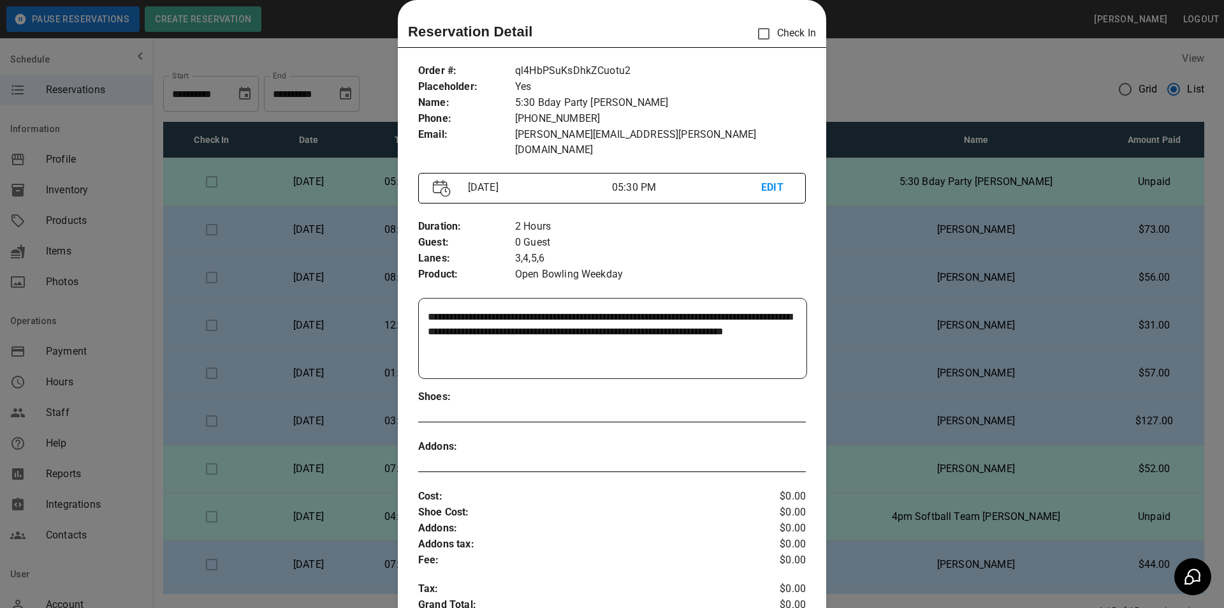
click at [1050, 187] on div at bounding box center [612, 304] width 1224 height 608
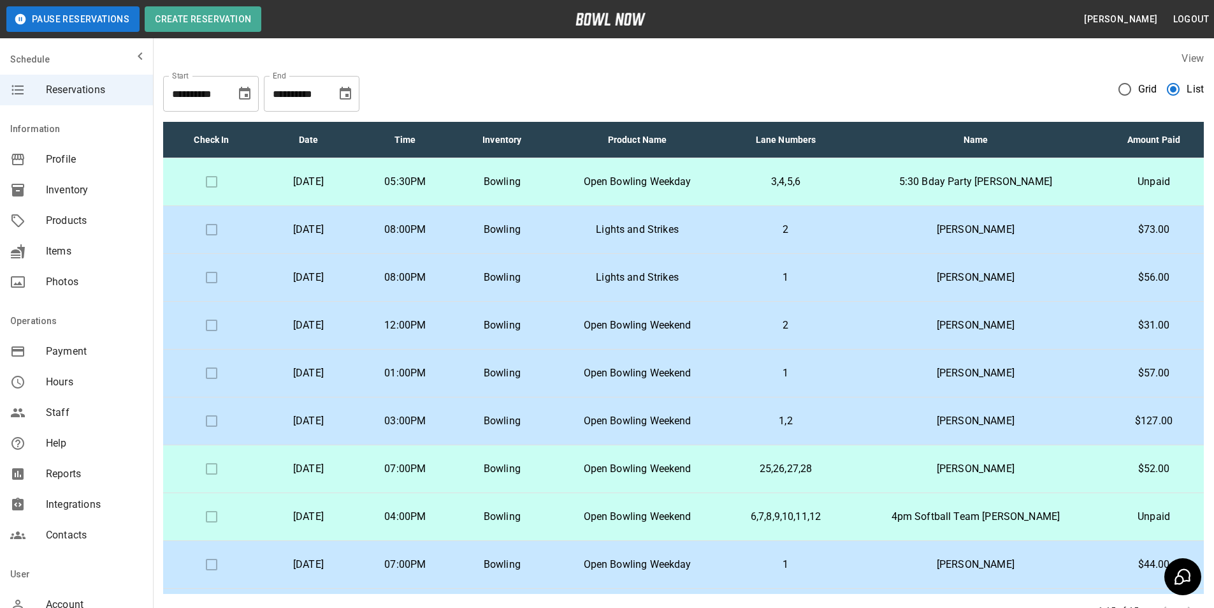
click at [969, 488] on td "[PERSON_NAME]" at bounding box center [976, 469] width 256 height 48
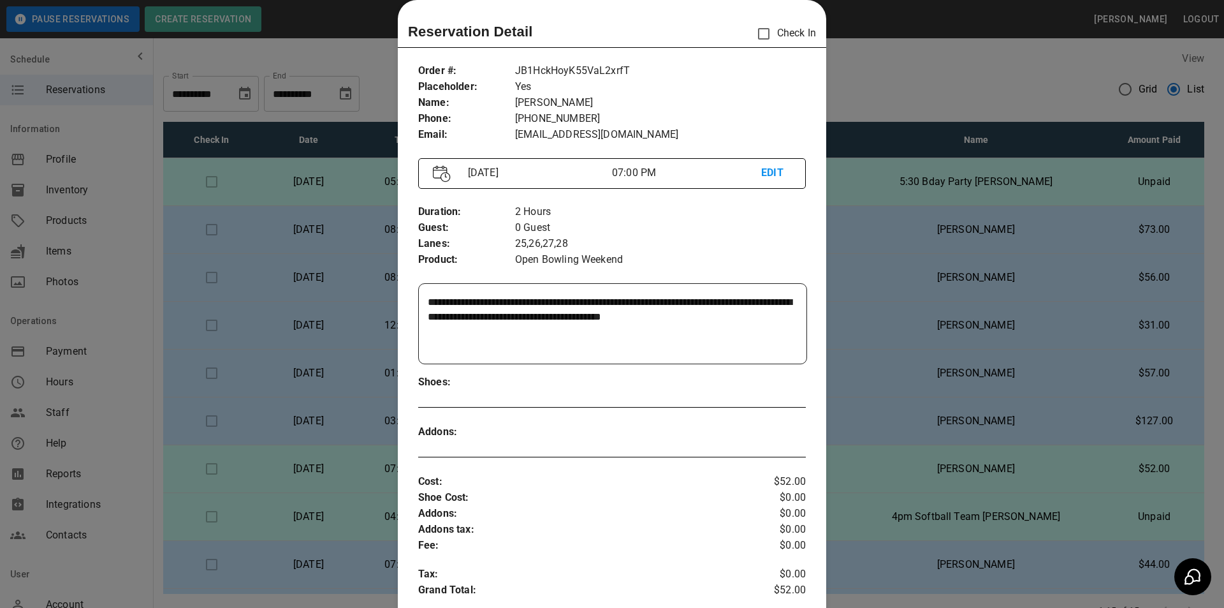
click at [986, 481] on div at bounding box center [612, 304] width 1224 height 608
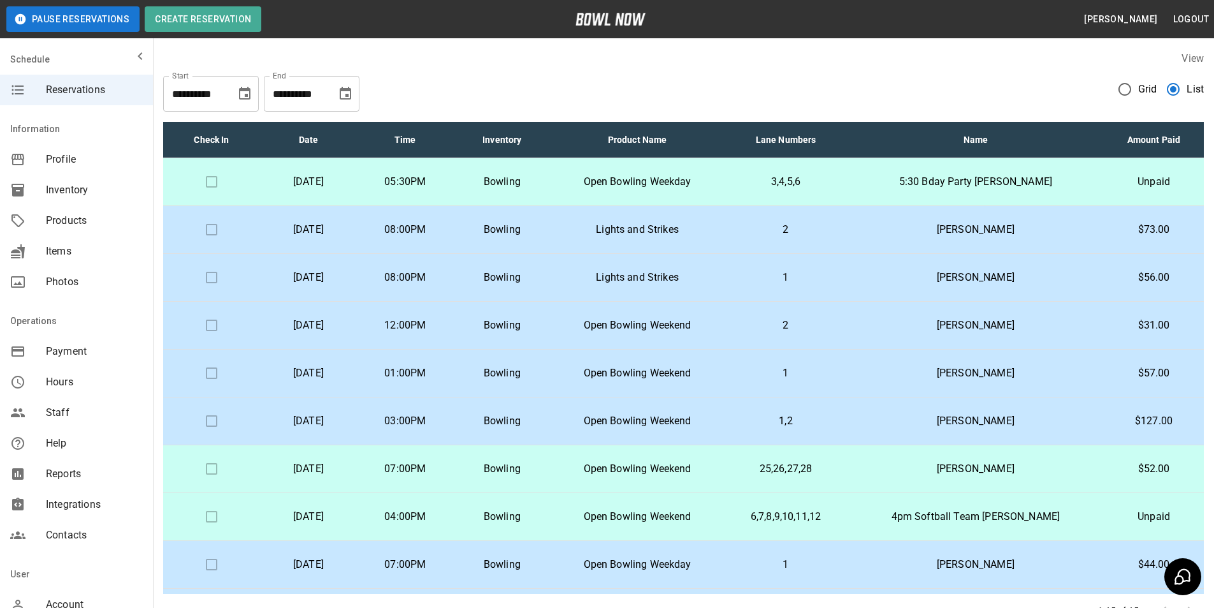
click at [990, 523] on p "4pm Softball Team [PERSON_NAME]" at bounding box center [976, 516] width 236 height 15
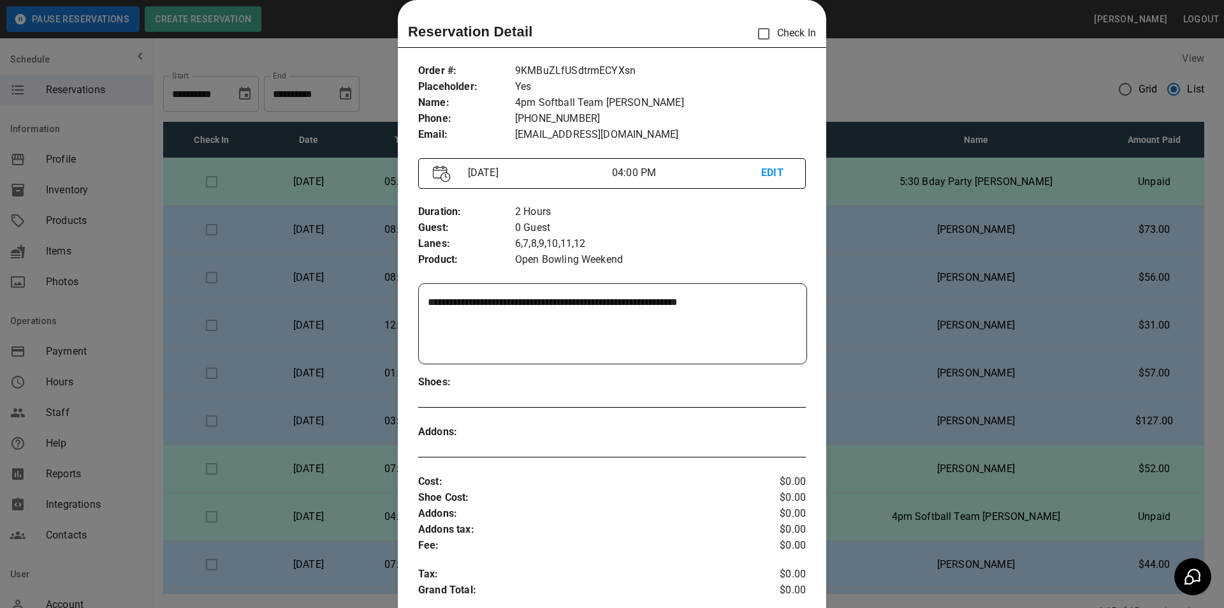
click at [990, 523] on div at bounding box center [612, 304] width 1224 height 608
